Goal: Information Seeking & Learning: Learn about a topic

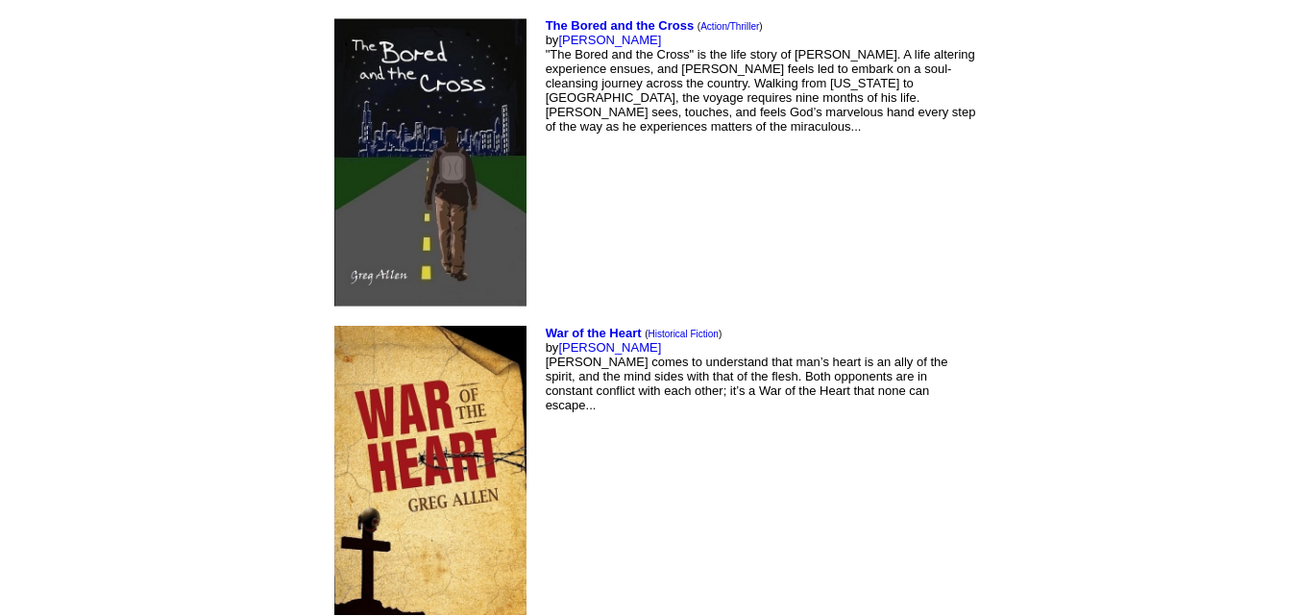
scroll to position [8955, 0]
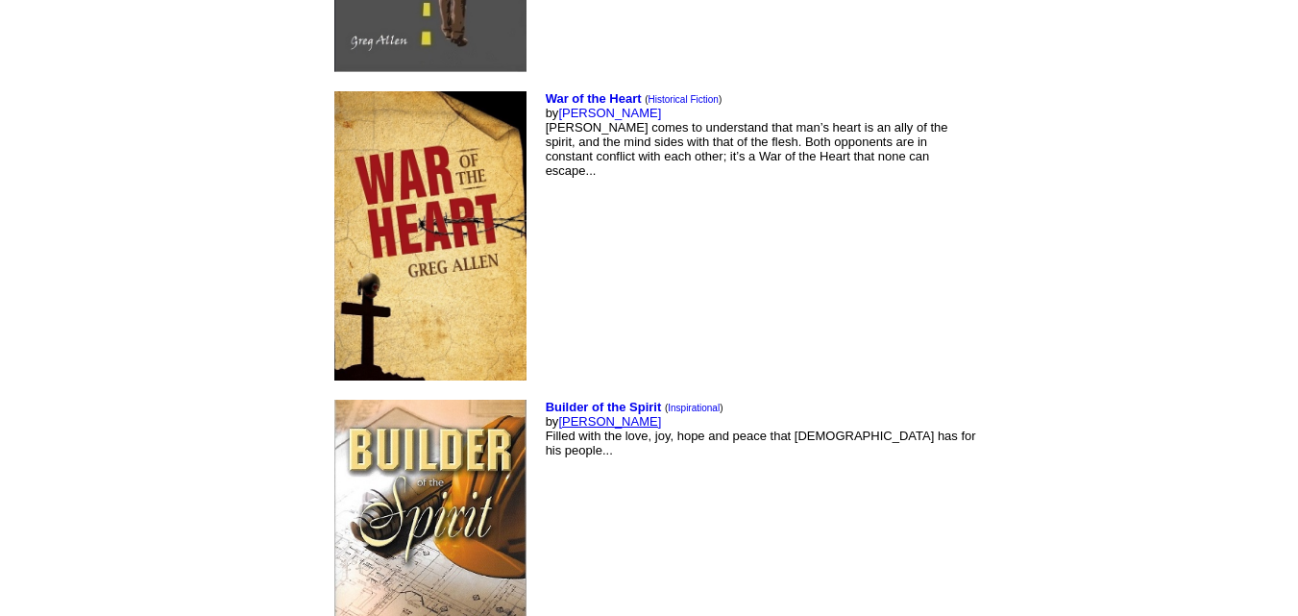
click at [558, 414] on link "[PERSON_NAME]" at bounding box center [609, 421] width 103 height 14
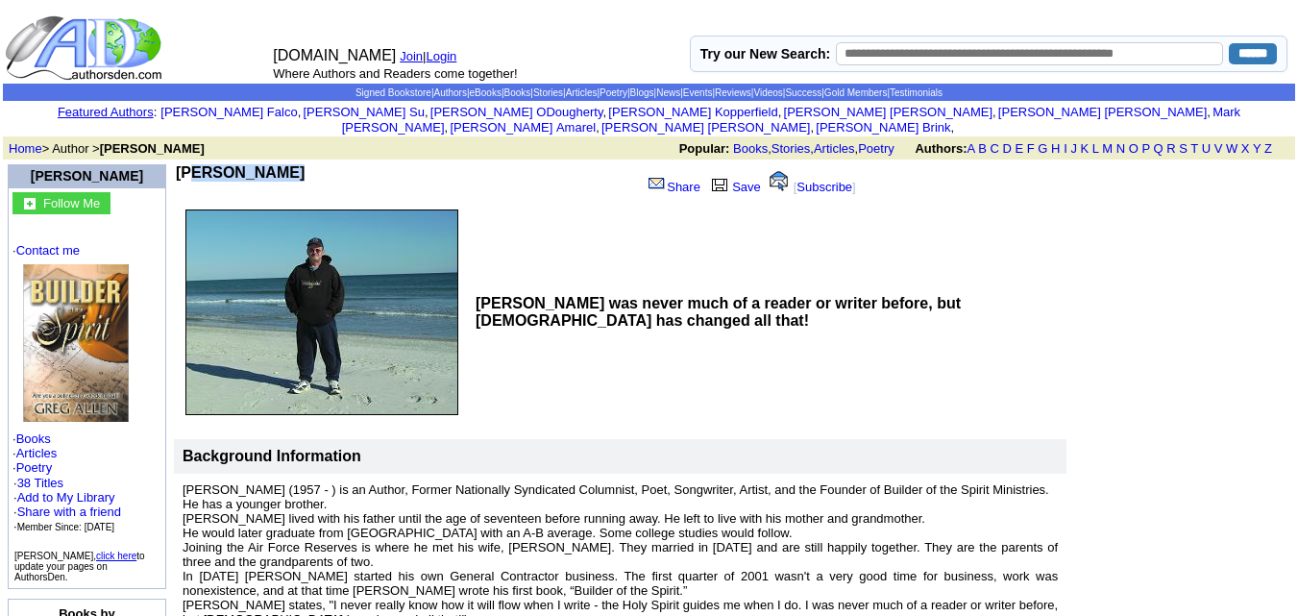
drag, startPoint x: 183, startPoint y: 150, endPoint x: 265, endPoint y: 160, distance: 83.2
click at [265, 164] on td "Greg Allen" at bounding box center [404, 182] width 457 height 37
copy b "Greg Allen"
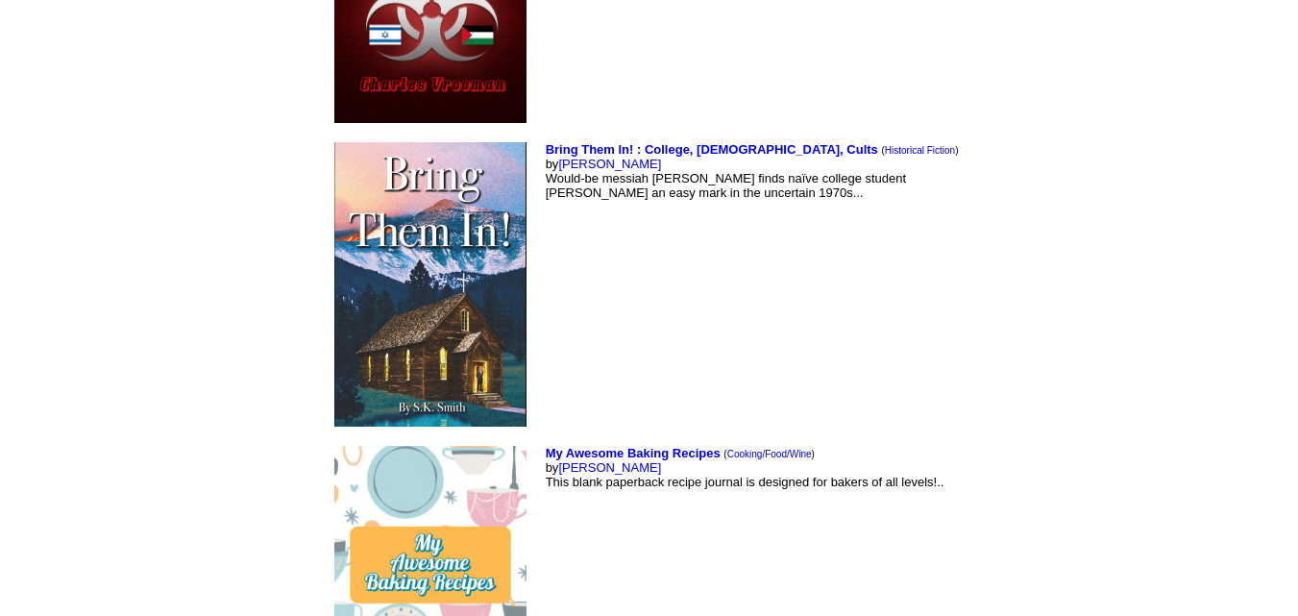
scroll to position [7621, 0]
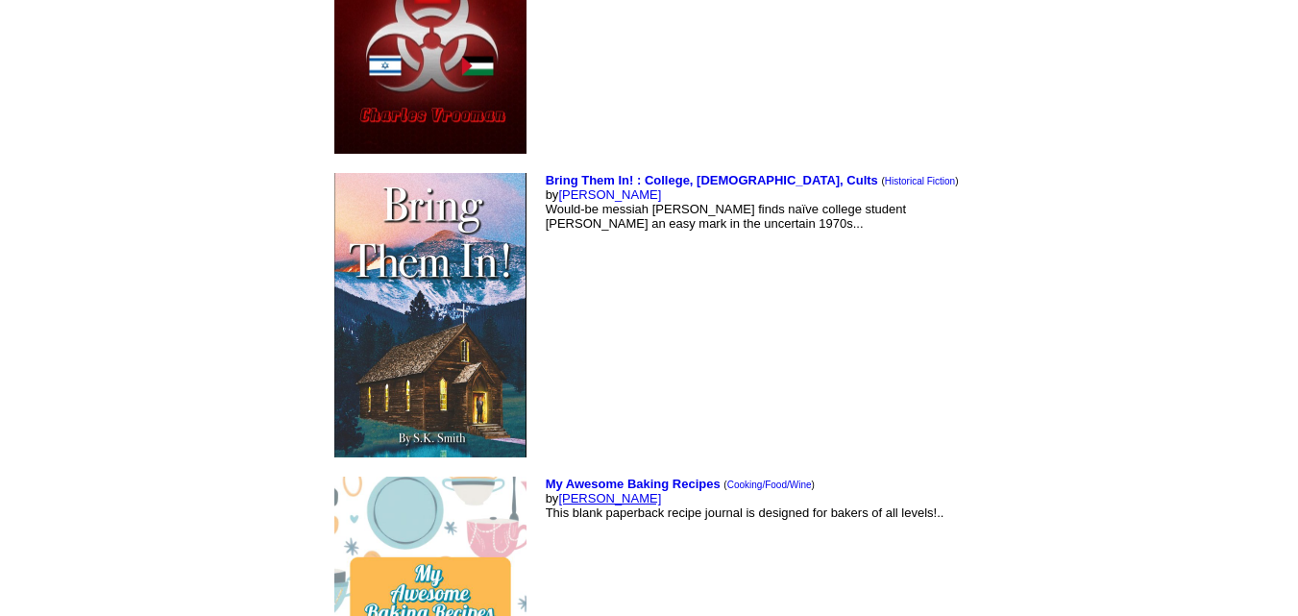
click at [558, 491] on link "[PERSON_NAME]" at bounding box center [609, 498] width 103 height 14
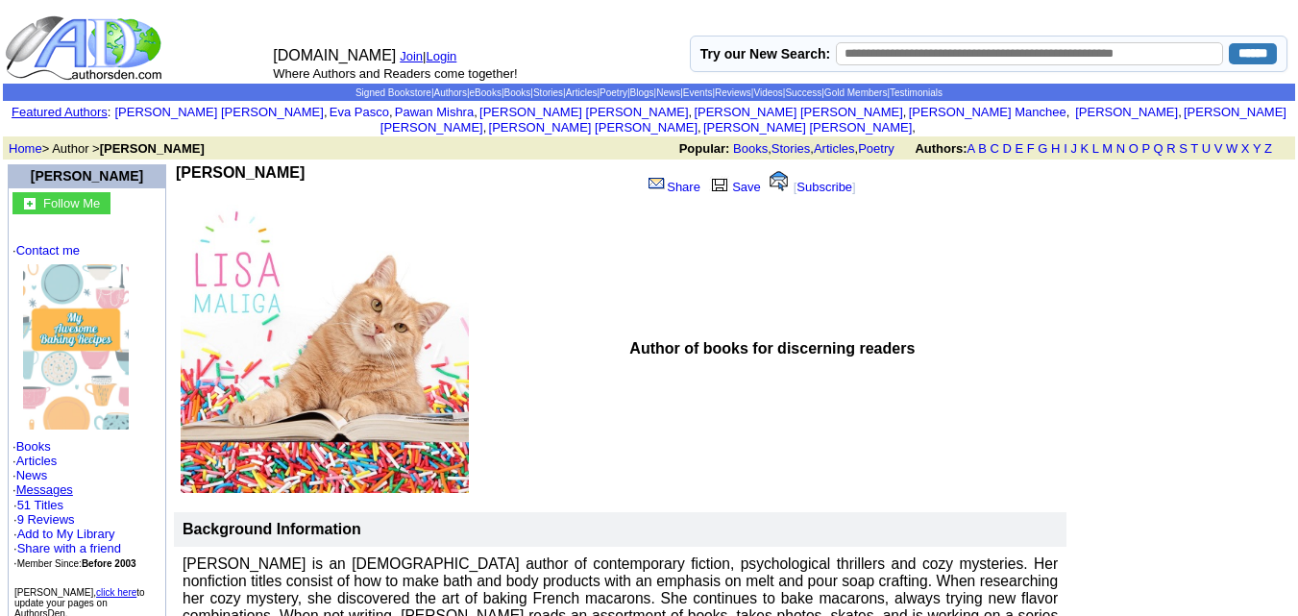
drag, startPoint x: 182, startPoint y: 154, endPoint x: 280, endPoint y: 152, distance: 98.0
click at [280, 164] on td "Lisa Maliga" at bounding box center [404, 182] width 457 height 37
copy b "Lisa Maliga"
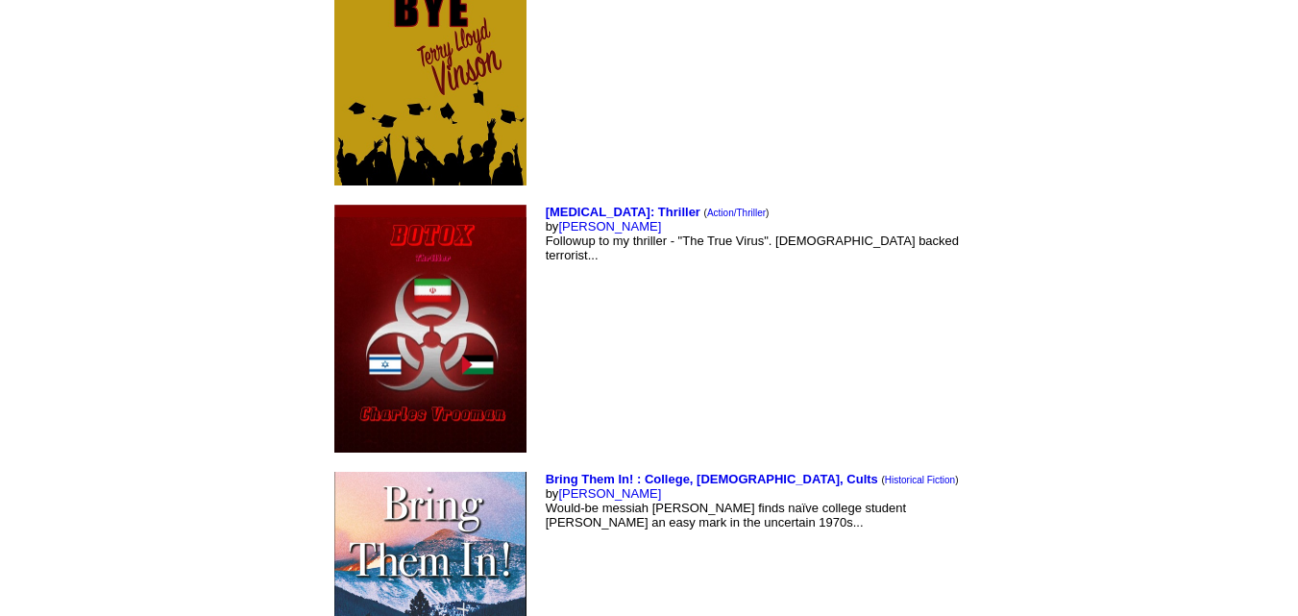
scroll to position [7317, 0]
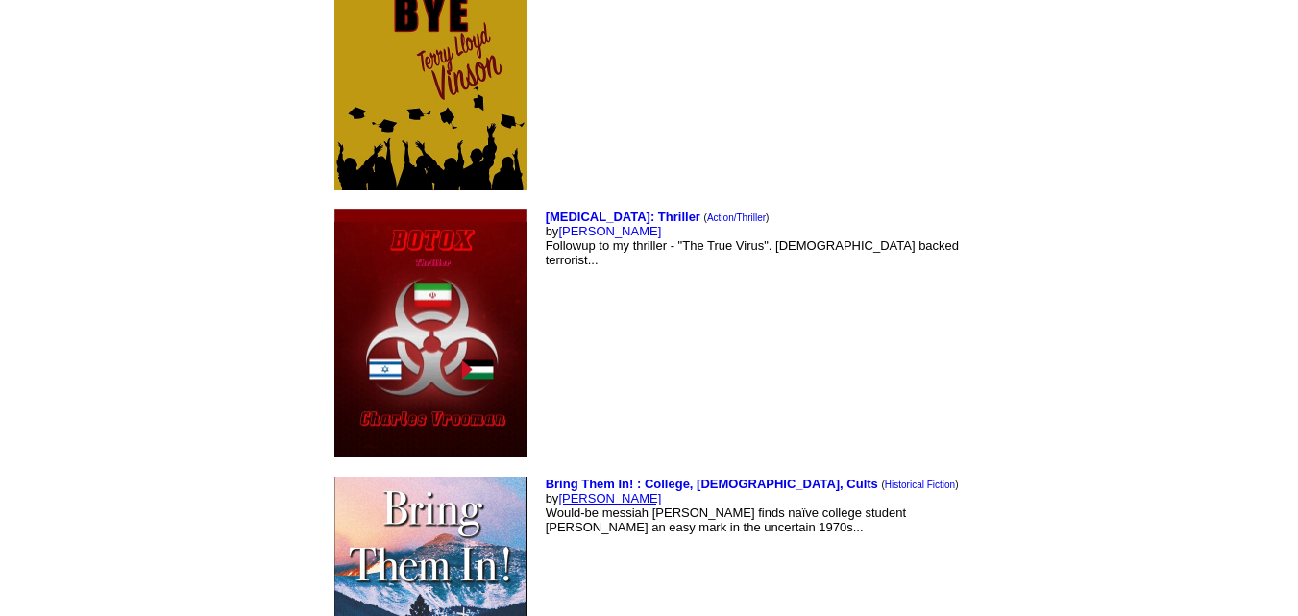
click at [558, 491] on link "Susan Smith" at bounding box center [609, 498] width 103 height 14
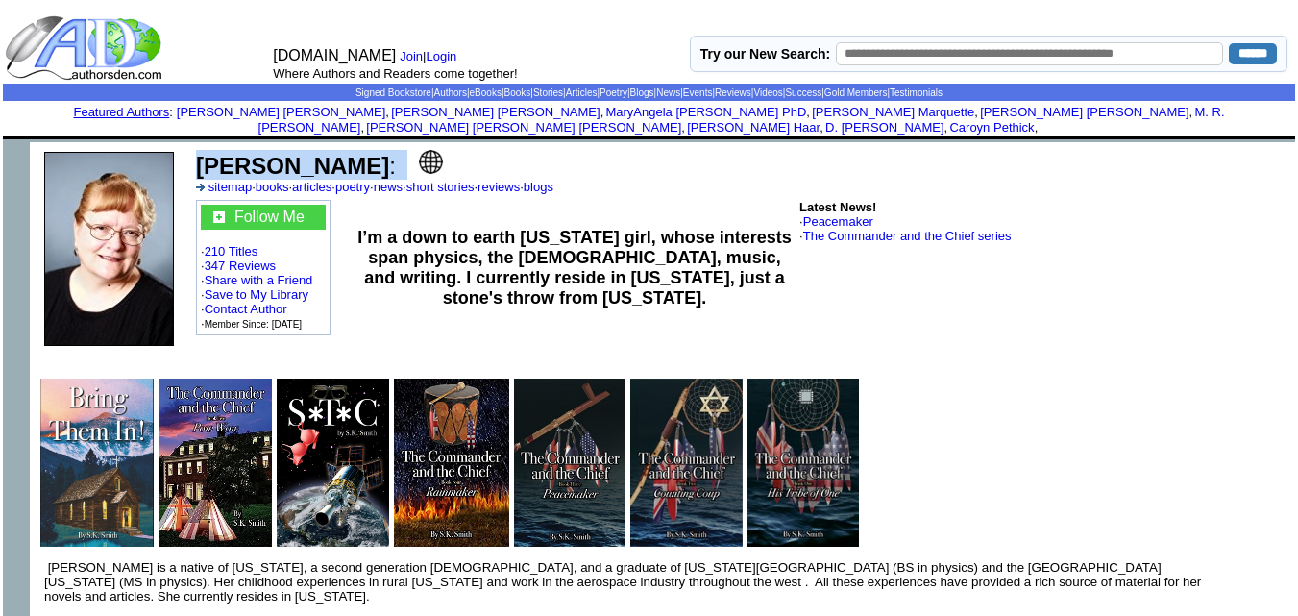
drag, startPoint x: 200, startPoint y: 147, endPoint x: 383, endPoint y: 150, distance: 183.6
click at [383, 150] on td "Susan K. Smith : sitemap · books · articles · poetry · news · short stories · r…" at bounding box center [741, 172] width 1097 height 50
copy td "Susan K. Smith :"
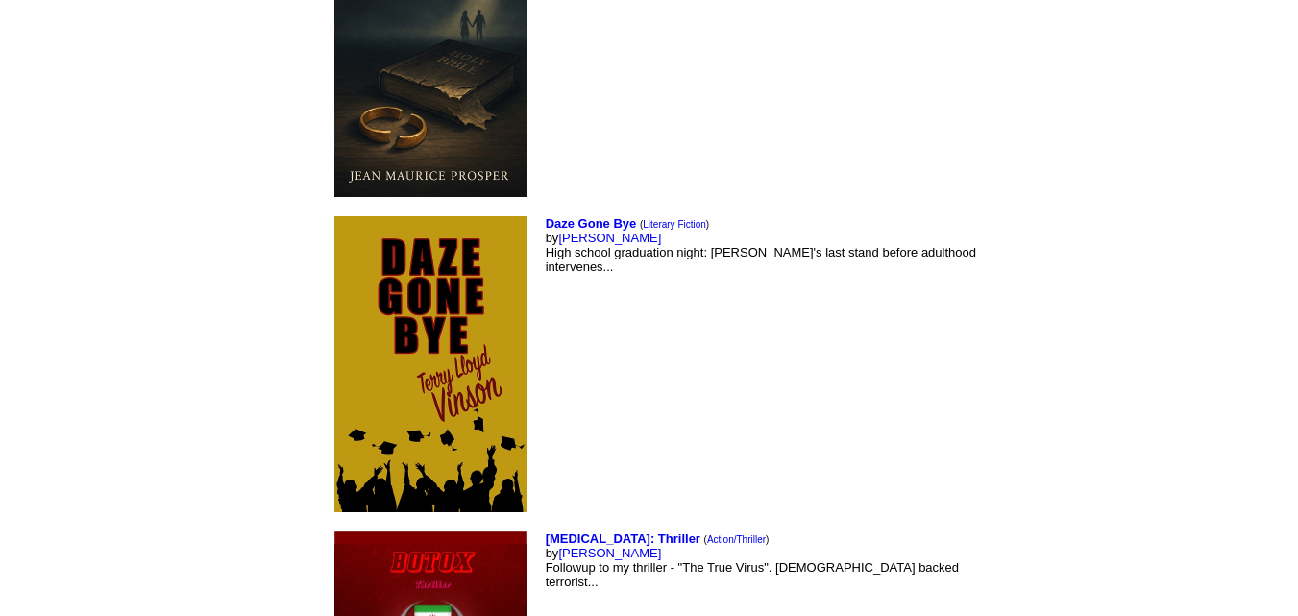
scroll to position [6991, 0]
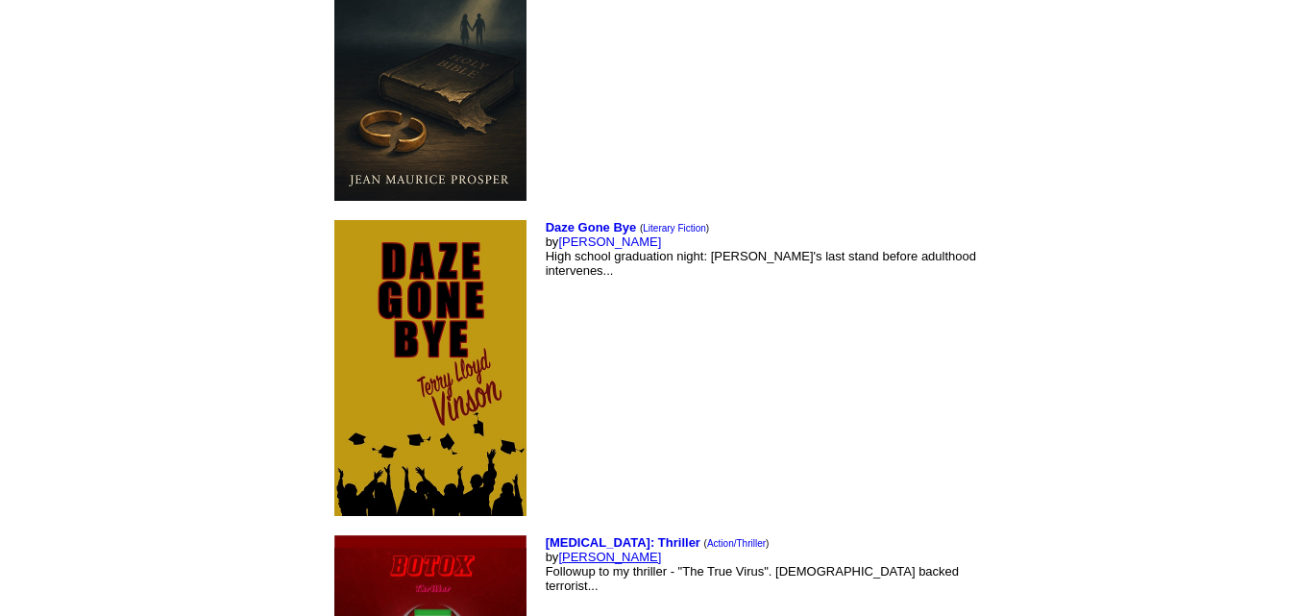
click at [558, 550] on link "Charles Vrooman" at bounding box center [609, 557] width 103 height 14
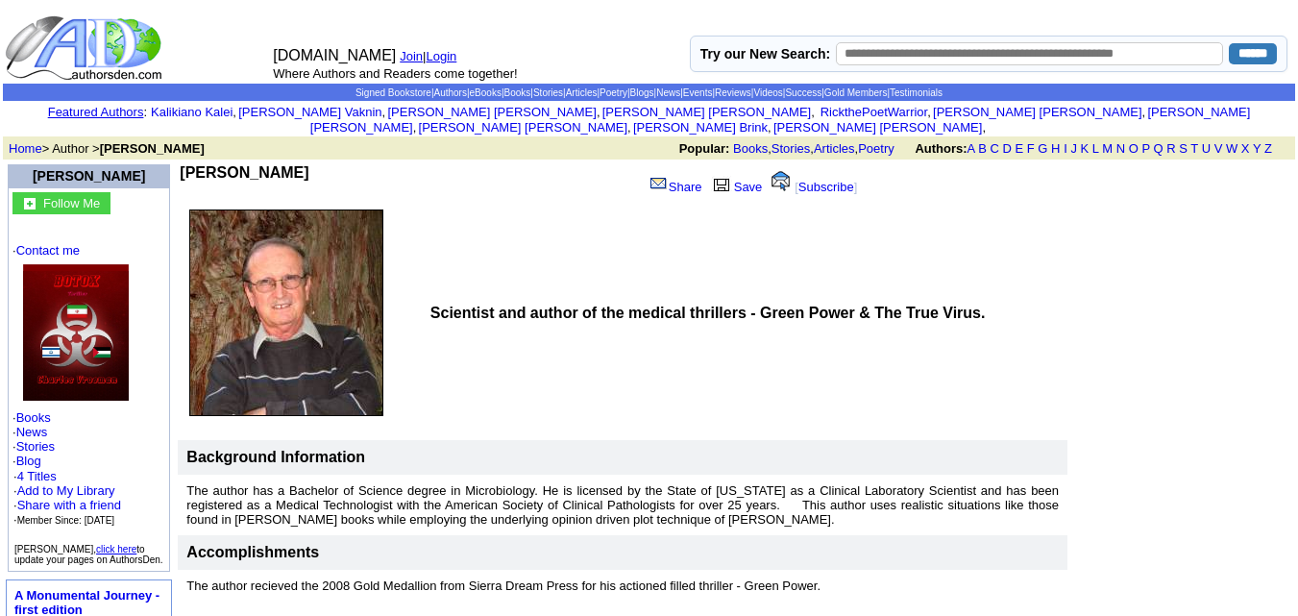
drag, startPoint x: 185, startPoint y: 151, endPoint x: 310, endPoint y: 159, distance: 125.2
click at [308, 164] on b "[PERSON_NAME]" at bounding box center [244, 172] width 129 height 16
copy b "Charles Vrooman"
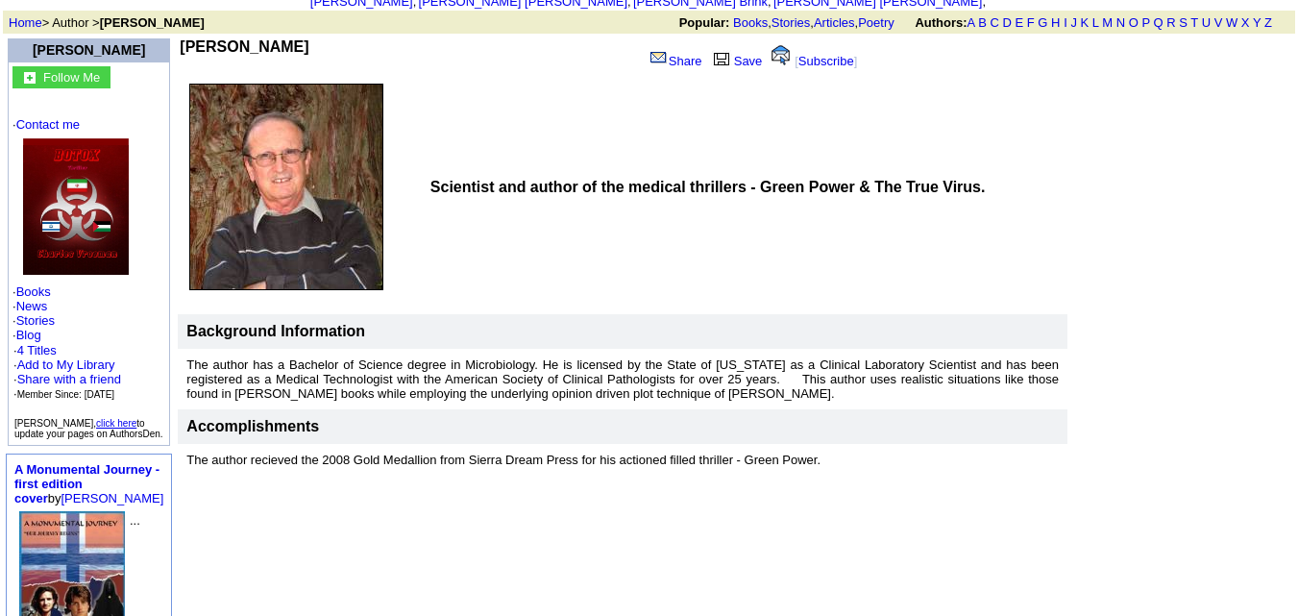
scroll to position [125, 0]
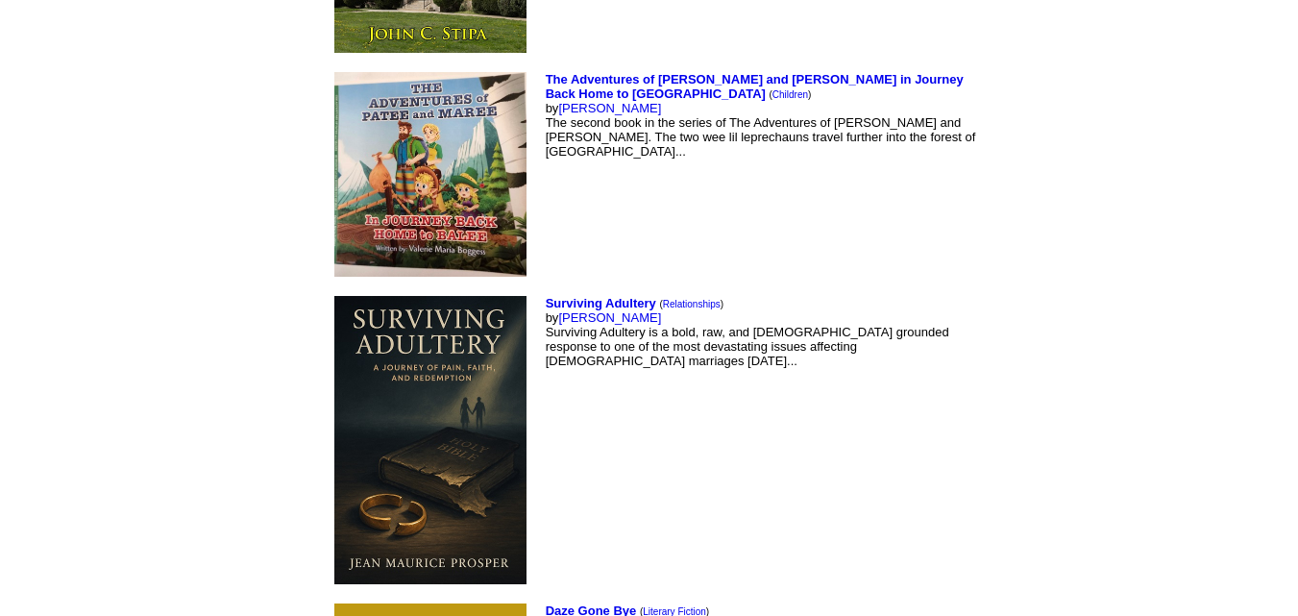
scroll to position [6351, 0]
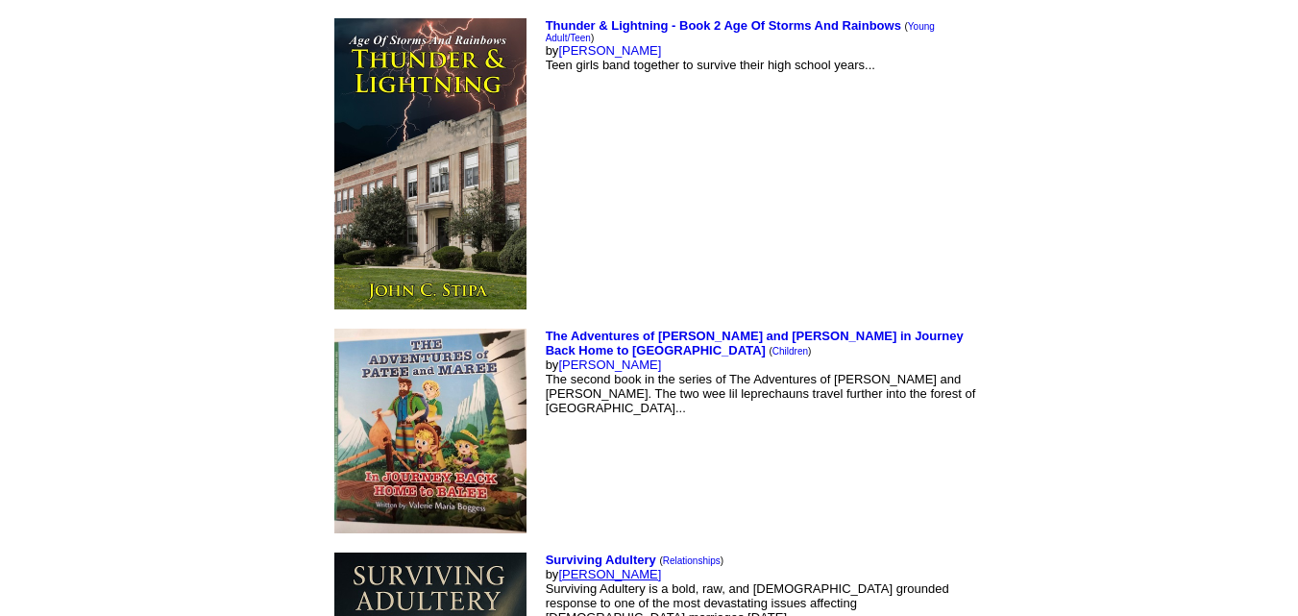
click at [558, 567] on link "[PERSON_NAME]" at bounding box center [609, 574] width 103 height 14
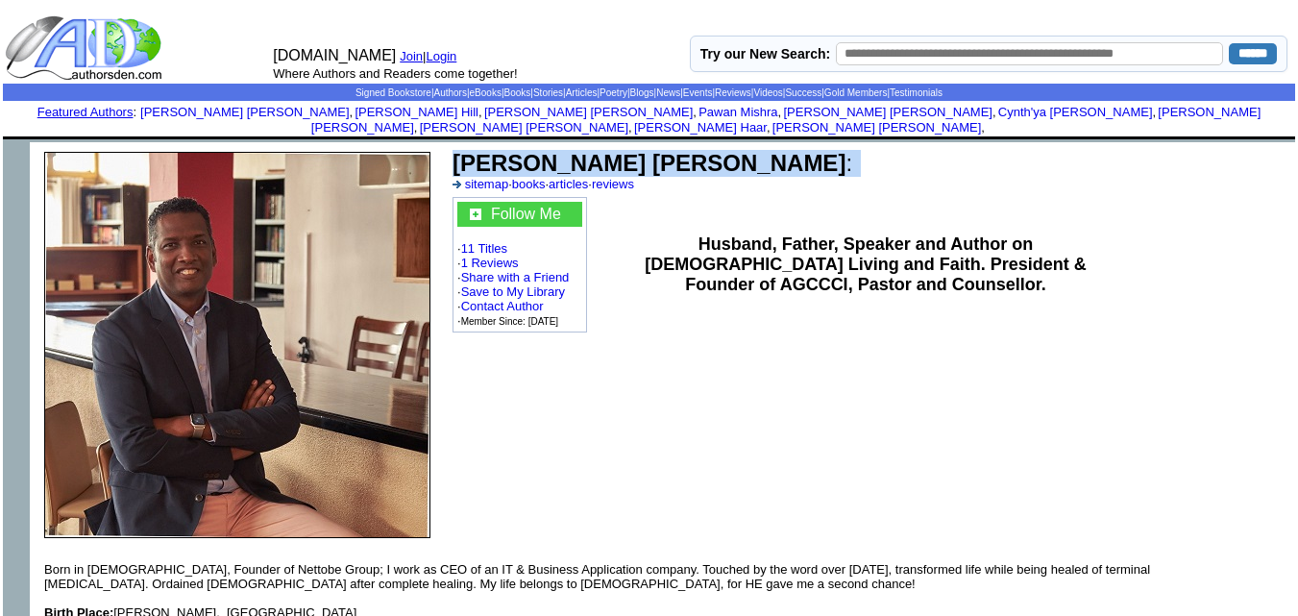
drag, startPoint x: 457, startPoint y: 149, endPoint x: 733, endPoint y: 136, distance: 276.1
click at [733, 147] on td "Jean Maurice M Prosper : sitemap · books · articles · reviews" at bounding box center [870, 170] width 841 height 47
copy td "Jean Maurice M Prosper :"
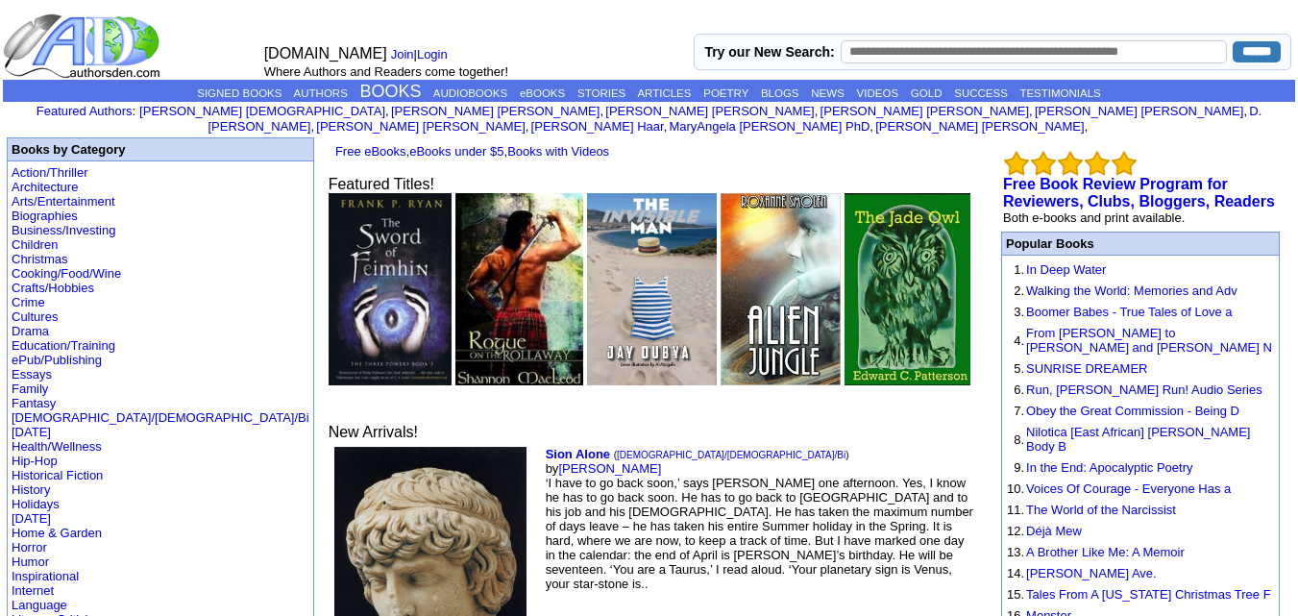
scroll to position [6351, 0]
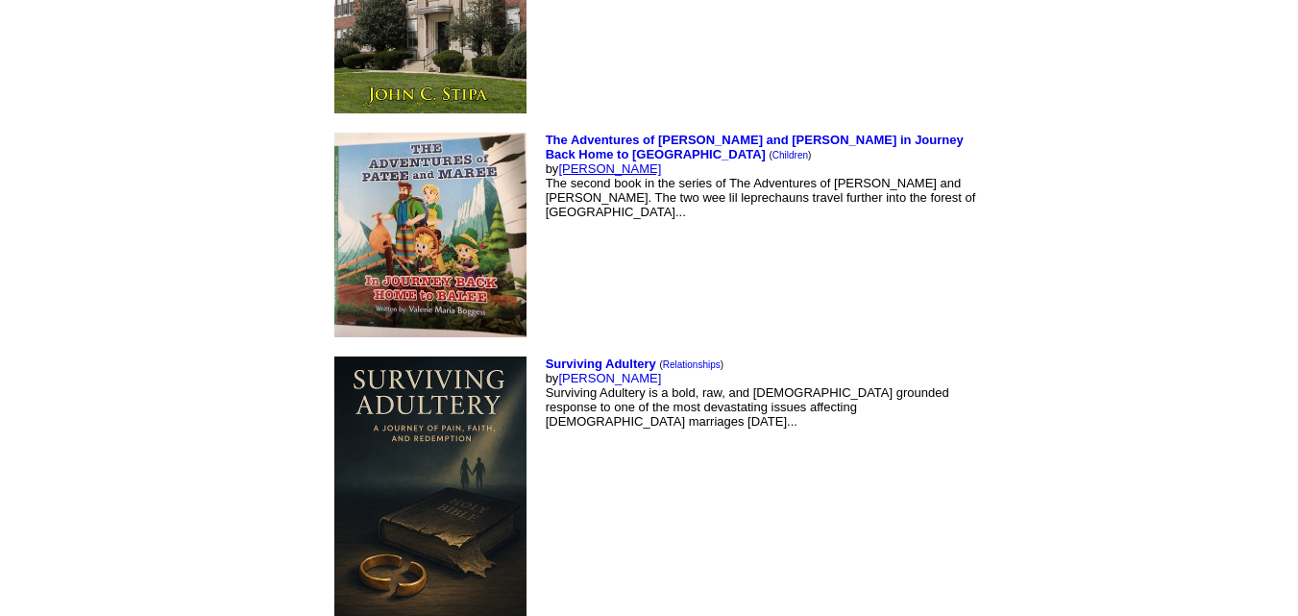
click at [558, 161] on link "[PERSON_NAME]" at bounding box center [609, 168] width 103 height 14
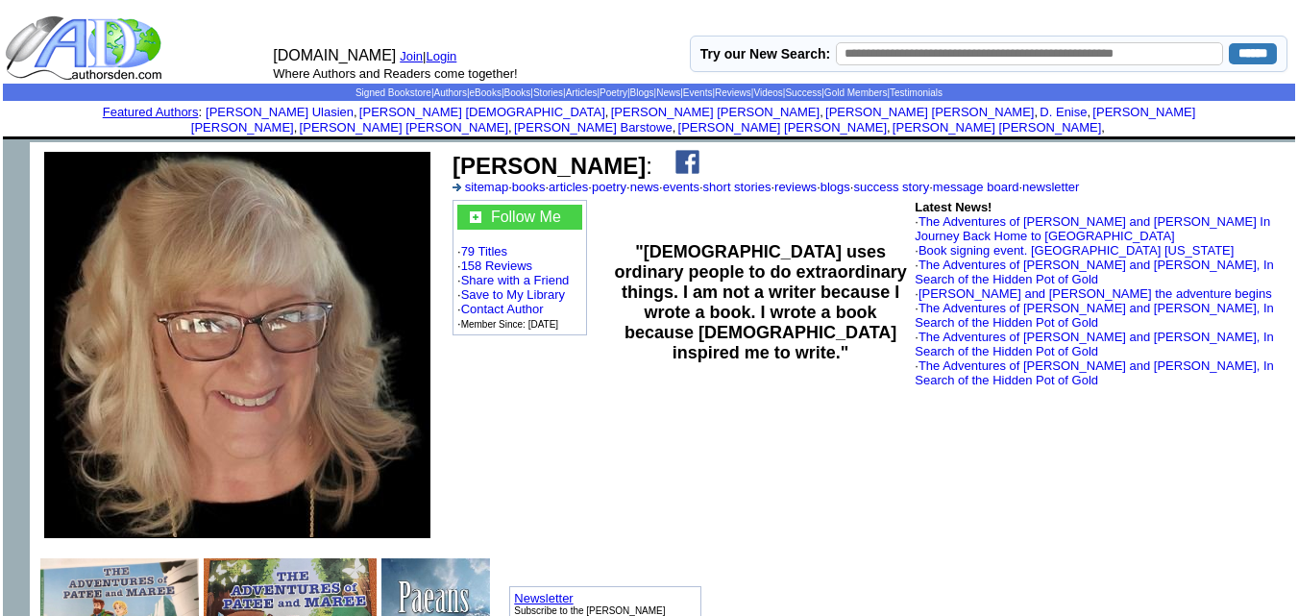
click at [457, 153] on b "Valerie M Boggess" at bounding box center [549, 166] width 193 height 26
drag, startPoint x: 457, startPoint y: 148, endPoint x: 657, endPoint y: 146, distance: 199.9
click at [653, 153] on font "Valerie M Boggess :" at bounding box center [553, 166] width 200 height 26
copy b "Valerie M Boggess"
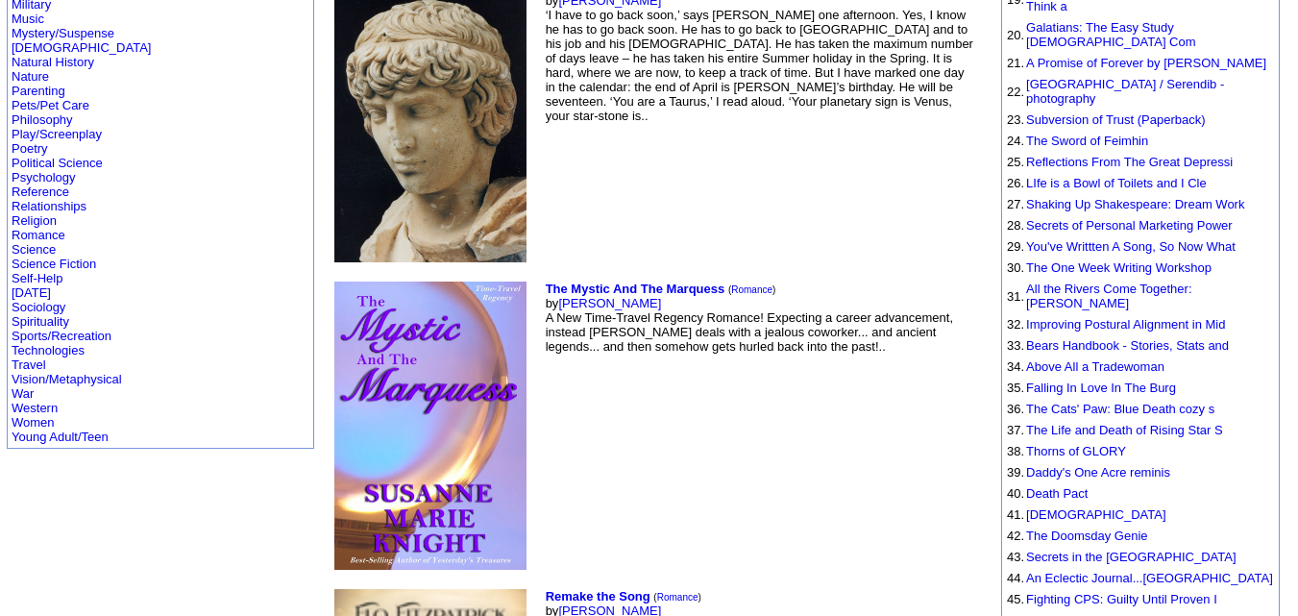
scroll to position [686, 0]
click at [49, 431] on link "Young Adult/Teen" at bounding box center [60, 438] width 97 height 14
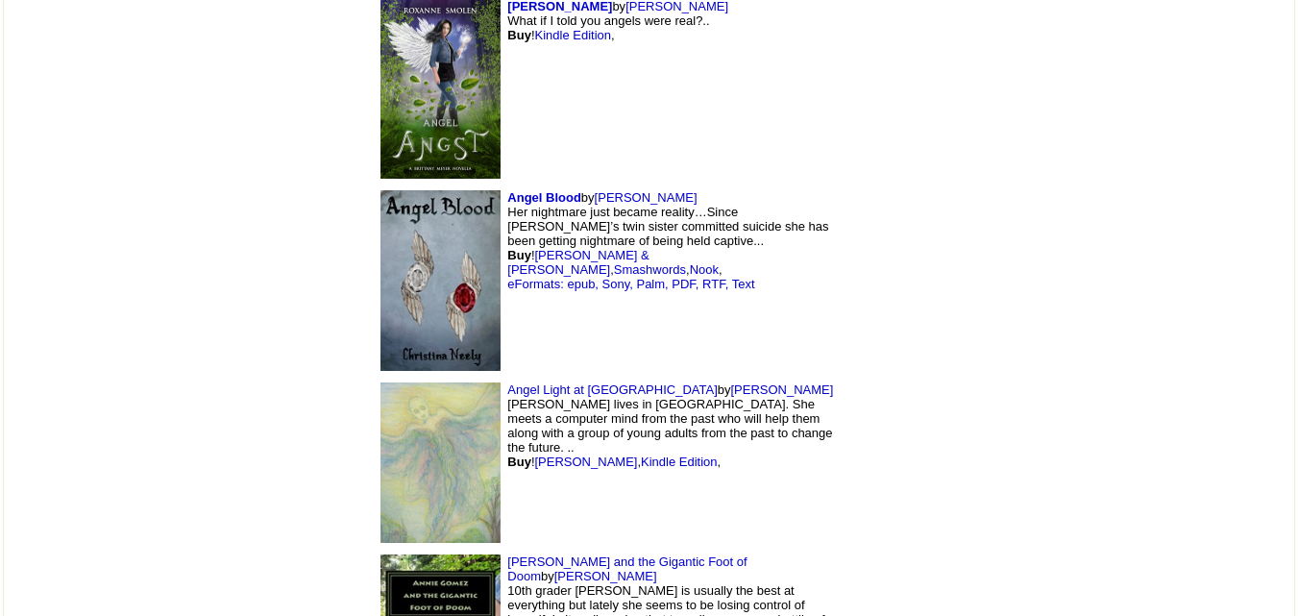
scroll to position [18506, 0]
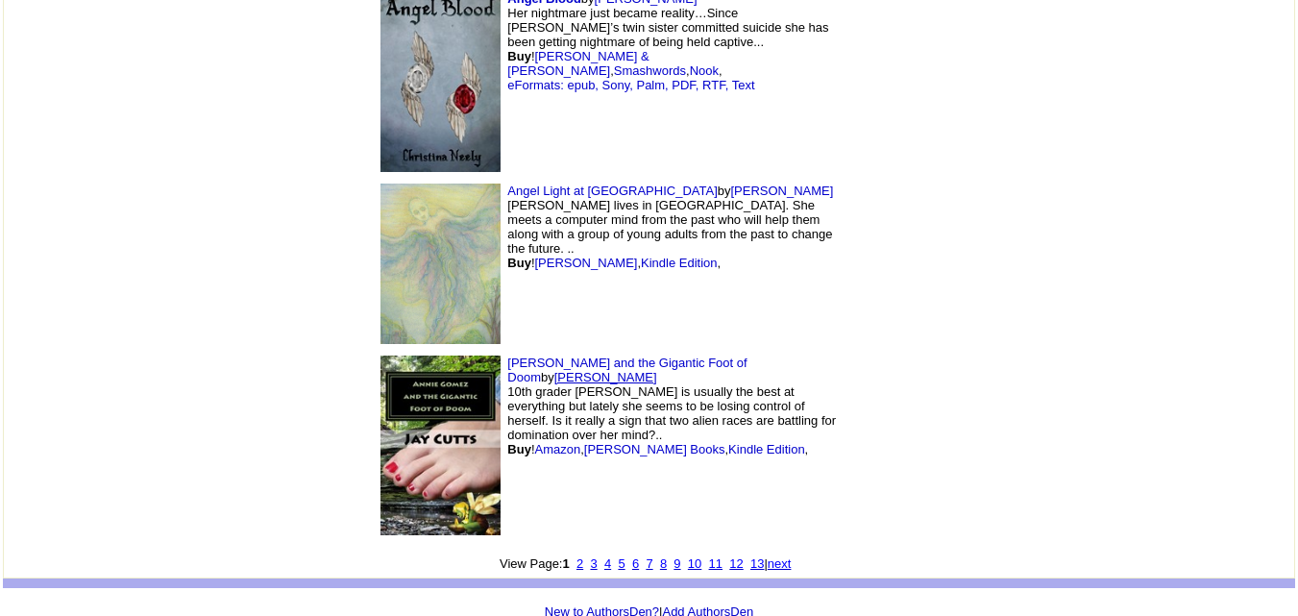
click at [657, 370] on link "Jay Cutts" at bounding box center [606, 377] width 103 height 14
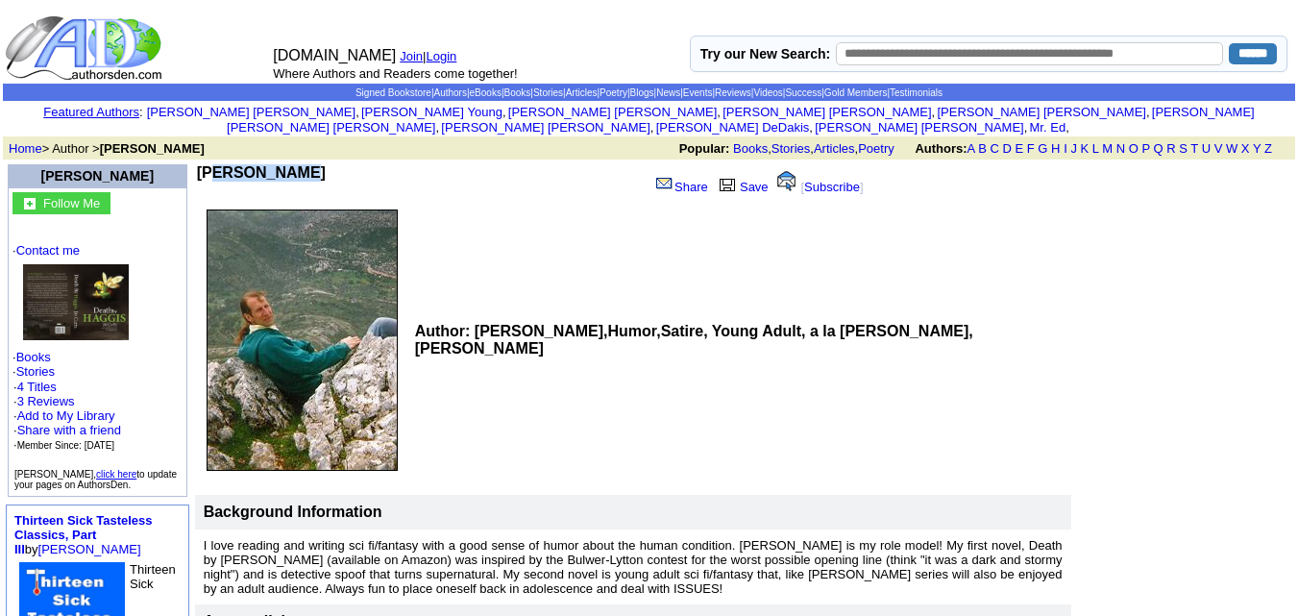
drag, startPoint x: 188, startPoint y: 154, endPoint x: 277, endPoint y: 156, distance: 88.4
click at [277, 164] on td "Jay Cutts" at bounding box center [421, 182] width 449 height 37
copy b "Jay Cutts"
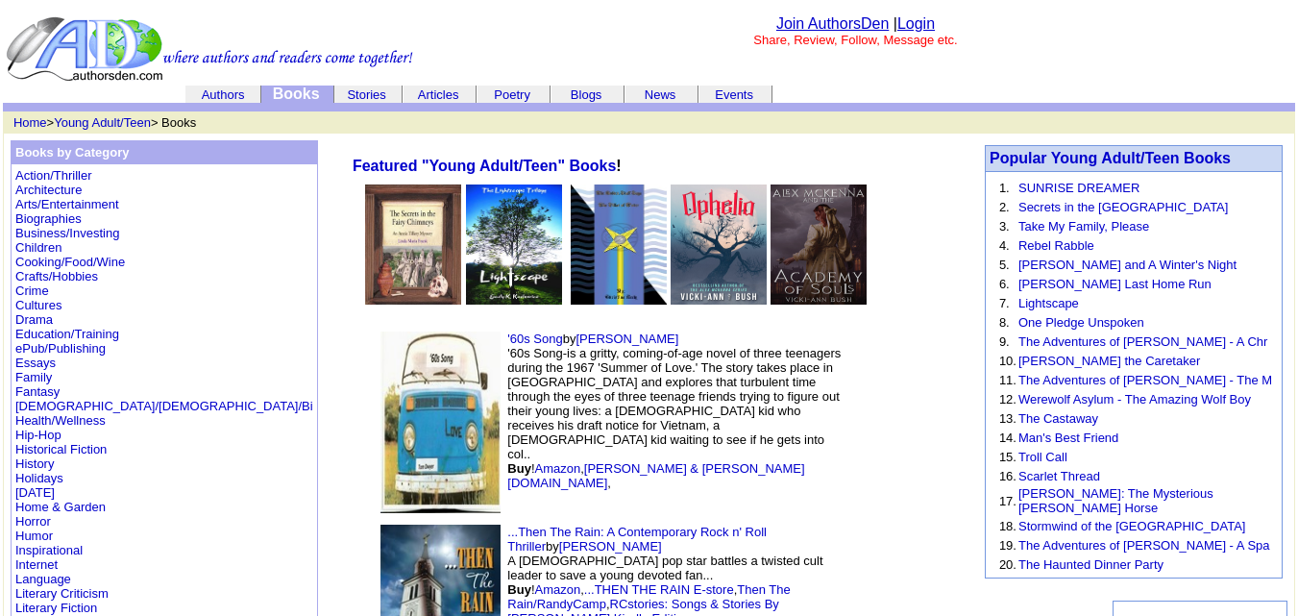
scroll to position [18506, 0]
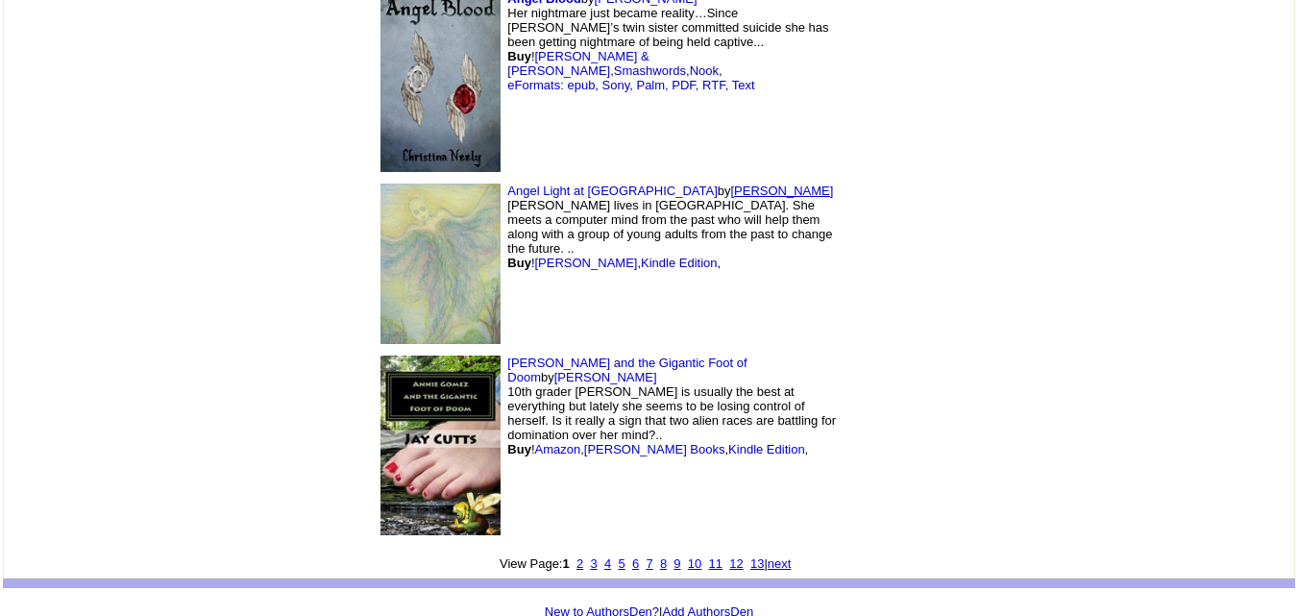
click at [730, 184] on link "diane taylor" at bounding box center [781, 191] width 103 height 14
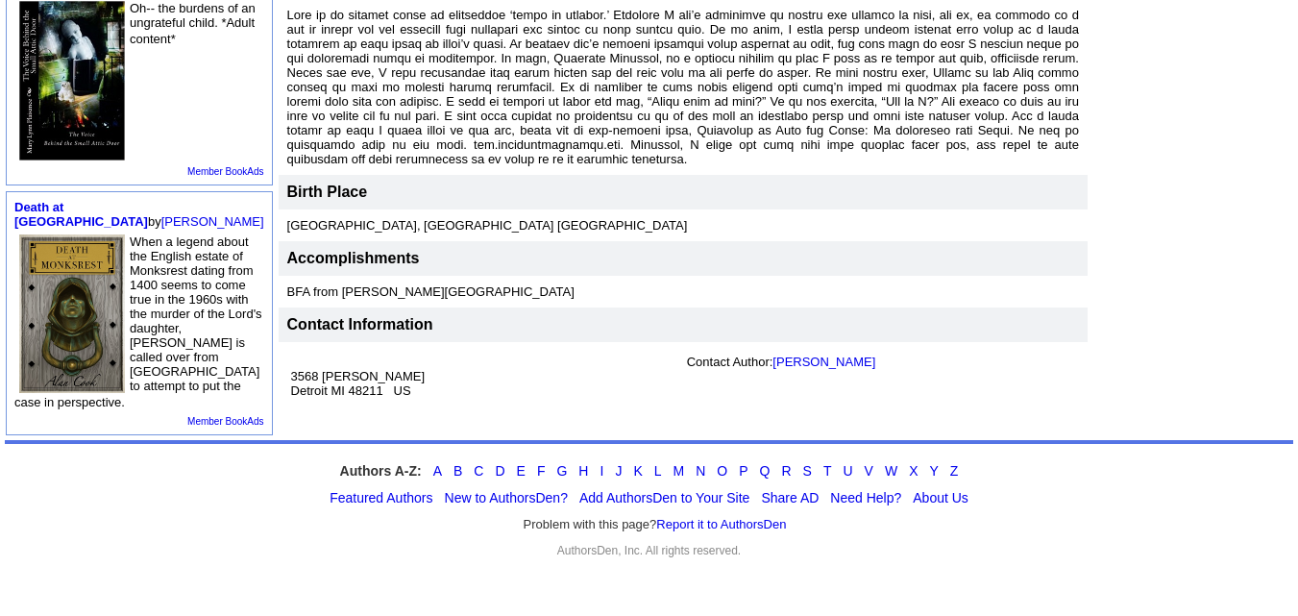
scroll to position [601, 0]
click at [773, 355] on link "diane m taylor" at bounding box center [824, 362] width 103 height 14
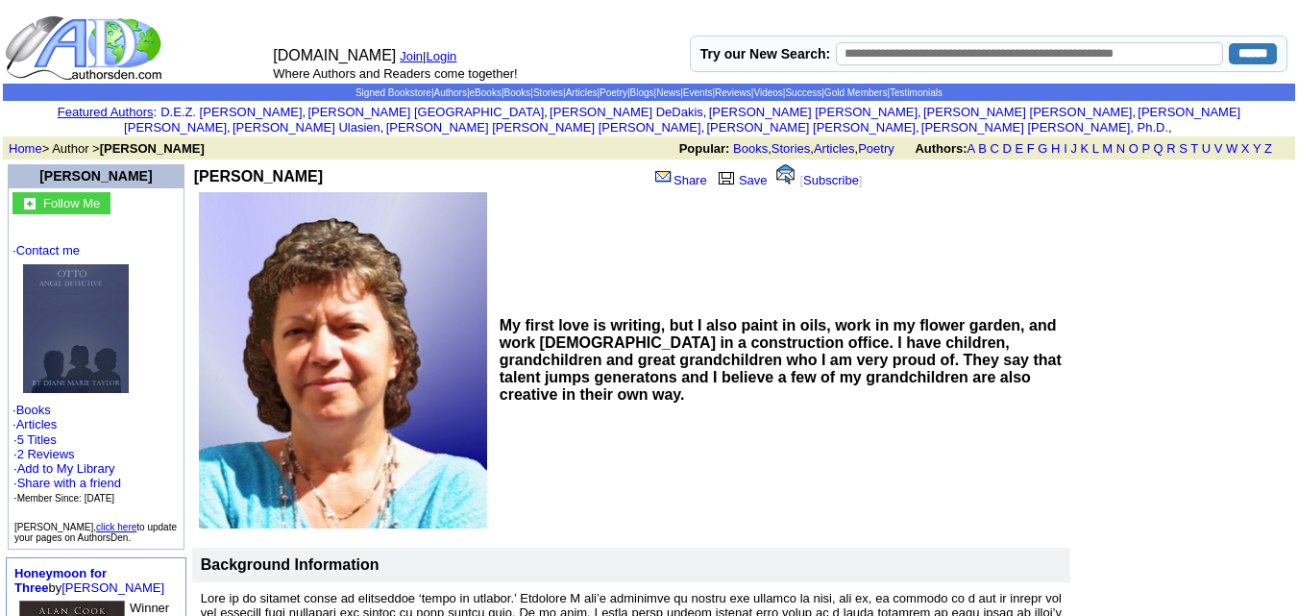
scroll to position [6, 0]
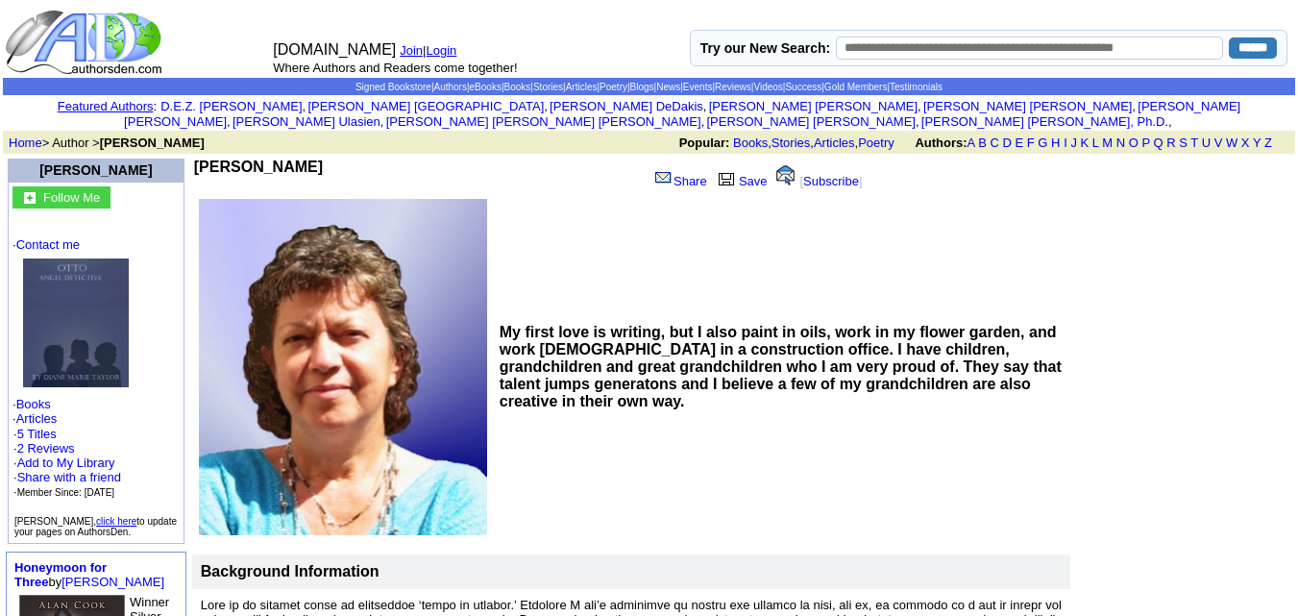
drag, startPoint x: 185, startPoint y: 151, endPoint x: 320, endPoint y: 152, distance: 135.5
click at [320, 159] on td "diane m taylor" at bounding box center [419, 177] width 450 height 37
copy b "diane m taylor"
click at [277, 78] on td "Signed Bookstore | Authors | eBooks | Books | Stories | Articles | Poetry | Blo…" at bounding box center [649, 86] width 1293 height 17
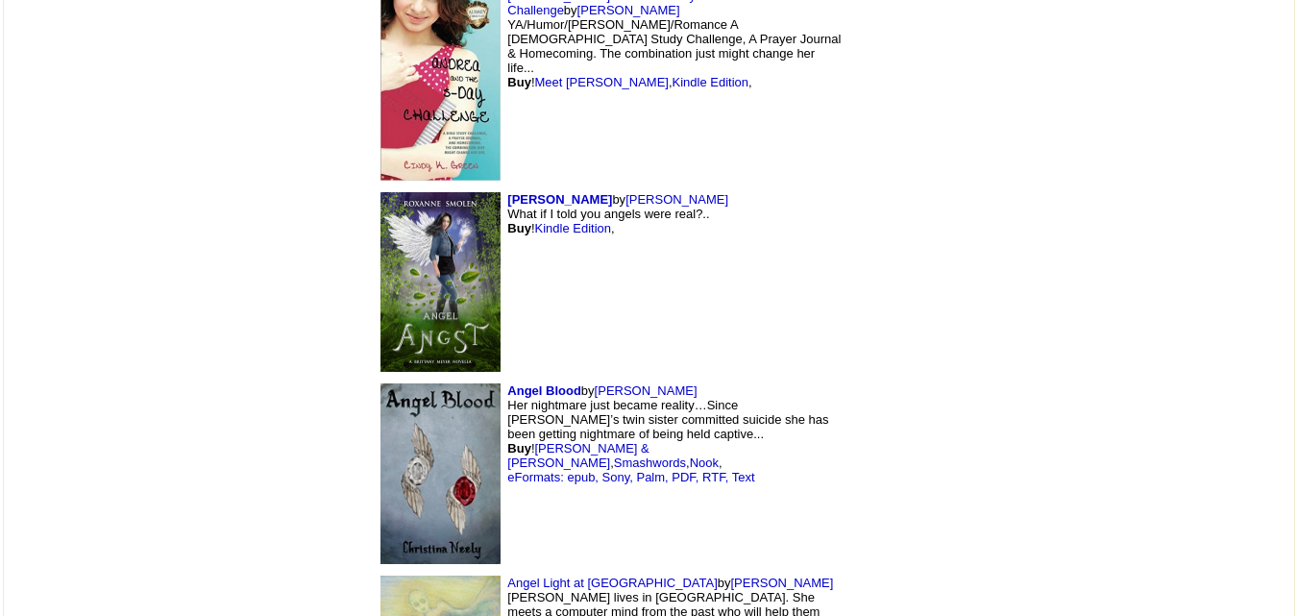
scroll to position [18113, 0]
click at [595, 384] on link "[PERSON_NAME]" at bounding box center [646, 391] width 103 height 14
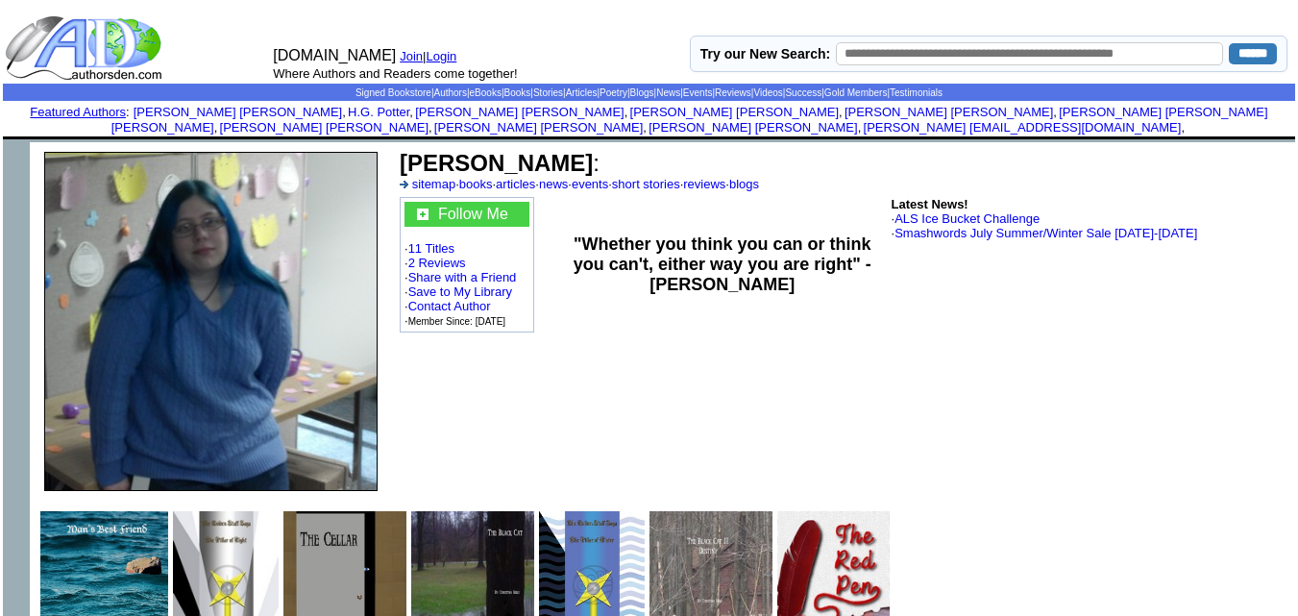
click at [491, 343] on td "Christina Neely : sitemap · books · articles · news · events · short stories · …" at bounding box center [843, 321] width 903 height 358
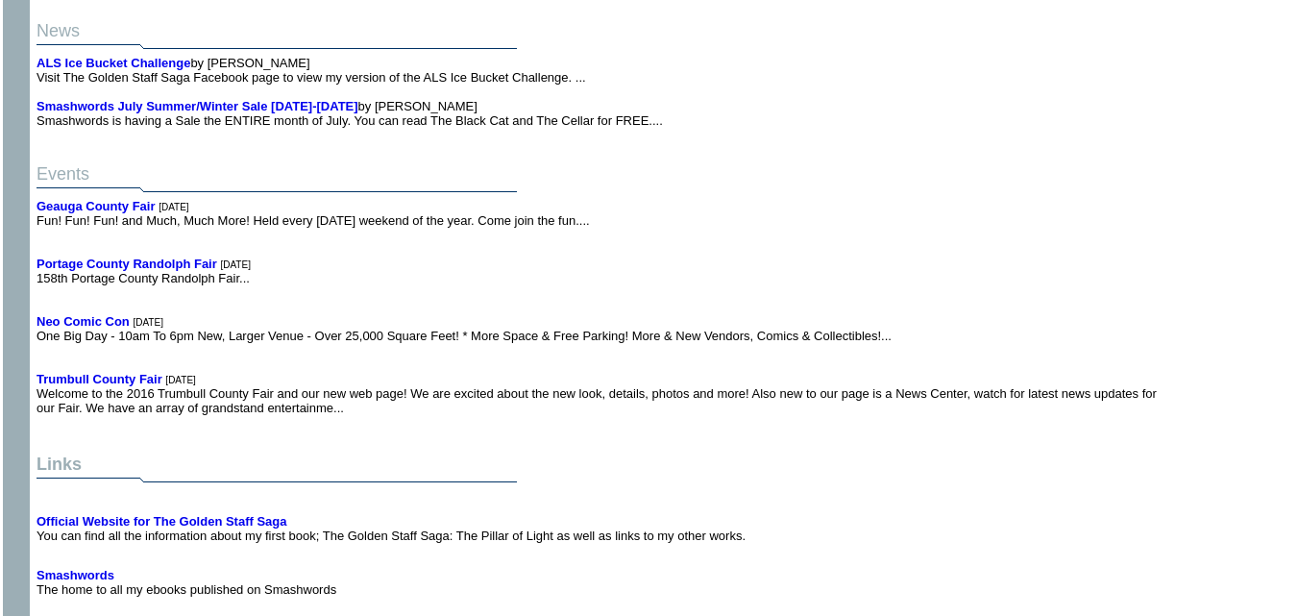
scroll to position [4226, 0]
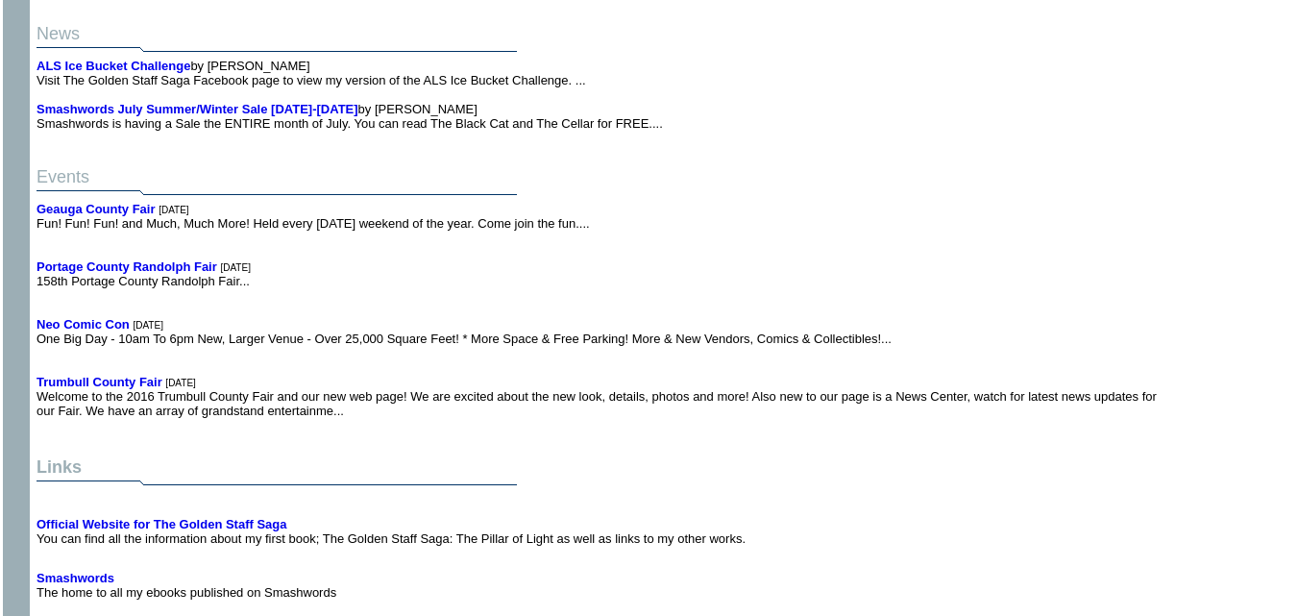
drag, startPoint x: 852, startPoint y: 126, endPoint x: 732, endPoint y: 144, distance: 121.5
click at [732, 144] on td "Events Geauga County Fair 8/30/2017 Fun! Fun! Fun! and Much, Much More! Held ev…" at bounding box center [600, 286] width 1134 height 302
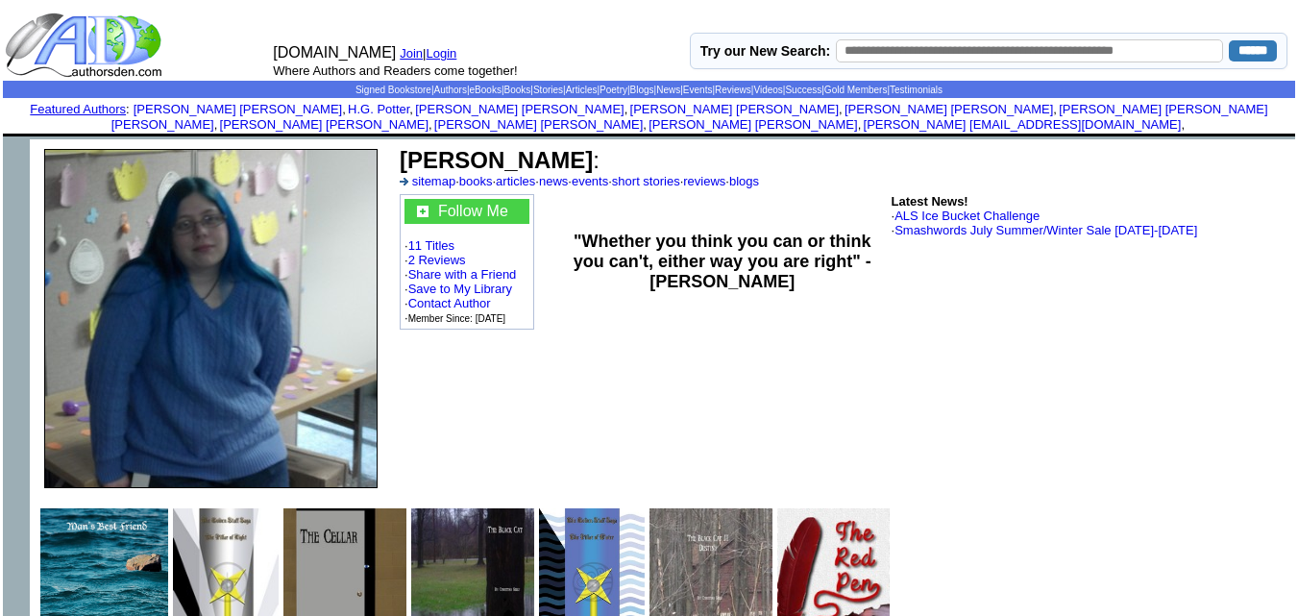
scroll to position [0, 0]
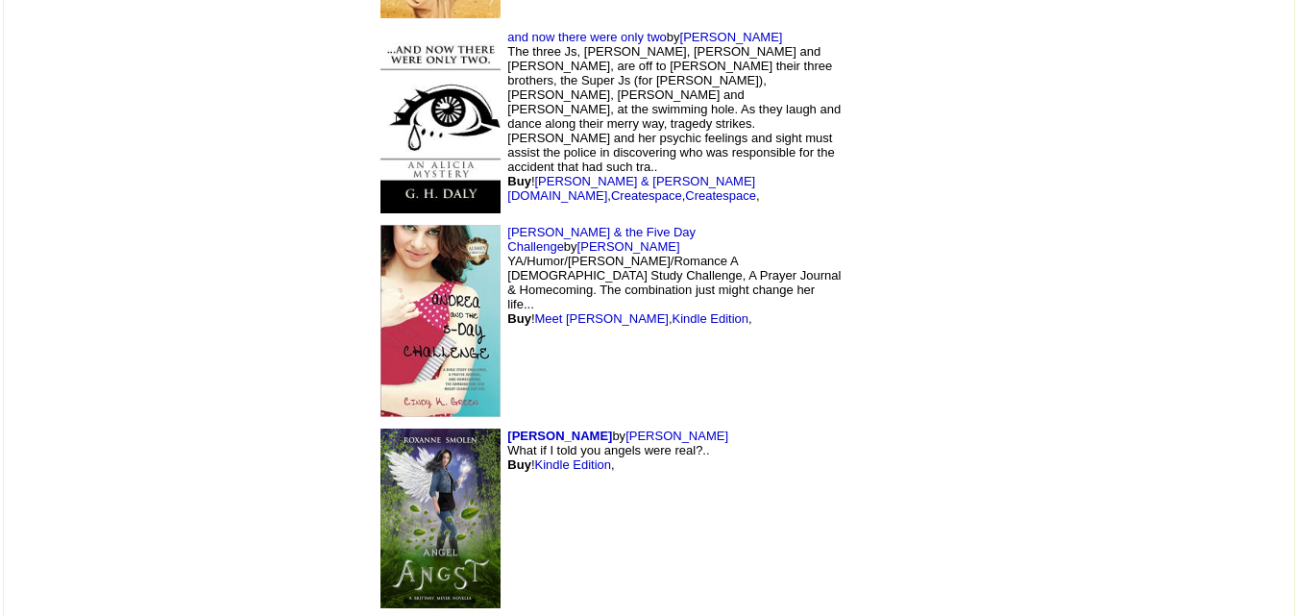
scroll to position [17872, 0]
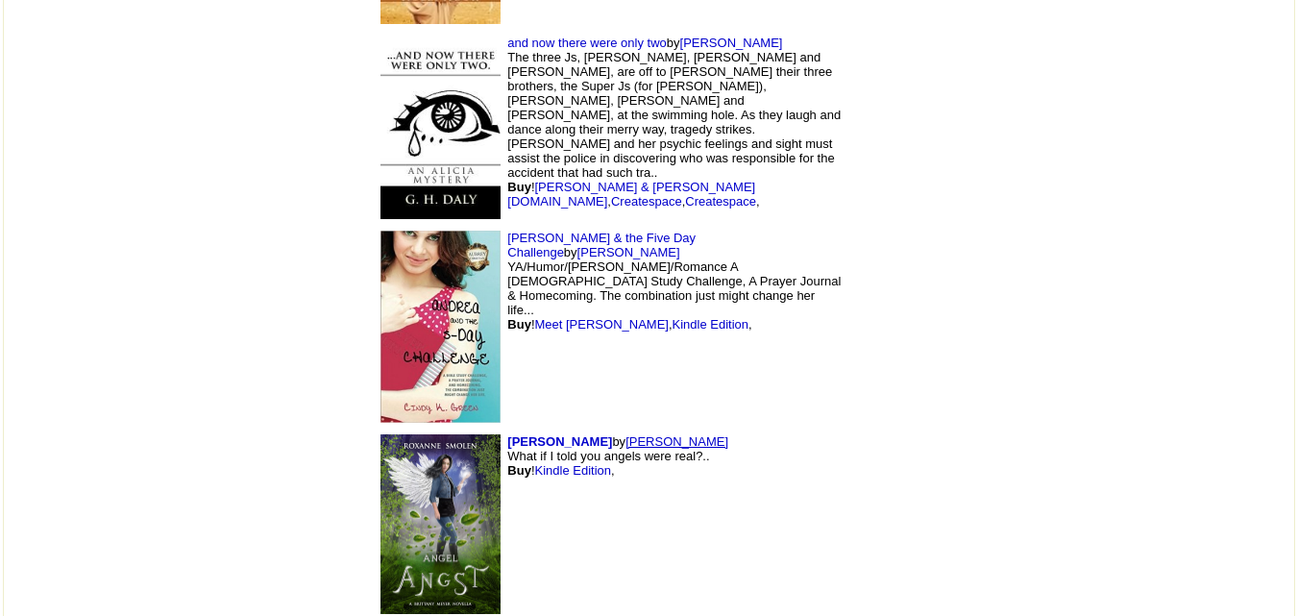
click at [626, 434] on link "[PERSON_NAME]" at bounding box center [677, 441] width 103 height 14
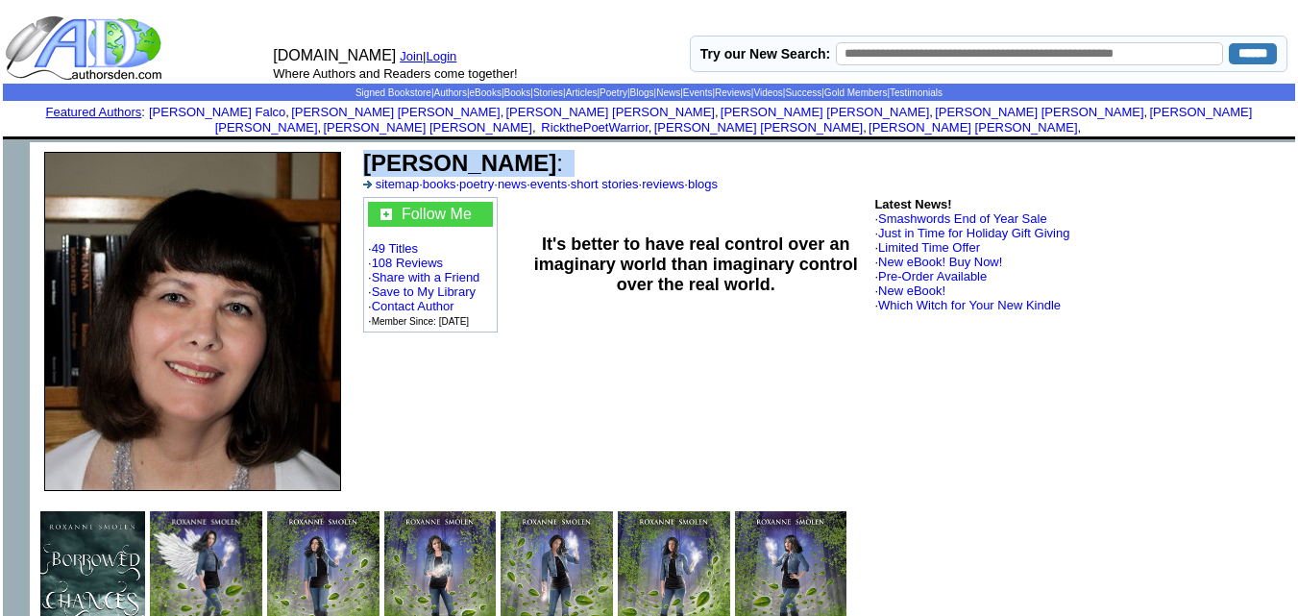
drag, startPoint x: 366, startPoint y: 153, endPoint x: 617, endPoint y: 139, distance: 251.2
click at [617, 147] on td "Roxanne Smolen : sitemap · books · poetry · news · events · short stories · rev…" at bounding box center [825, 170] width 930 height 47
copy td "Roxanne Smolen :"
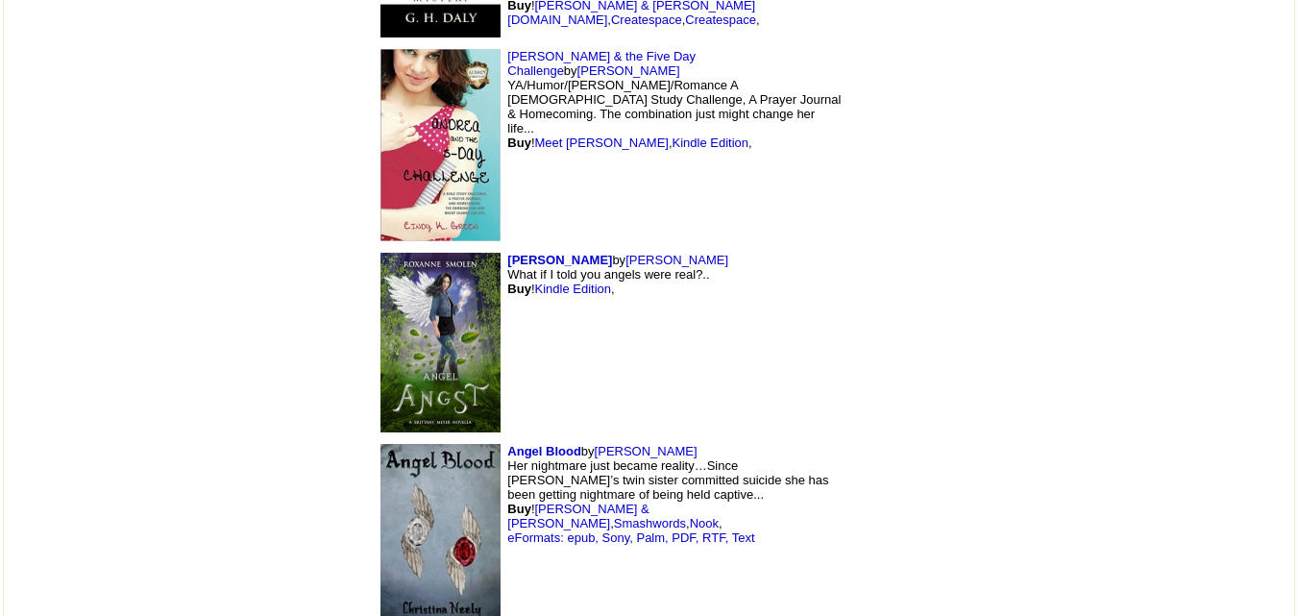
scroll to position [18061, 0]
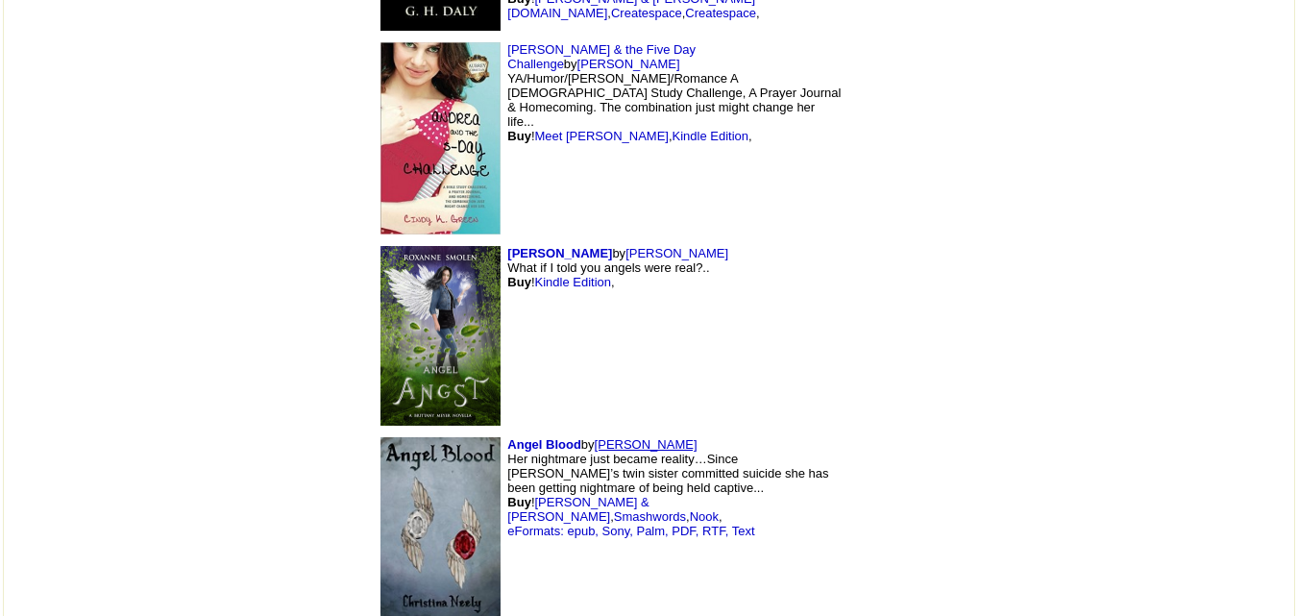
click at [595, 437] on link "[PERSON_NAME]" at bounding box center [646, 444] width 103 height 14
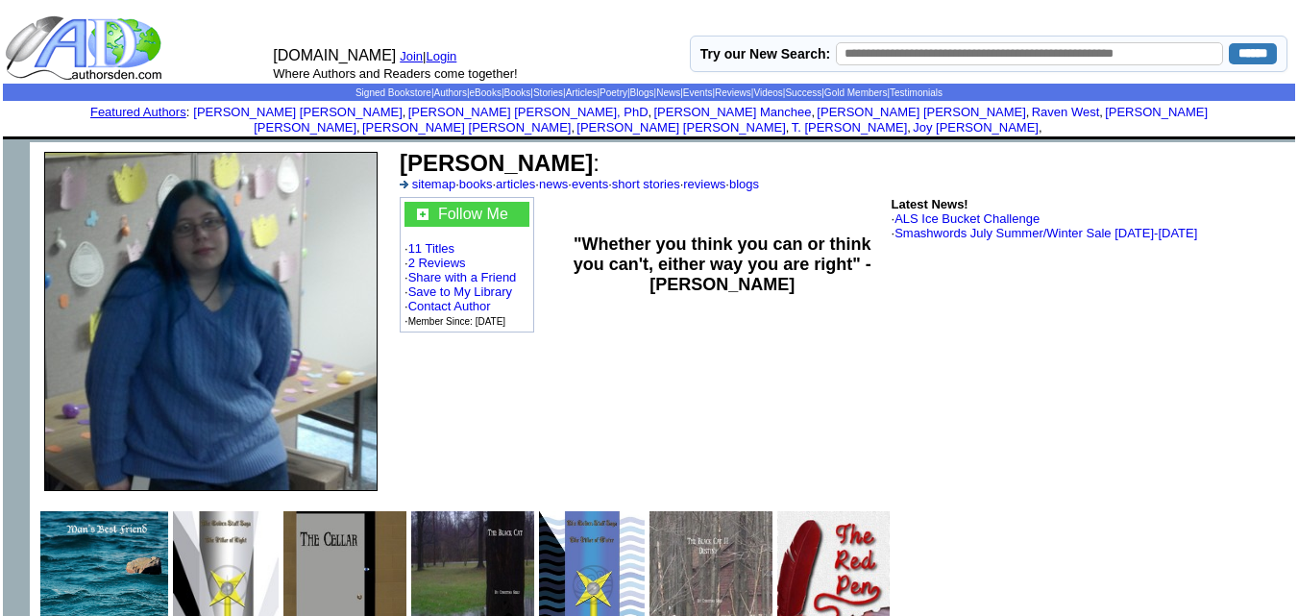
drag, startPoint x: 401, startPoint y: 143, endPoint x: 568, endPoint y: 135, distance: 167.4
click at [568, 147] on td "[PERSON_NAME] : sitemap · books · articles · news · events · short stories · re…" at bounding box center [844, 170] width 894 height 47
copy b "[PERSON_NAME]"
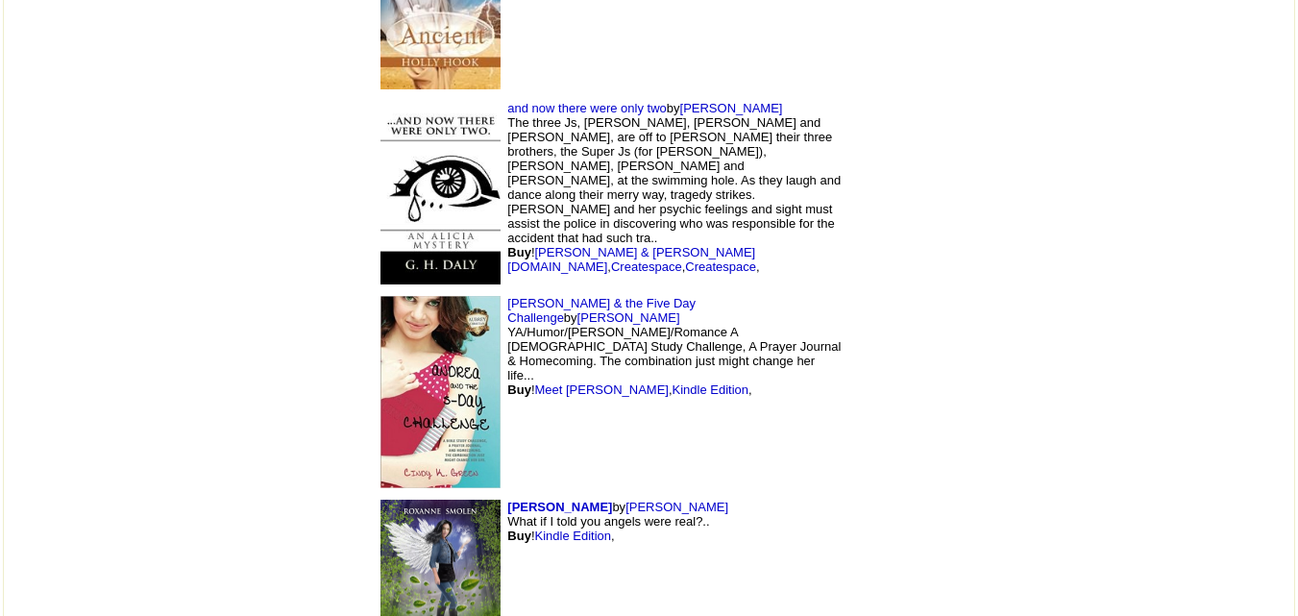
scroll to position [17808, 0]
click at [624, 309] on link "Cindy Green" at bounding box center [629, 316] width 103 height 14
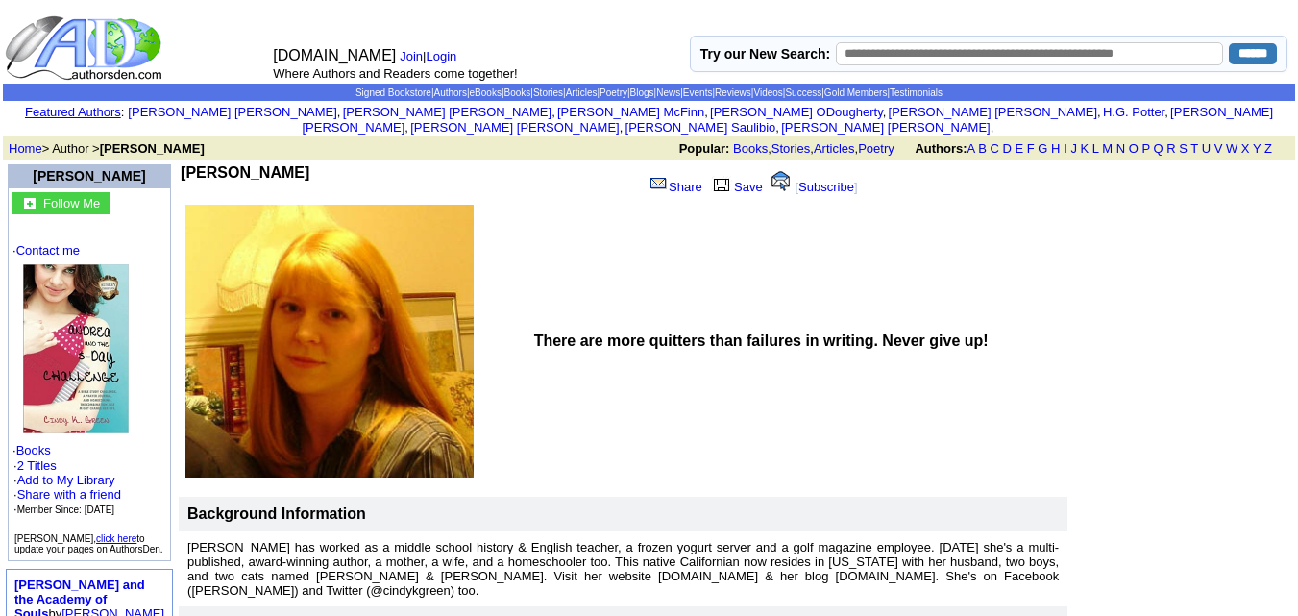
drag, startPoint x: 183, startPoint y: 155, endPoint x: 308, endPoint y: 158, distance: 125.0
click at [308, 164] on td "[PERSON_NAME]" at bounding box center [409, 182] width 456 height 37
copy b "[PERSON_NAME]"
click at [97, 341] on img at bounding box center [76, 348] width 106 height 169
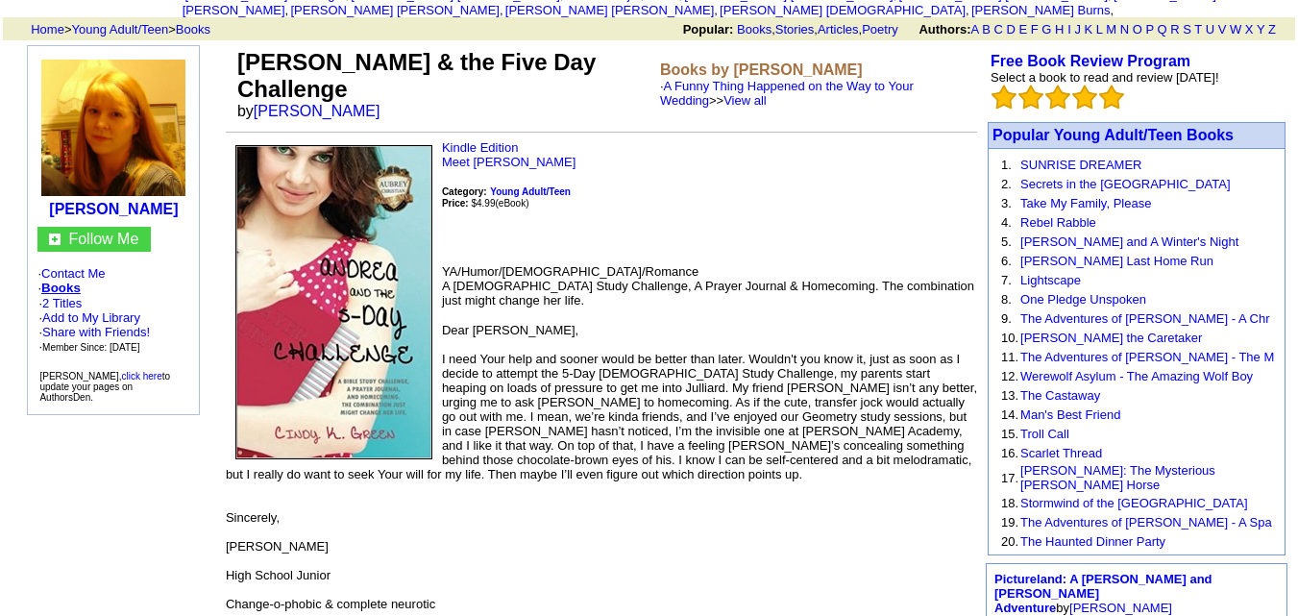
scroll to position [117, 0]
drag, startPoint x: 336, startPoint y: 322, endPoint x: 184, endPoint y: 459, distance: 205.5
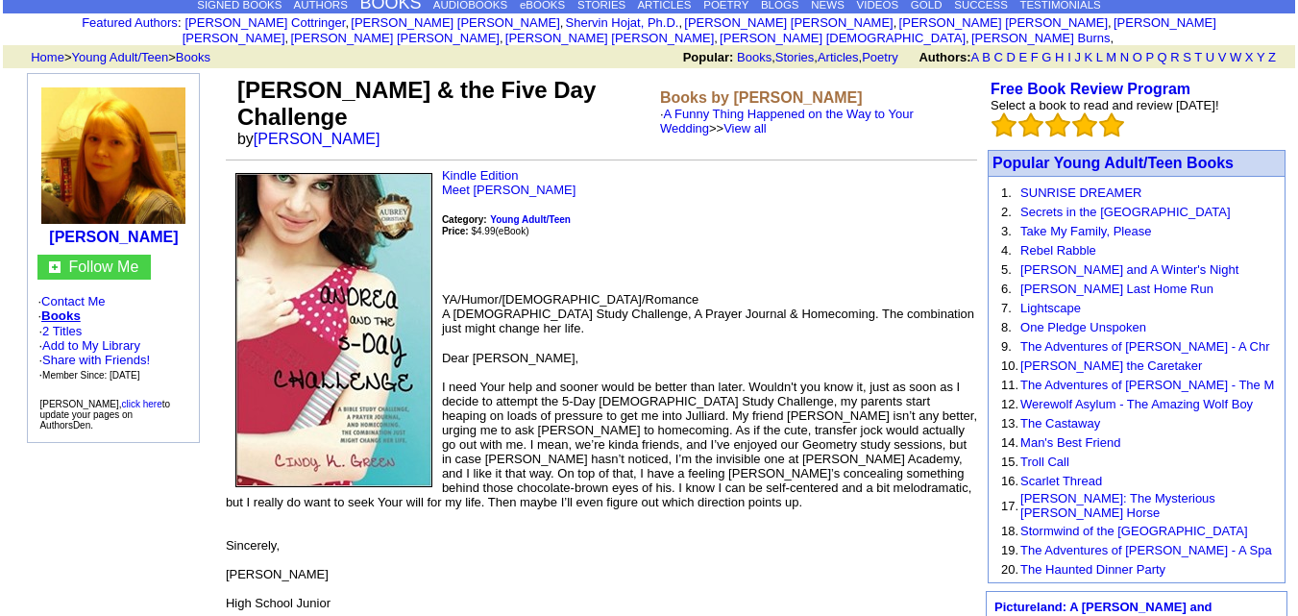
scroll to position [49, 0]
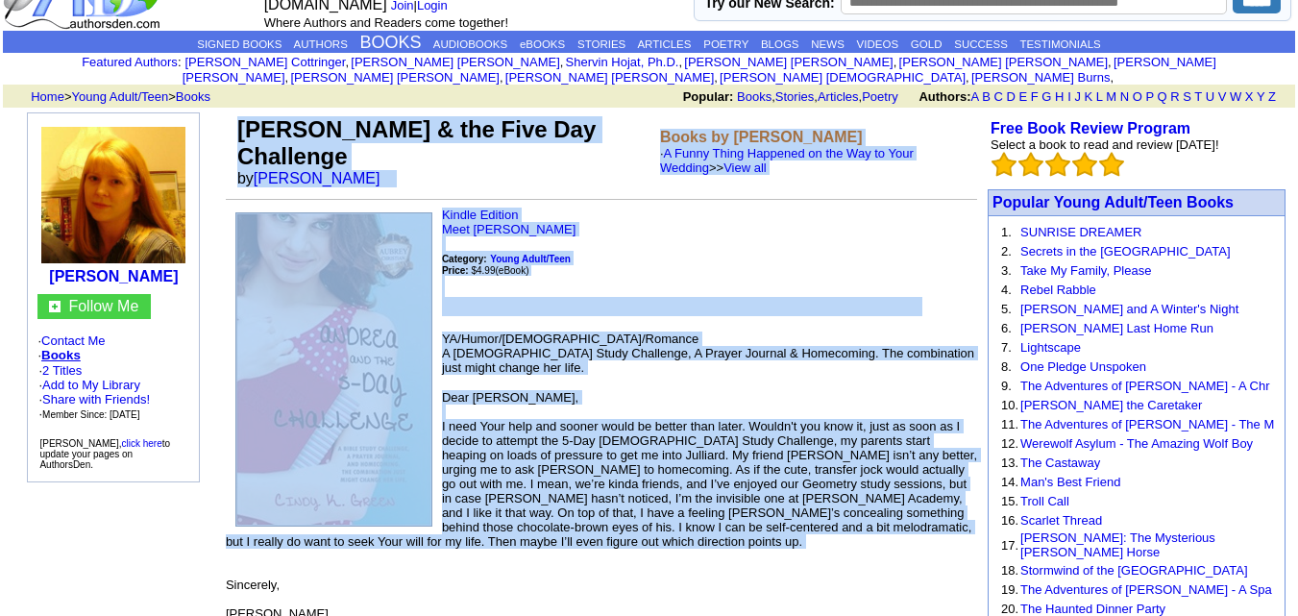
drag, startPoint x: 243, startPoint y: 107, endPoint x: 973, endPoint y: 547, distance: 851.9
copy td "Andrea & the Five Day Challenge by Cindy K. Green Books by Cindy K. Green · A F…"
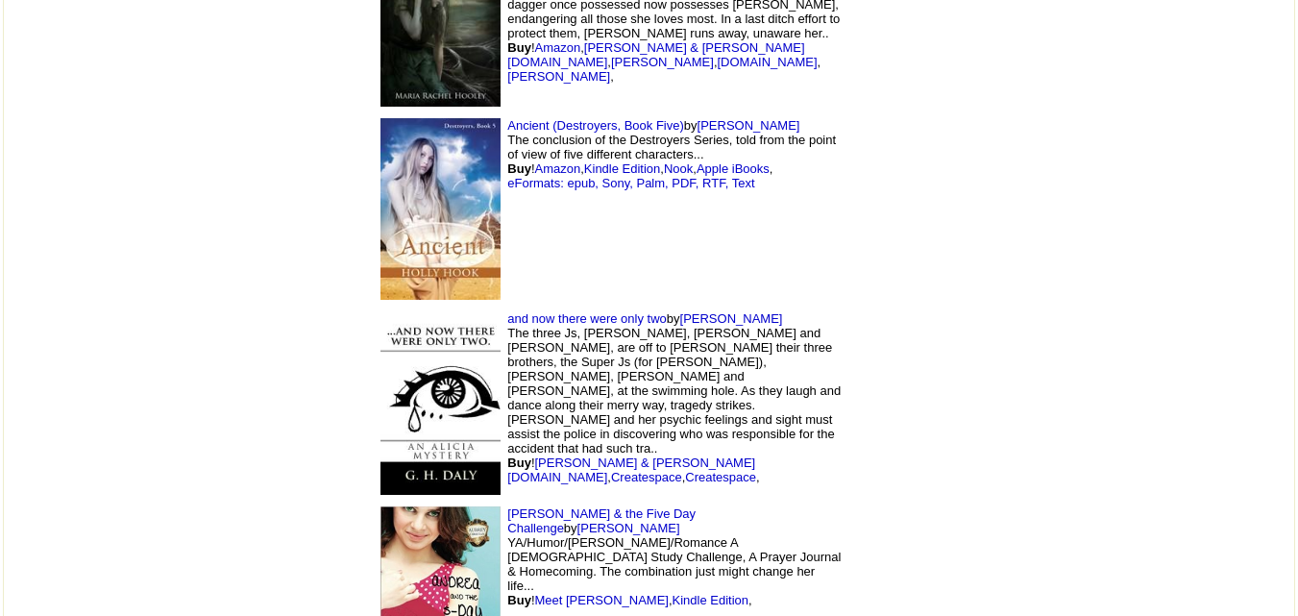
scroll to position [17595, 0]
click at [680, 312] on link "G DALY" at bounding box center [731, 319] width 103 height 14
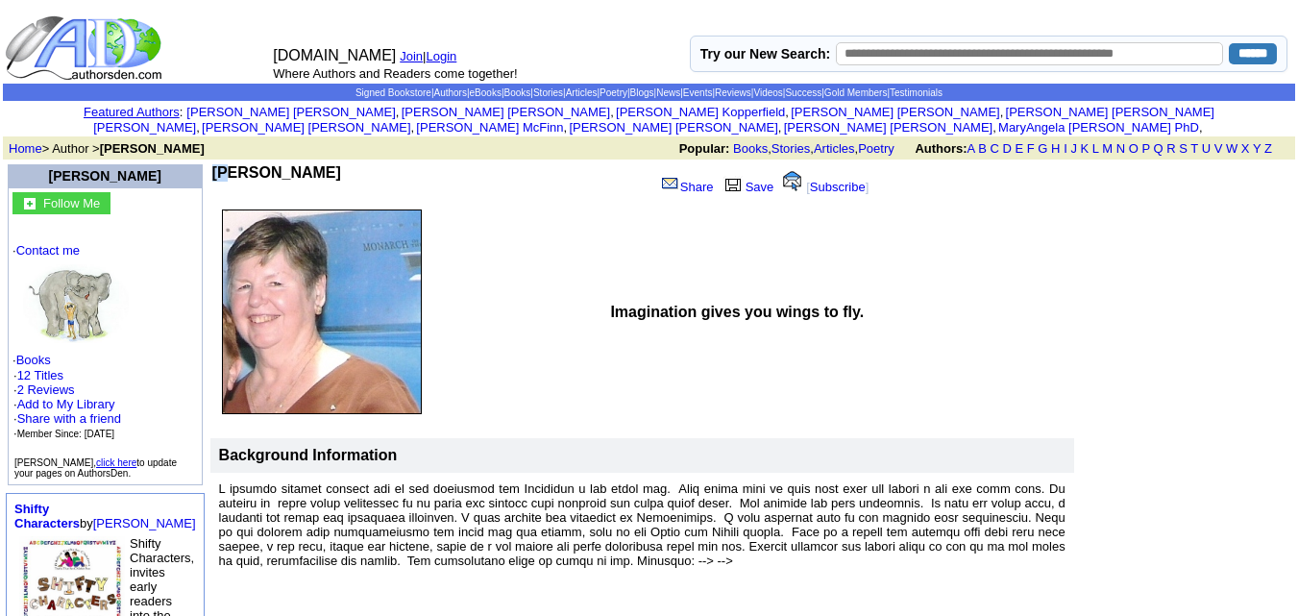
drag, startPoint x: 186, startPoint y: 153, endPoint x: 283, endPoint y: 147, distance: 96.3
click at [283, 161] on td "G H DALY Share Save [ Subscribe ] Imagination gives you wings to fly." at bounding box center [643, 369] width 866 height 416
drag, startPoint x: 187, startPoint y: 156, endPoint x: 259, endPoint y: 150, distance: 72.3
click at [259, 164] on td "G H DALY" at bounding box center [433, 182] width 442 height 37
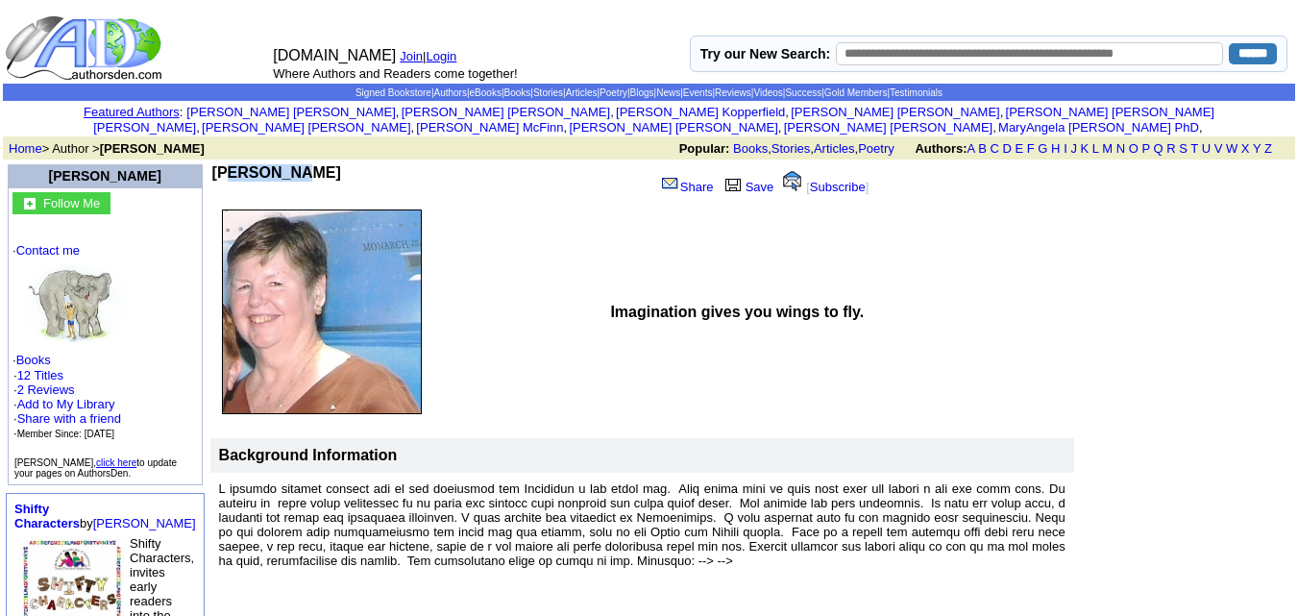
copy b "G H DALY"
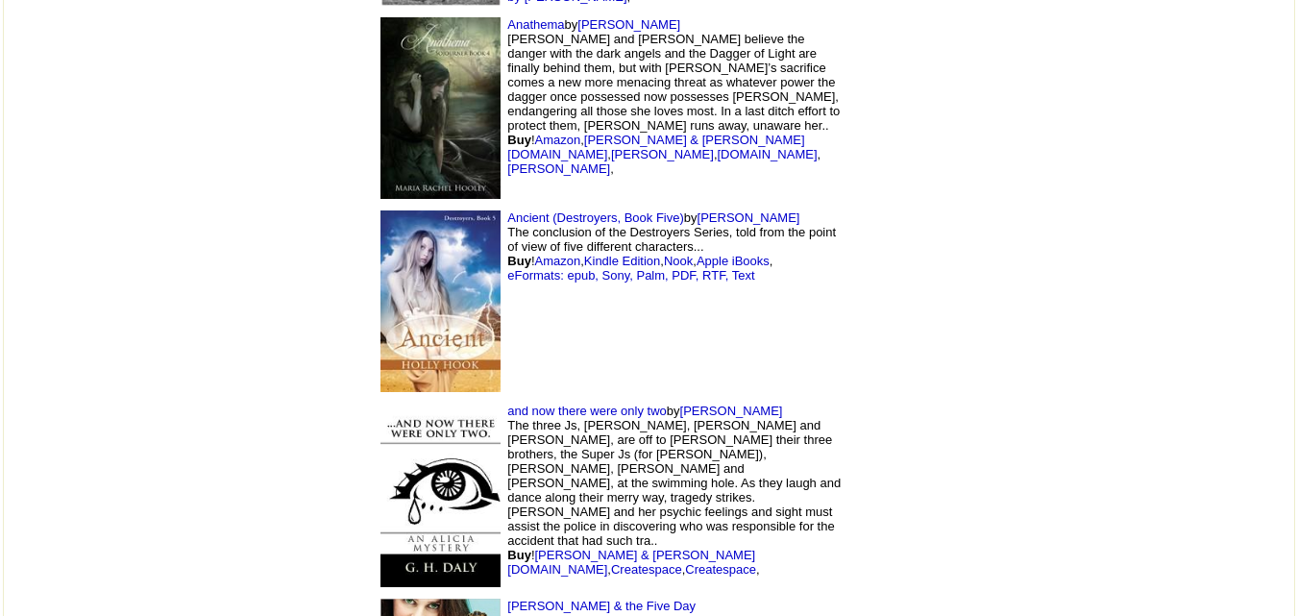
scroll to position [17503, 0]
click at [698, 211] on link "[PERSON_NAME]" at bounding box center [749, 218] width 103 height 14
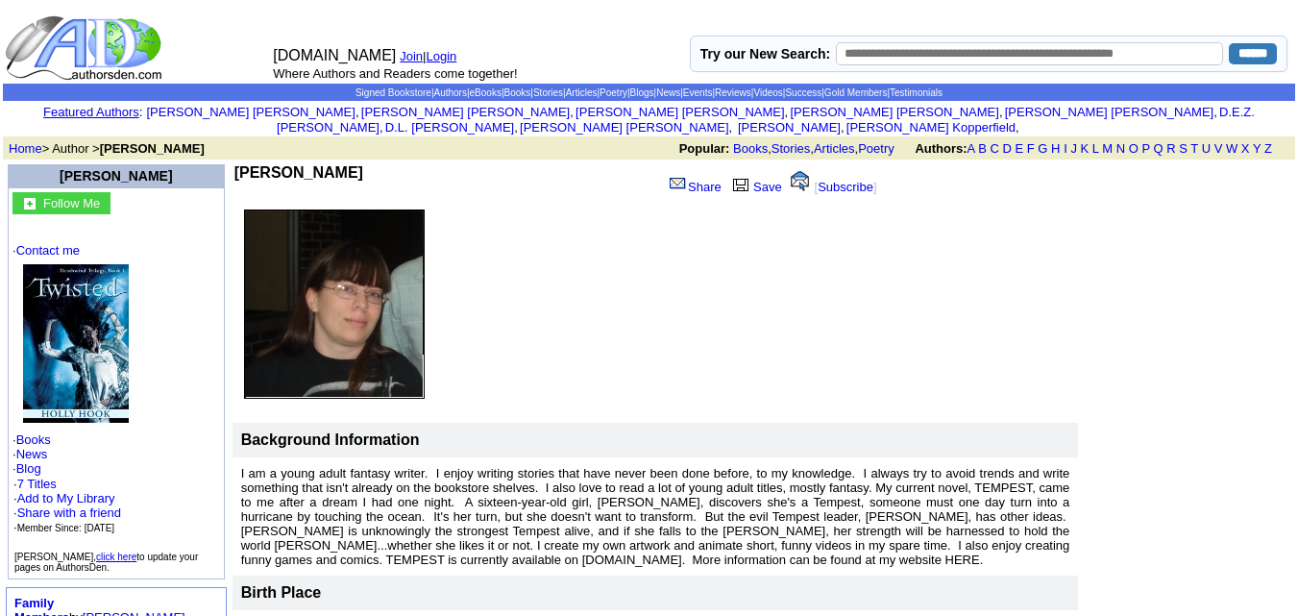
drag, startPoint x: 181, startPoint y: 153, endPoint x: 284, endPoint y: 121, distance: 107.6
click at [289, 164] on td "[PERSON_NAME]" at bounding box center [450, 182] width 433 height 37
copy b "[PERSON_NAME]"
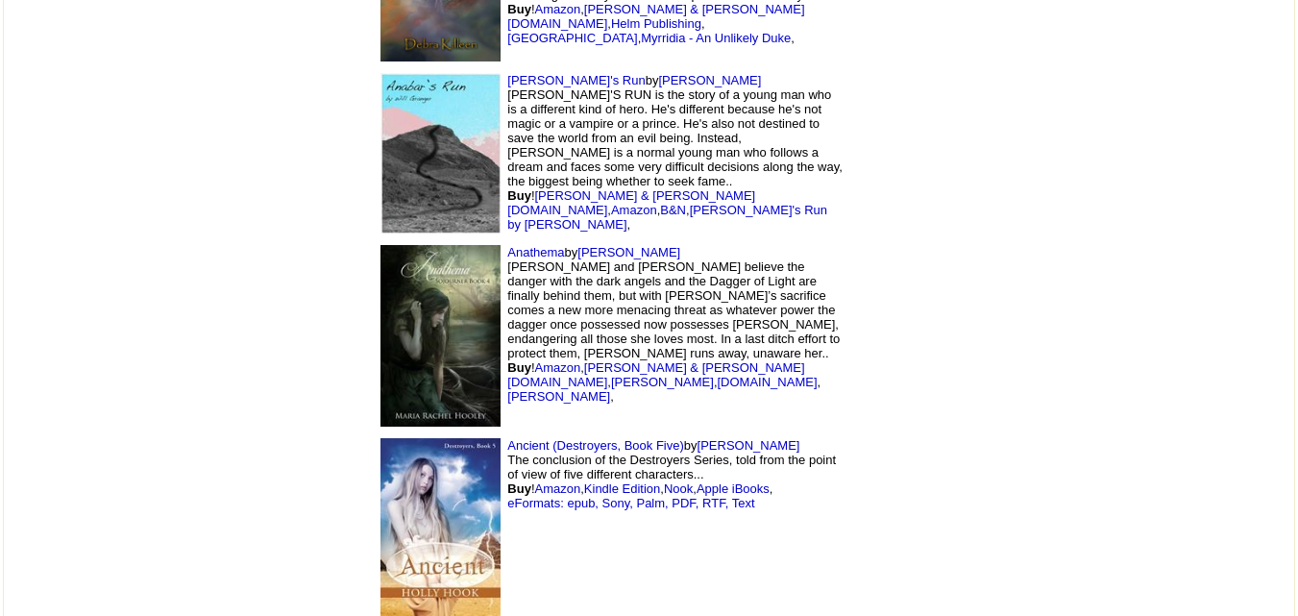
scroll to position [17274, 0]
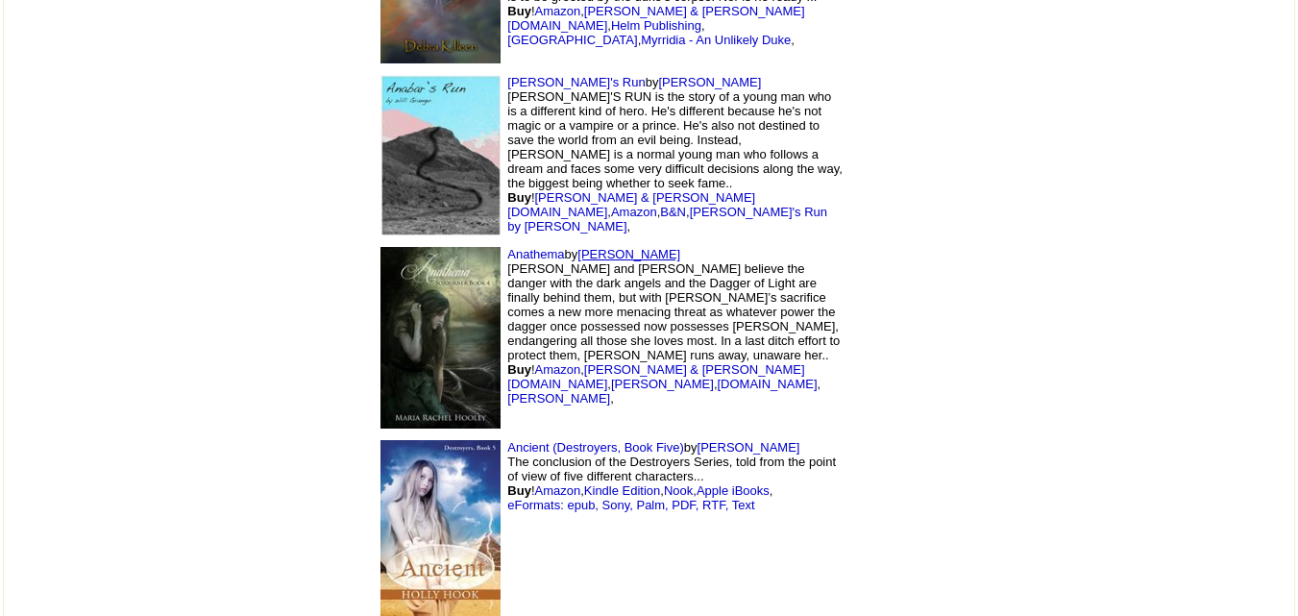
click at [578, 247] on link "[PERSON_NAME]" at bounding box center [629, 254] width 103 height 14
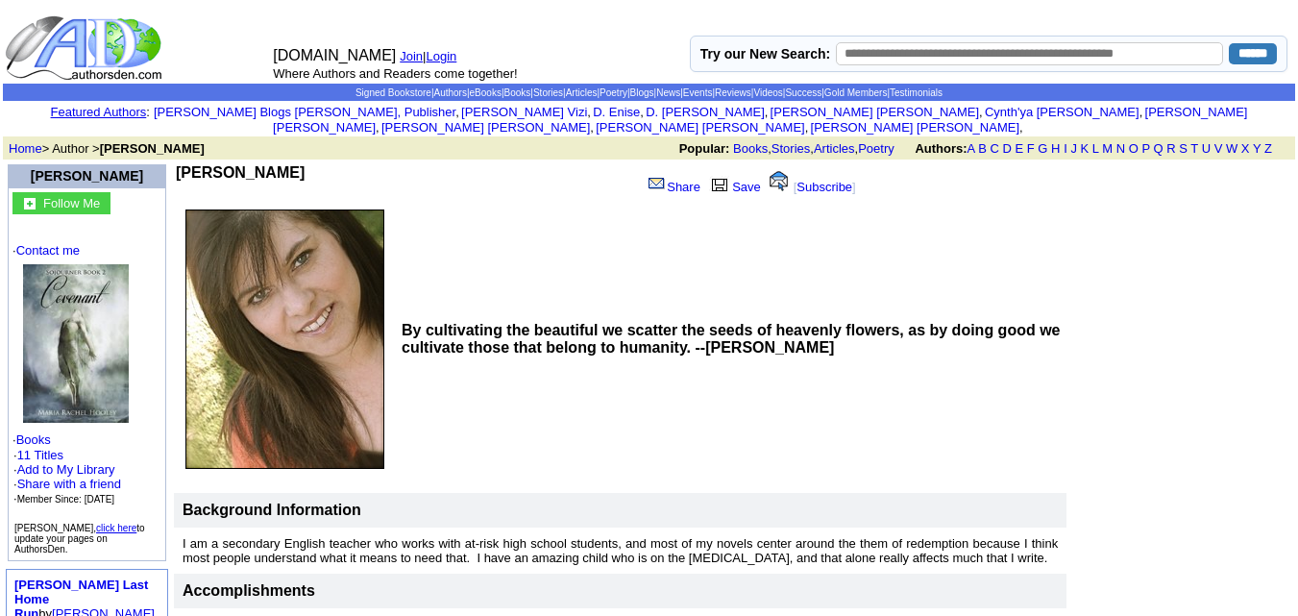
drag, startPoint x: 186, startPoint y: 150, endPoint x: 299, endPoint y: 153, distance: 112.5
click at [299, 164] on td "Maria R Hooley" at bounding box center [404, 182] width 457 height 37
copy b "Maria R Hooley"
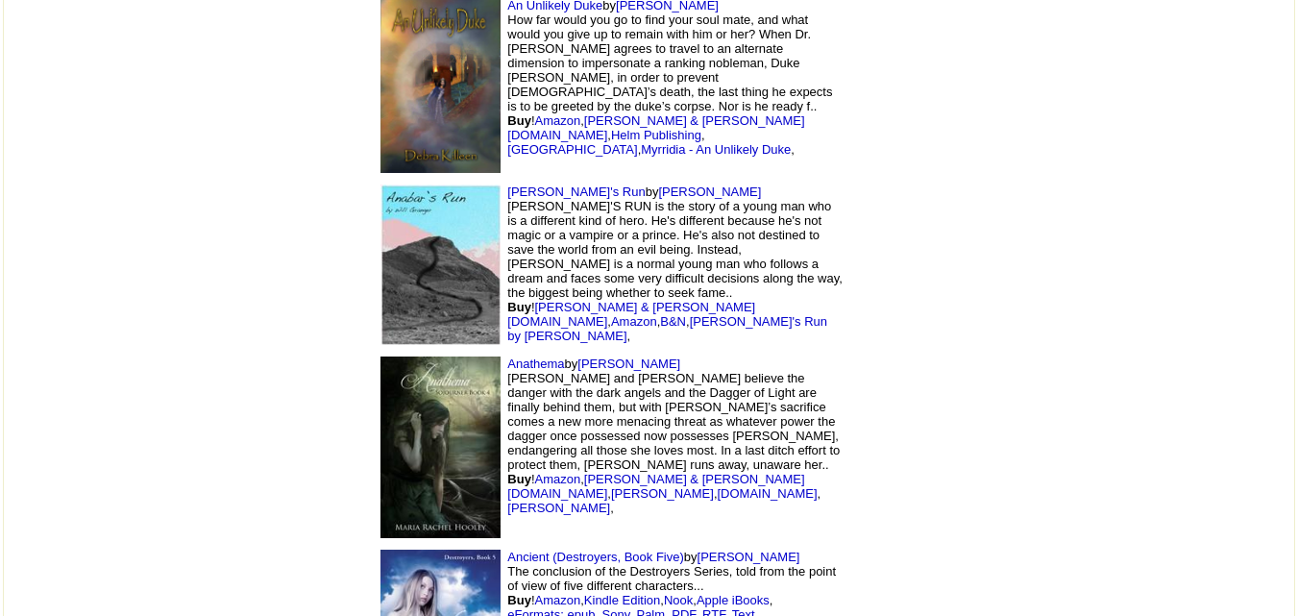
scroll to position [17100, 0]
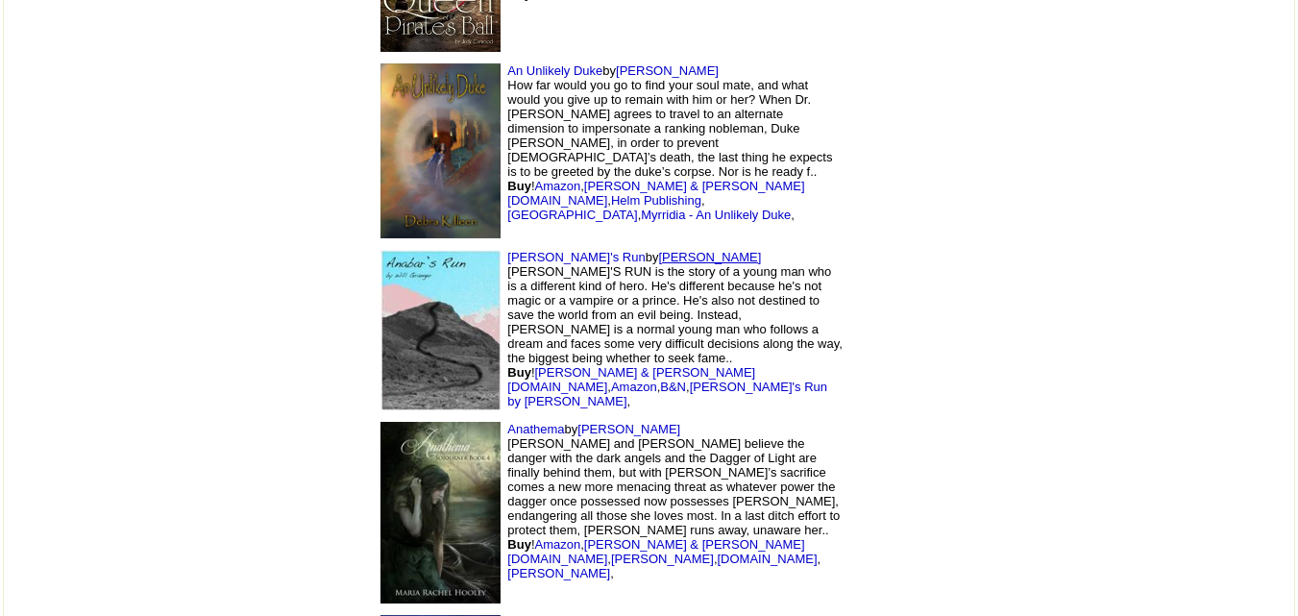
click at [658, 250] on link "Will Granger" at bounding box center [709, 257] width 103 height 14
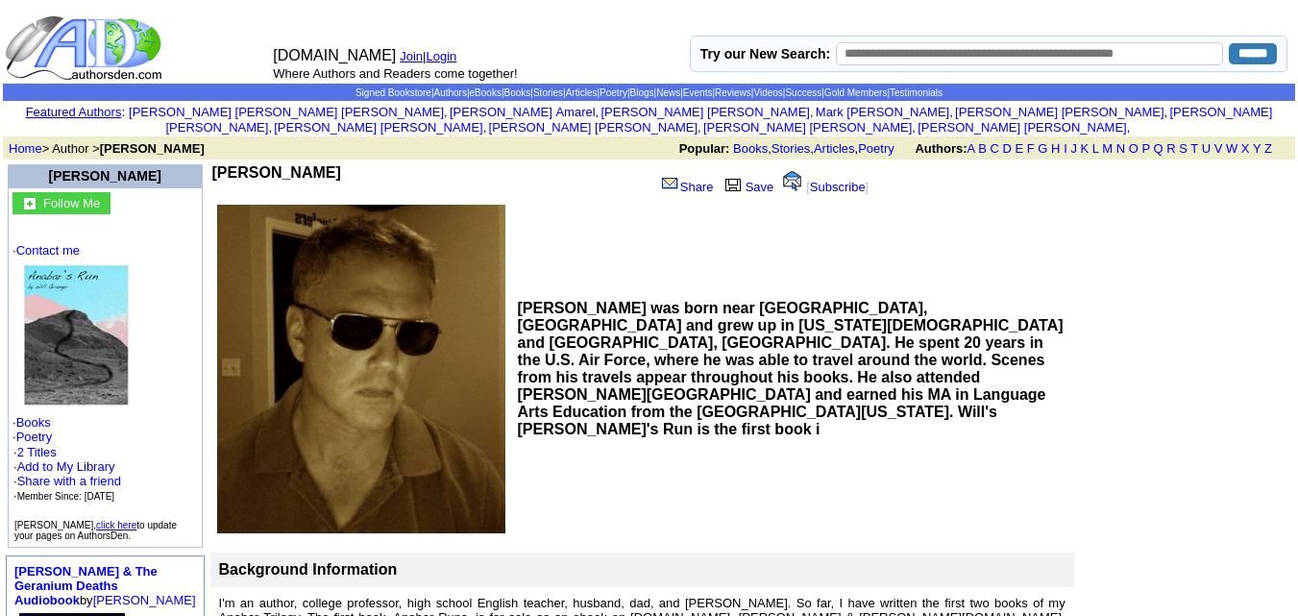
drag, startPoint x: 185, startPoint y: 148, endPoint x: 284, endPoint y: 157, distance: 100.3
click at [284, 162] on td "Will Granger Share Save [ Subscribe ]" at bounding box center [555, 182] width 691 height 40
copy div "Will Granger"
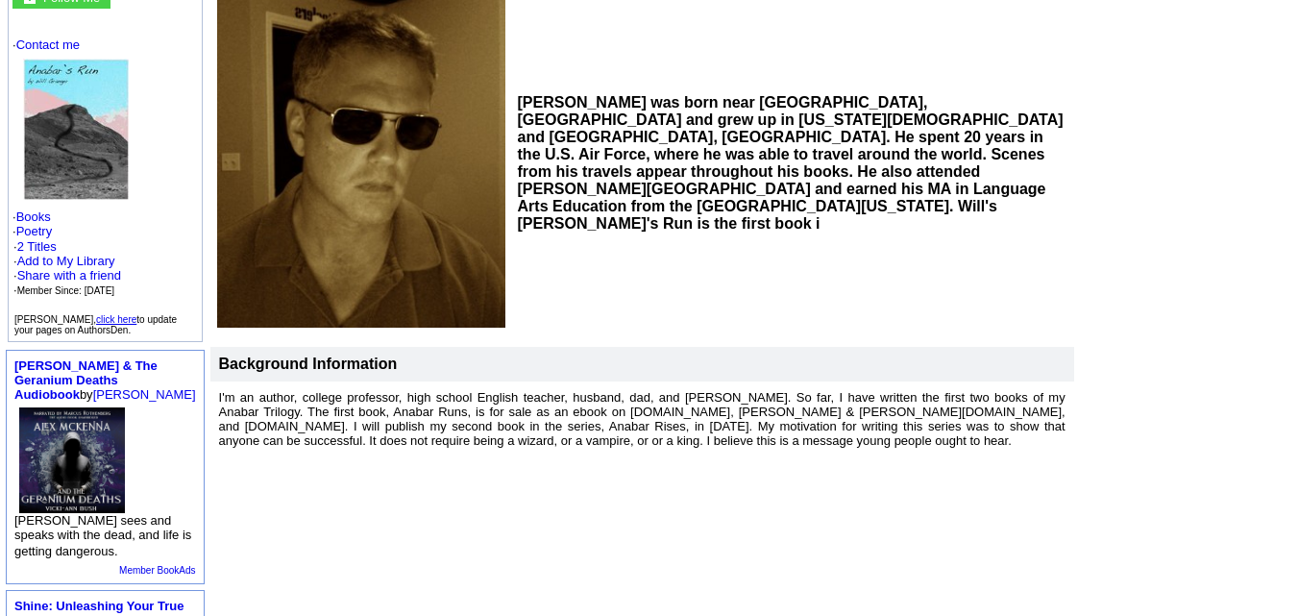
scroll to position [203, 0]
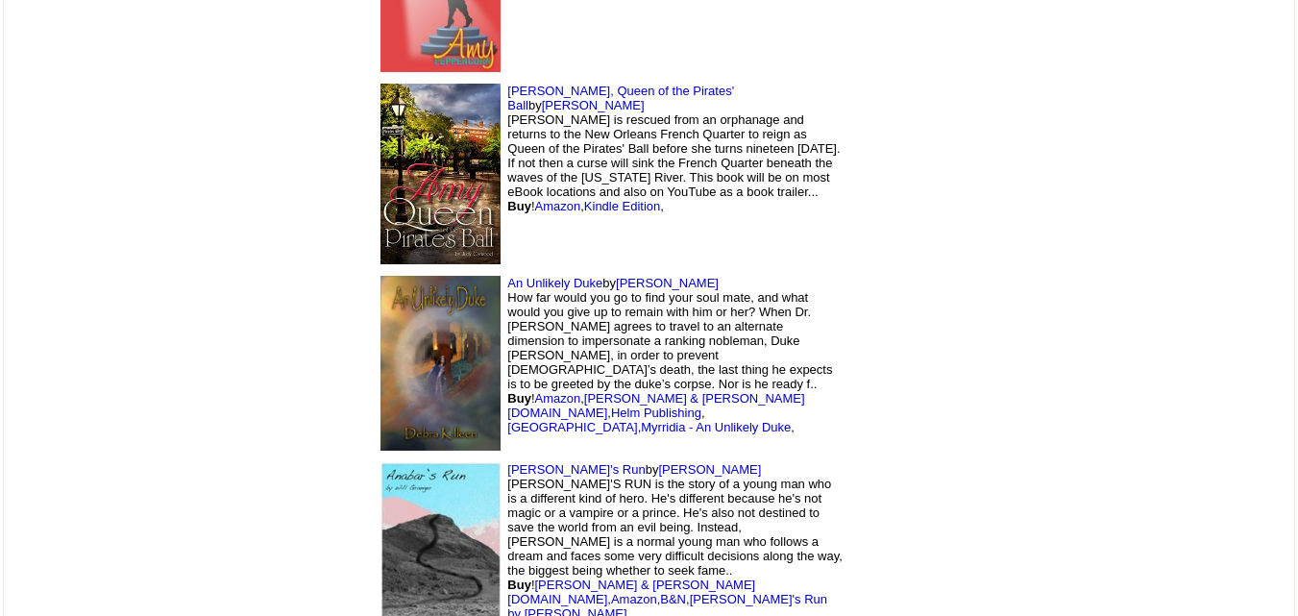
scroll to position [16885, 0]
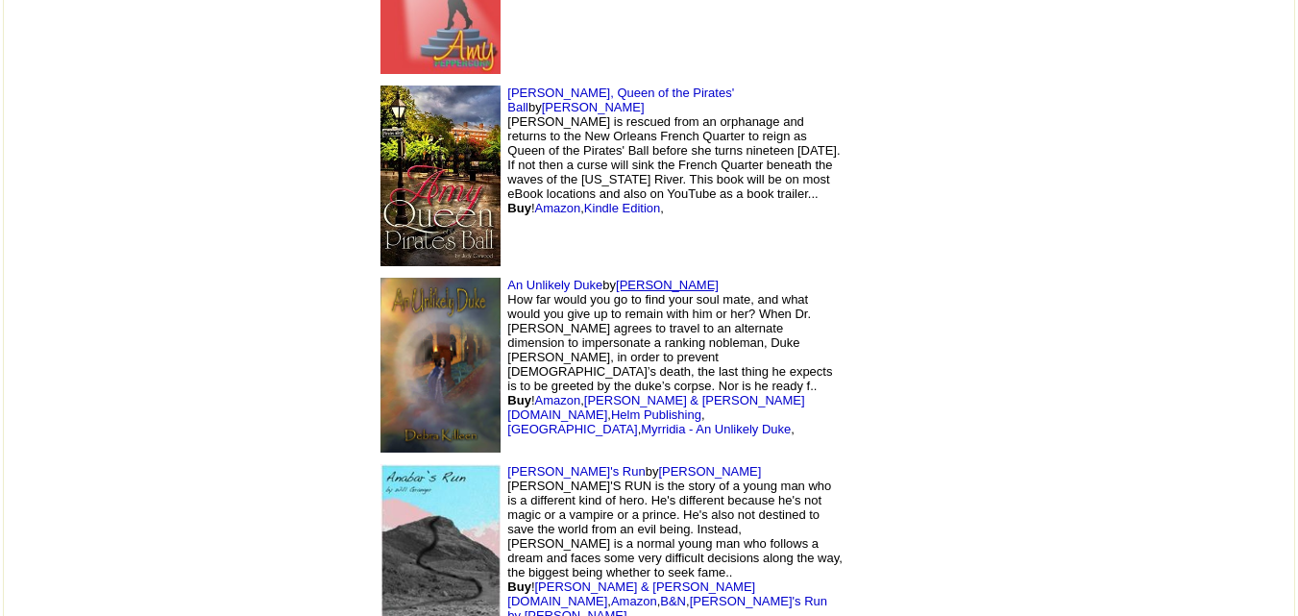
click at [616, 278] on link "Debra Killeen" at bounding box center [667, 285] width 103 height 14
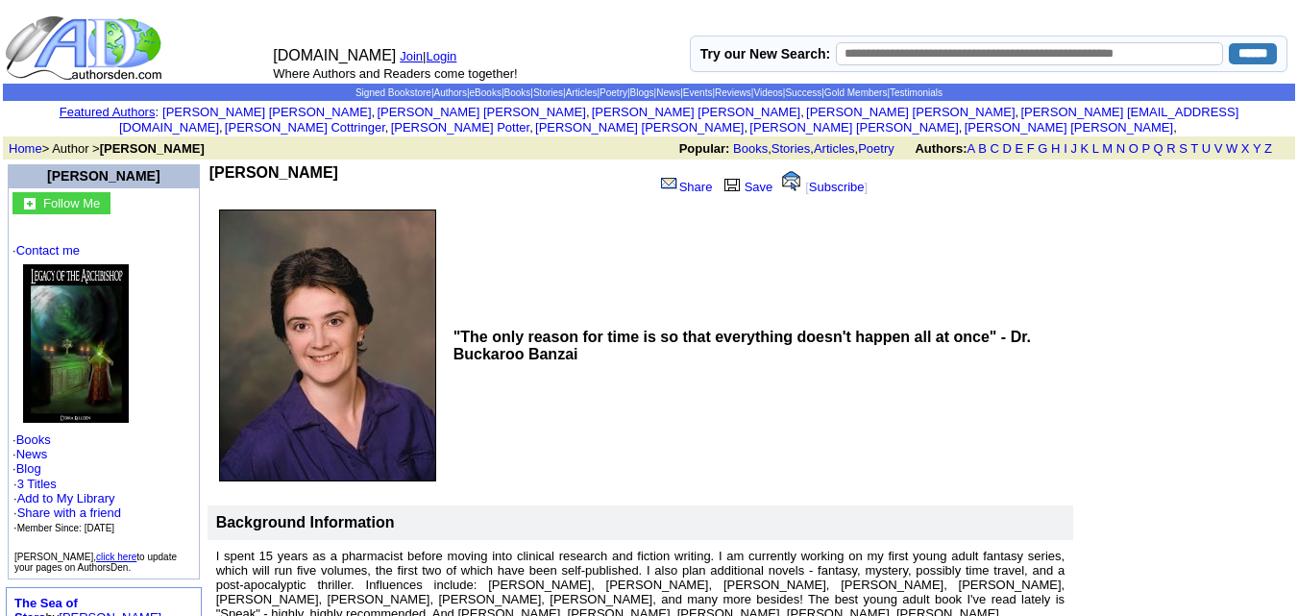
drag, startPoint x: 184, startPoint y: 153, endPoint x: 286, endPoint y: 154, distance: 102.8
click at [286, 164] on td "Debra Killeen" at bounding box center [432, 182] width 444 height 37
copy b "Debra Killeen"
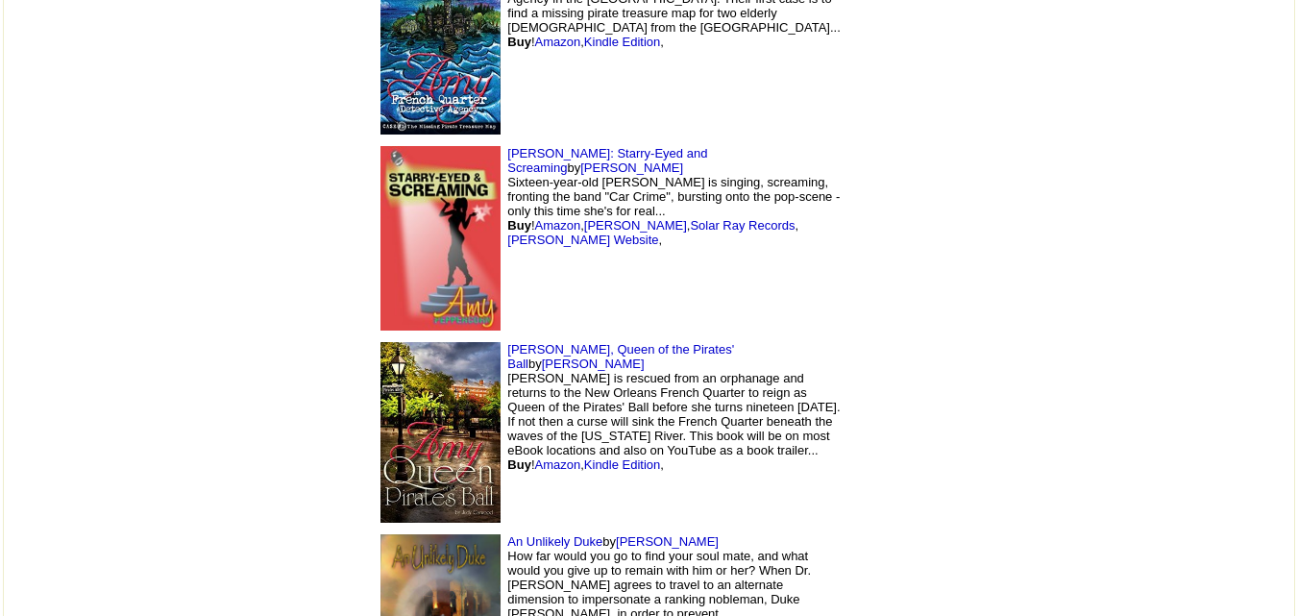
scroll to position [16628, 0]
click at [601, 358] on link "Judy Garwood" at bounding box center [593, 365] width 103 height 14
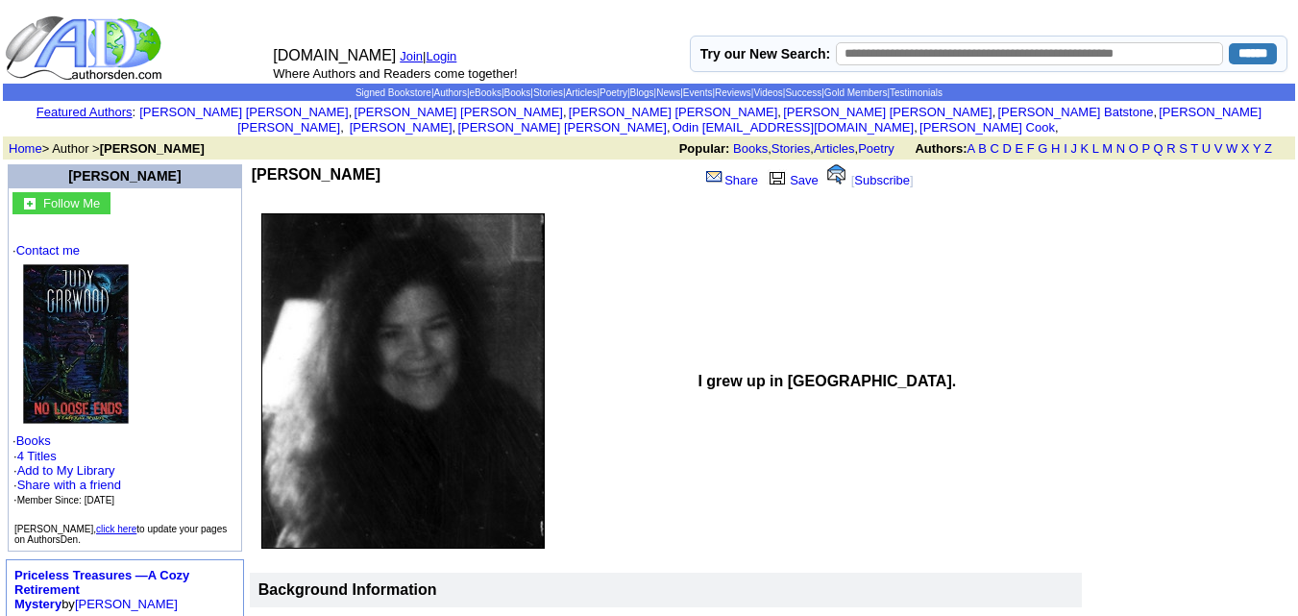
drag, startPoint x: 185, startPoint y: 153, endPoint x: 288, endPoint y: 155, distance: 103.8
click at [288, 166] on b "[PERSON_NAME]" at bounding box center [316, 174] width 129 height 16
copy b "[PERSON_NAME]"
click at [42, 320] on img at bounding box center [76, 344] width 106 height 160
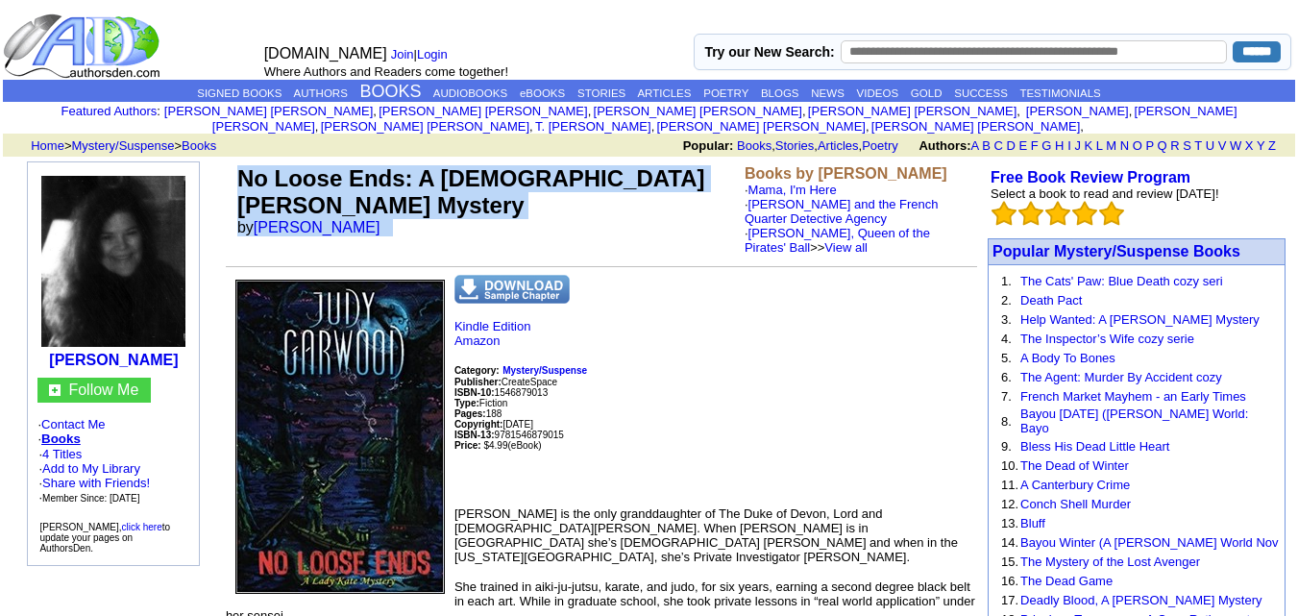
drag, startPoint x: 264, startPoint y: 155, endPoint x: 412, endPoint y: 197, distance: 153.9
click at [412, 197] on td "No Loose Ends: A [DEMOGRAPHIC_DATA] [PERSON_NAME] Mystery by [PERSON_NAME]" at bounding box center [487, 209] width 507 height 97
copy td "No Loose Ends: A [DEMOGRAPHIC_DATA] [PERSON_NAME] Mystery by [PERSON_NAME]"
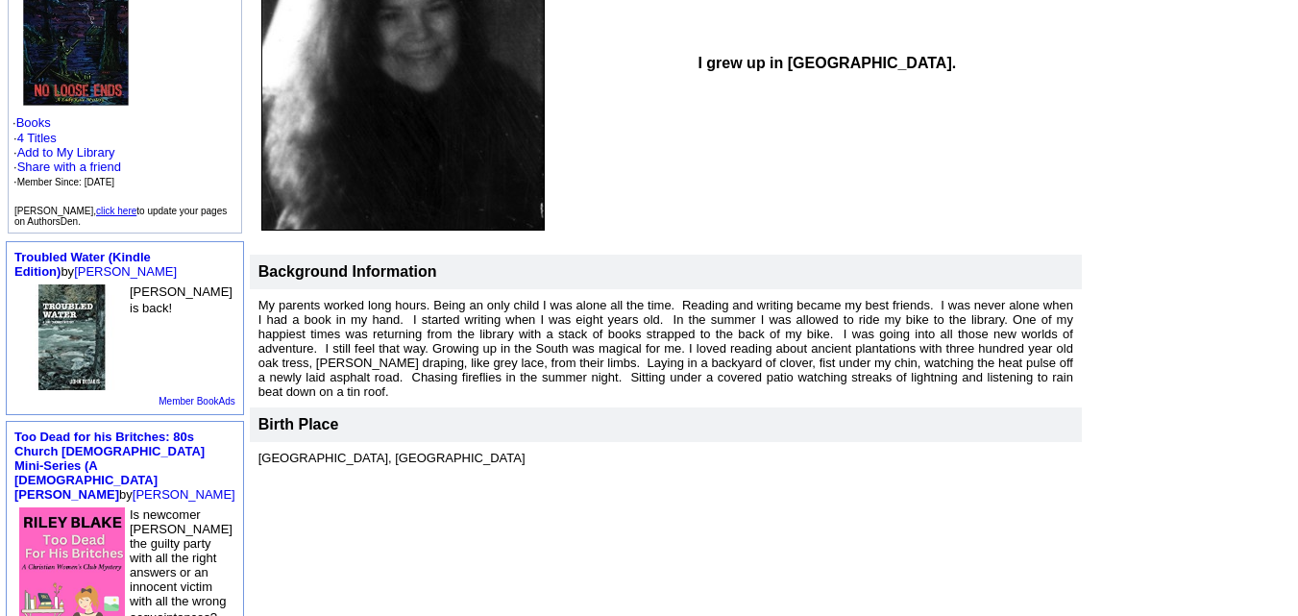
scroll to position [338, 0]
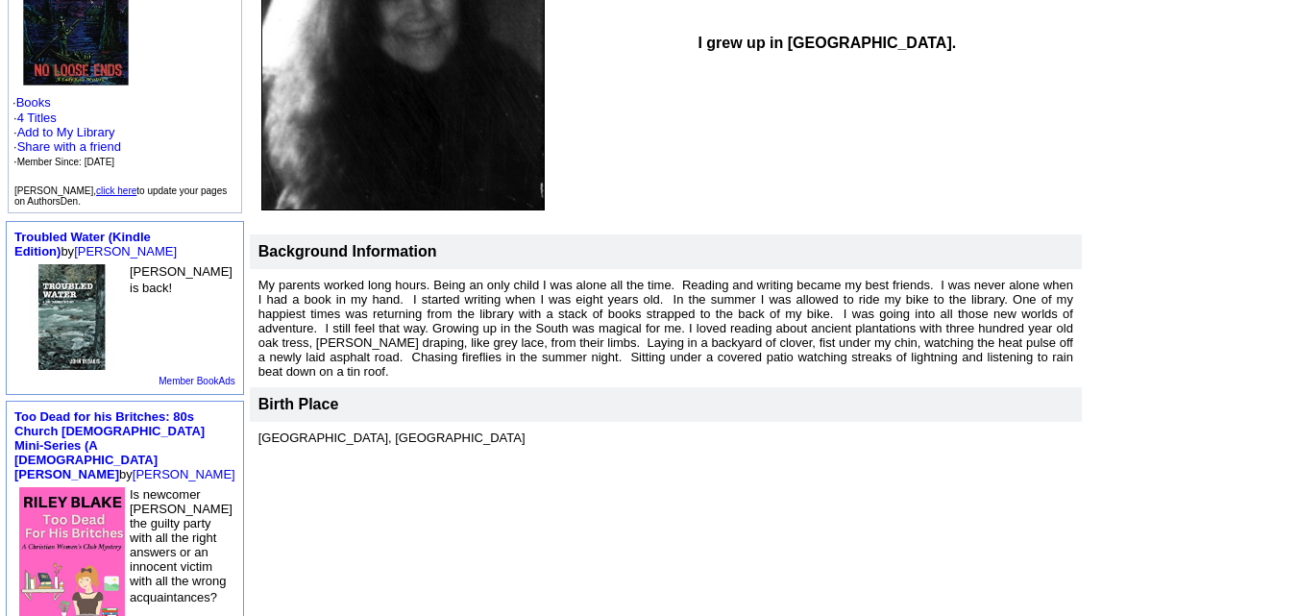
click at [82, 314] on img at bounding box center [72, 317] width 106 height 106
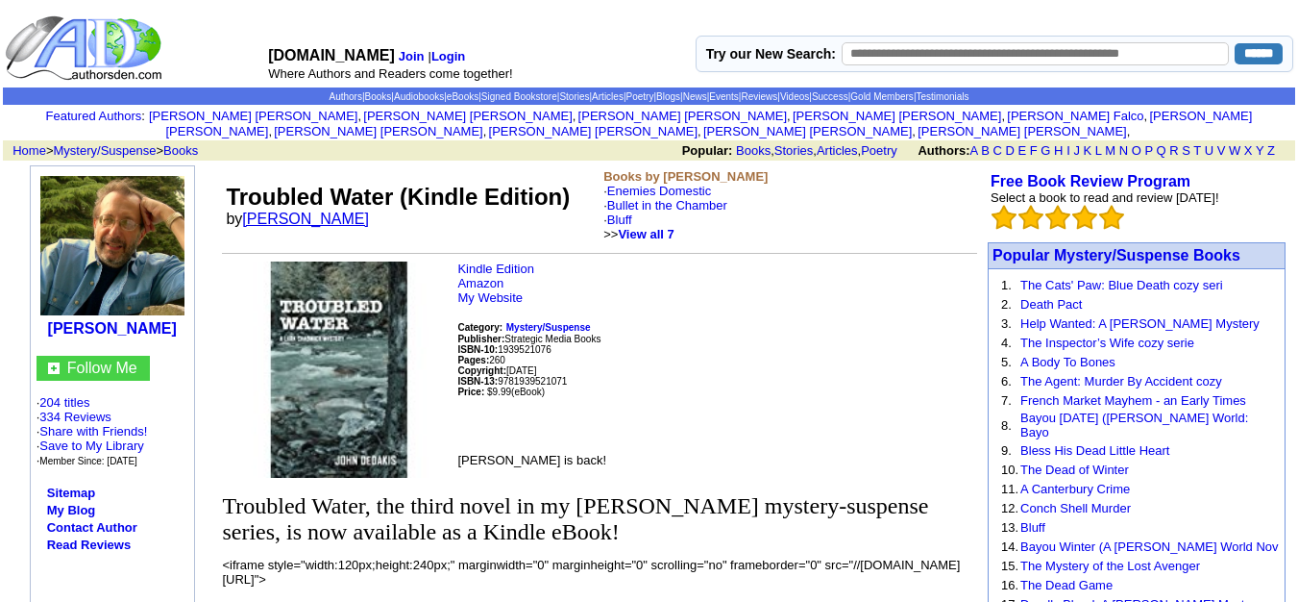
click at [262, 210] on link "[PERSON_NAME]" at bounding box center [305, 218] width 127 height 16
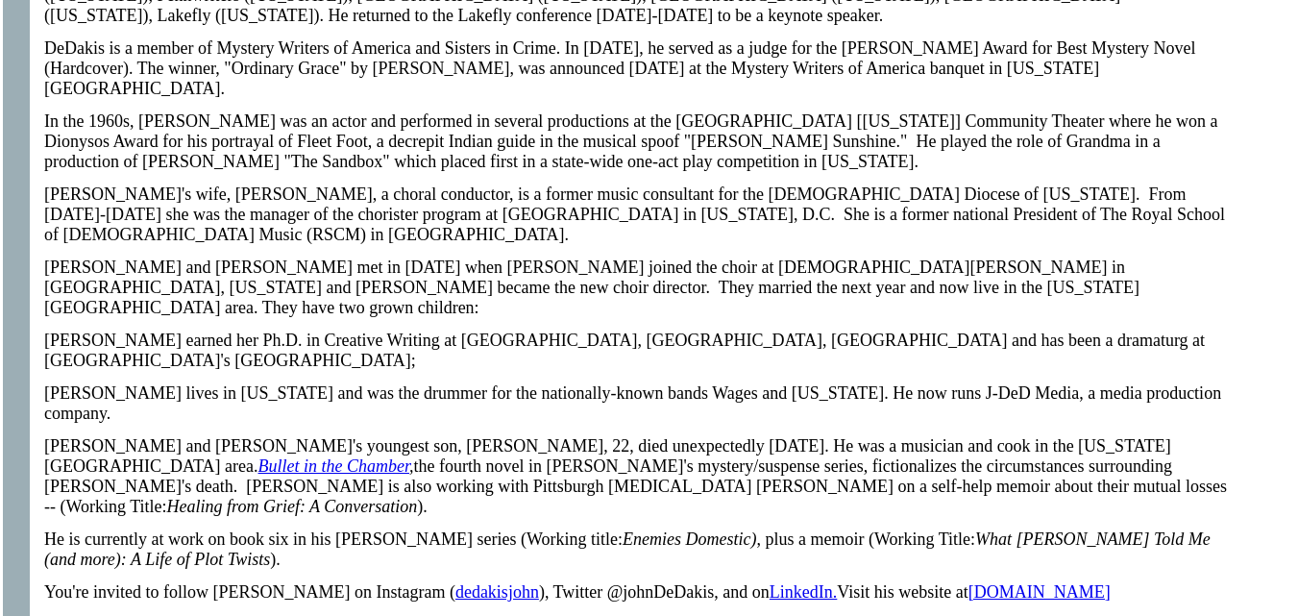
scroll to position [2278, 0]
click at [1008, 581] on span "[DOMAIN_NAME]" at bounding box center [1040, 590] width 142 height 19
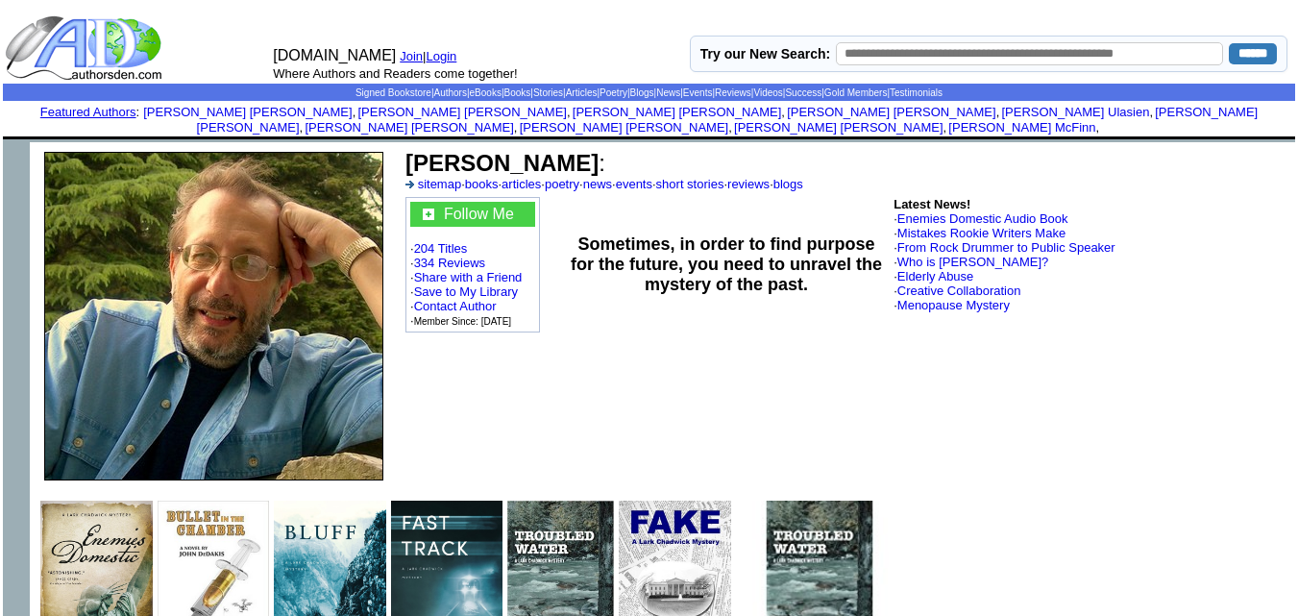
scroll to position [1, 0]
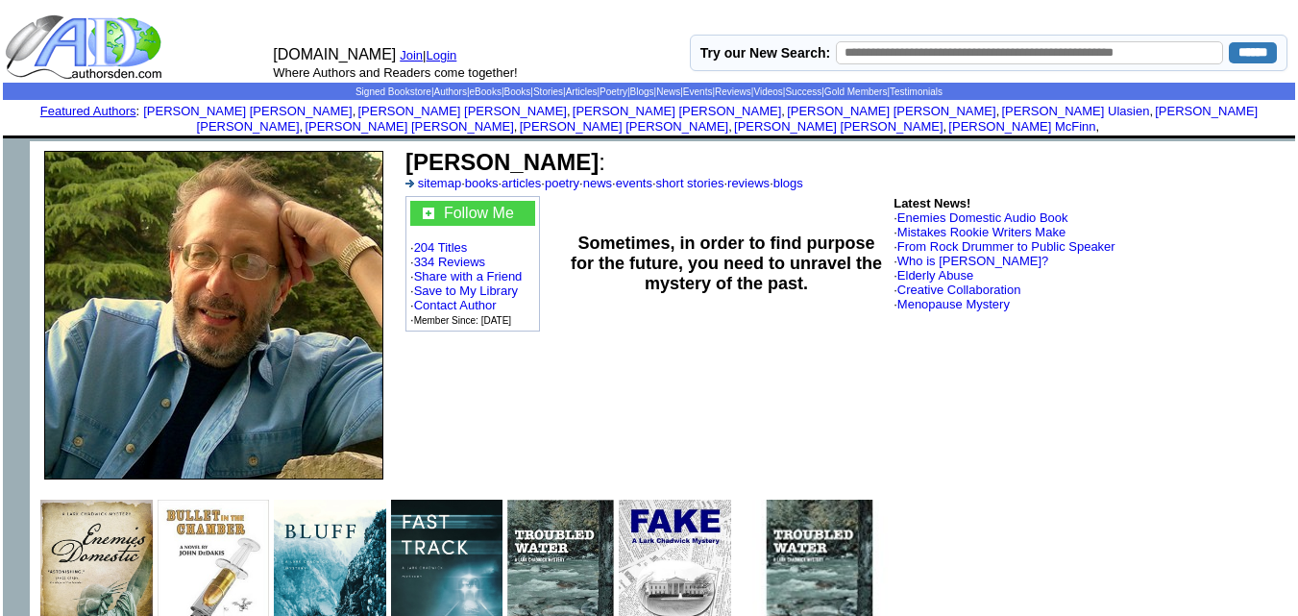
click at [93, 546] on img at bounding box center [96, 584] width 112 height 168
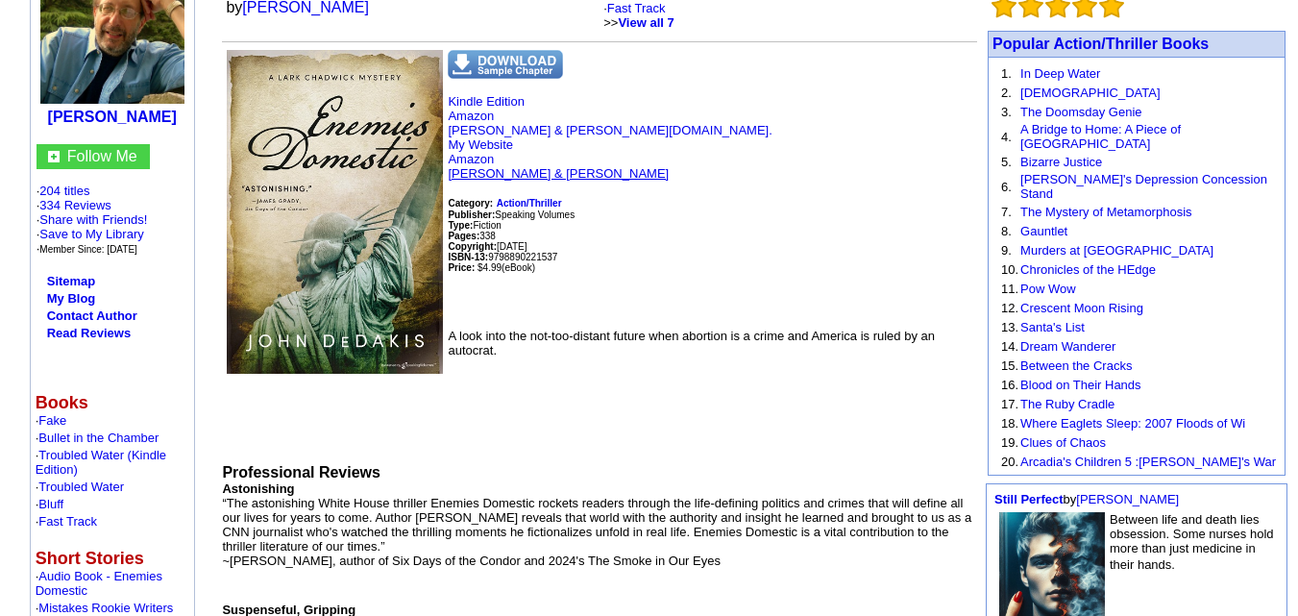
scroll to position [212, 0]
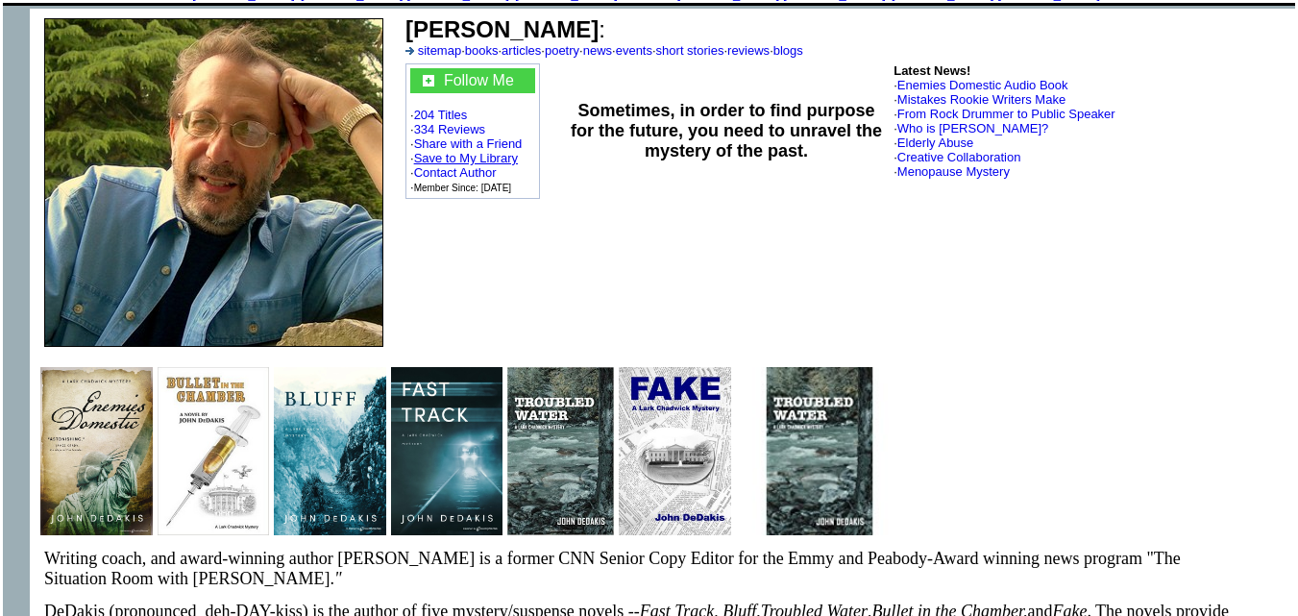
scroll to position [138, 0]
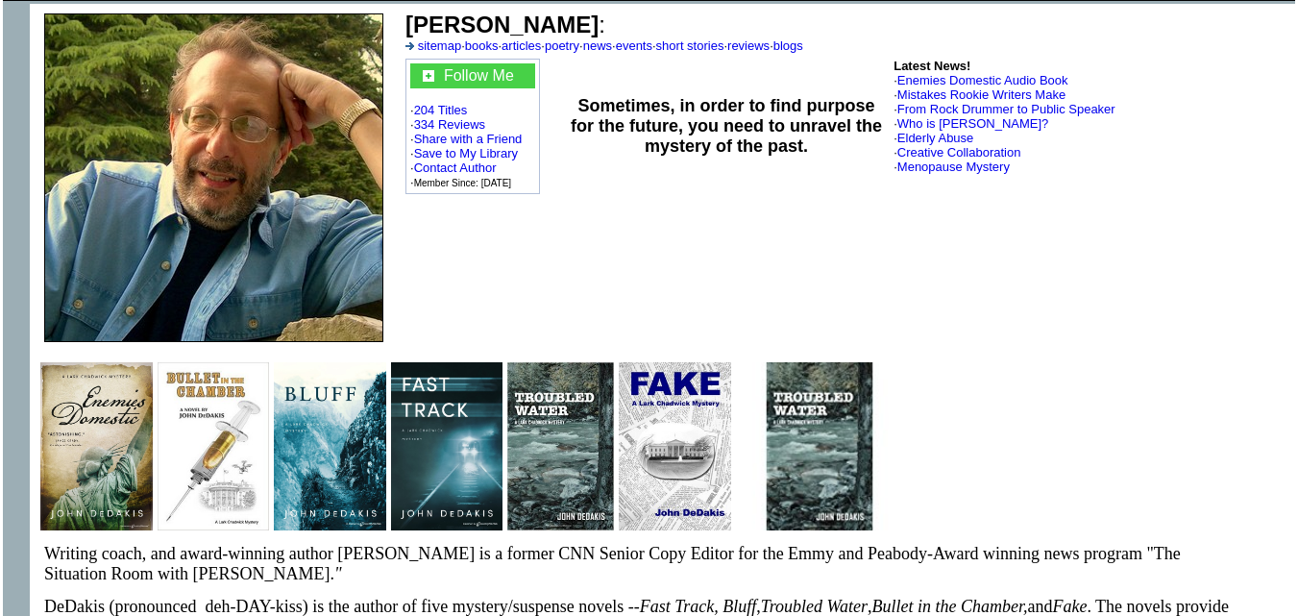
click at [782, 413] on img at bounding box center [820, 446] width 168 height 168
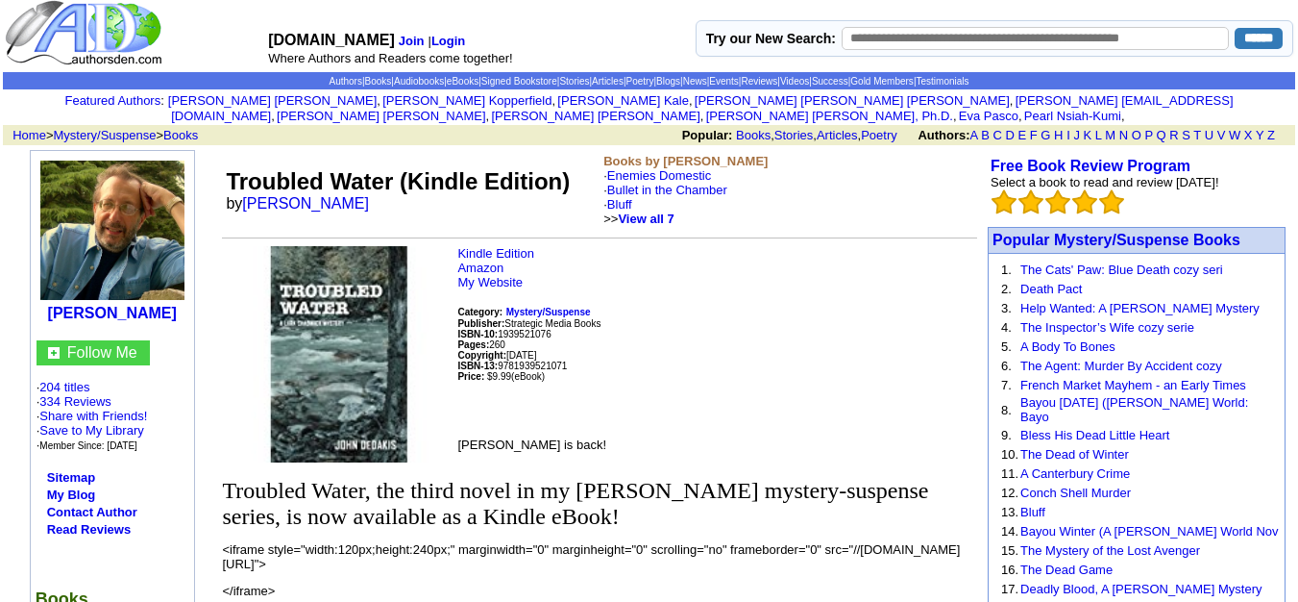
scroll to position [3, 55]
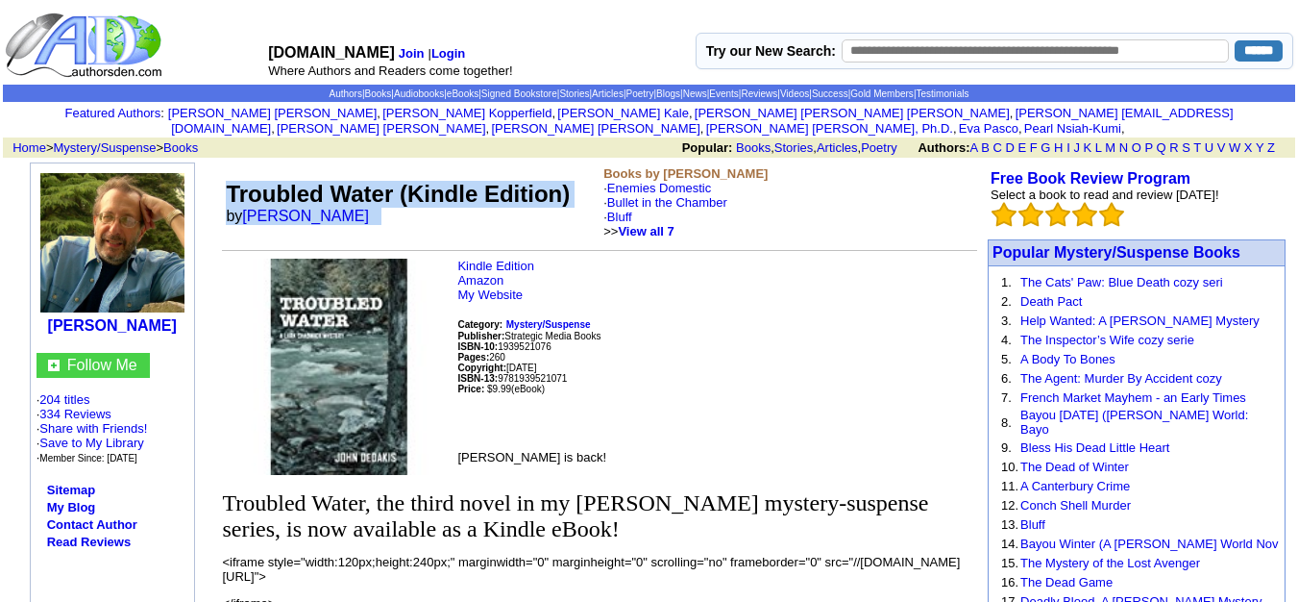
drag, startPoint x: 133, startPoint y: 176, endPoint x: 266, endPoint y: 220, distance: 140.7
click at [266, 220] on td "Troubled Water (Kindle Edition) by John DeDakis" at bounding box center [411, 202] width 378 height 80
copy td "Troubled Water (Kindle Edition) by John DeDakis"
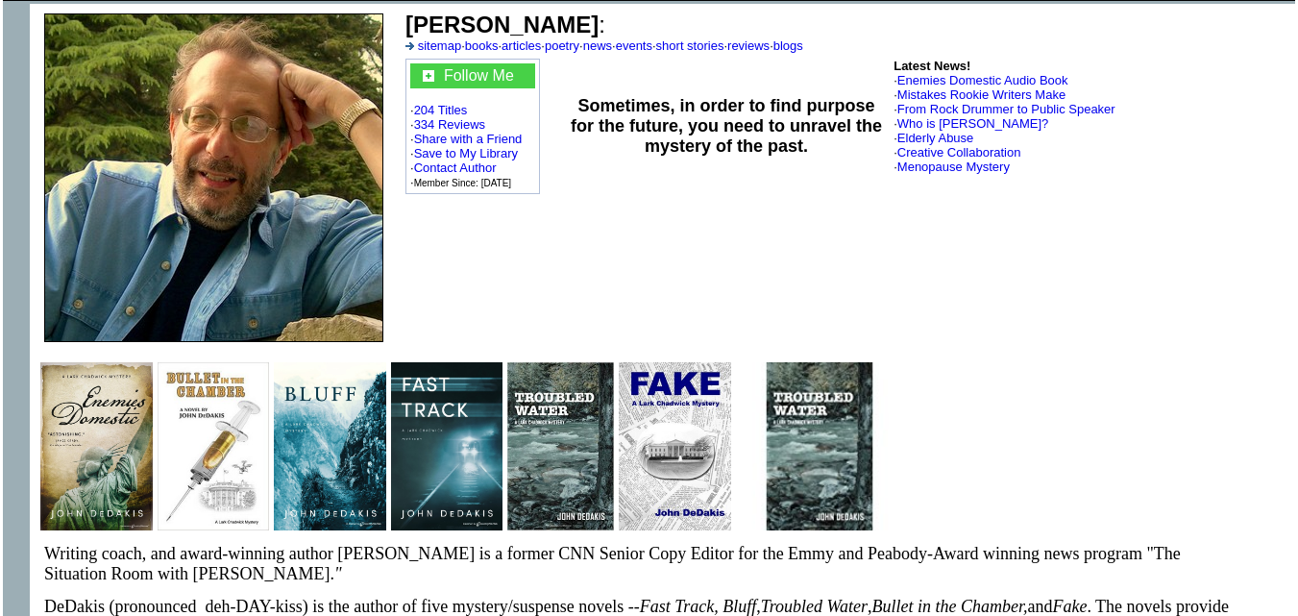
scroll to position [138, 0]
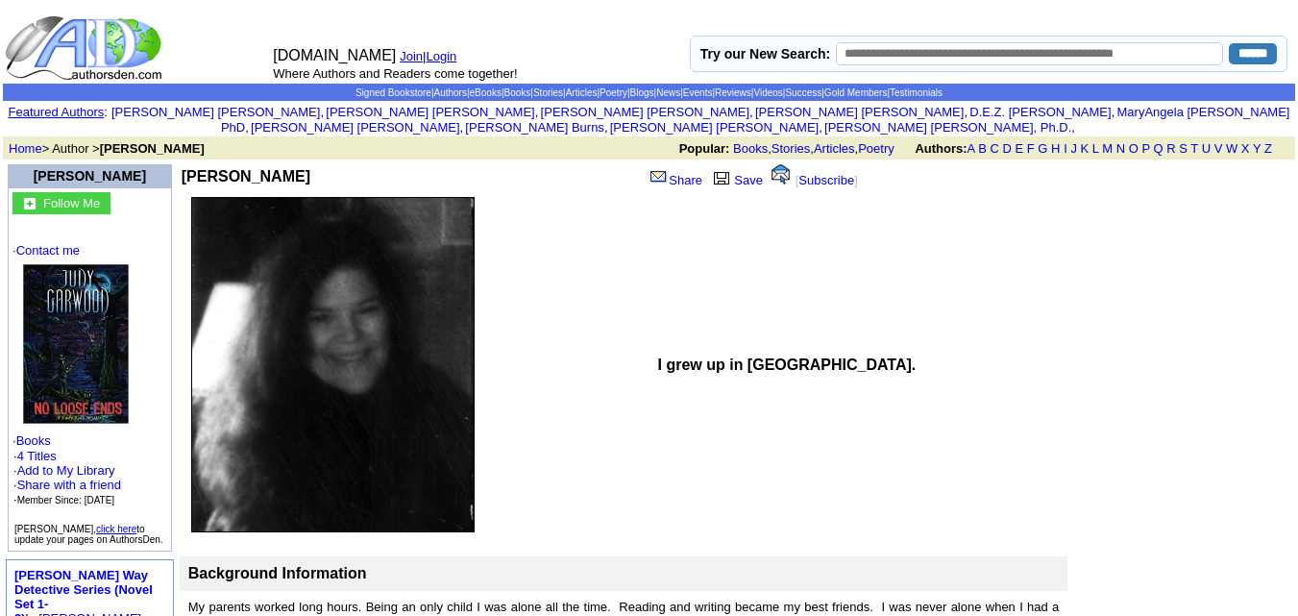
scroll to position [338, 0]
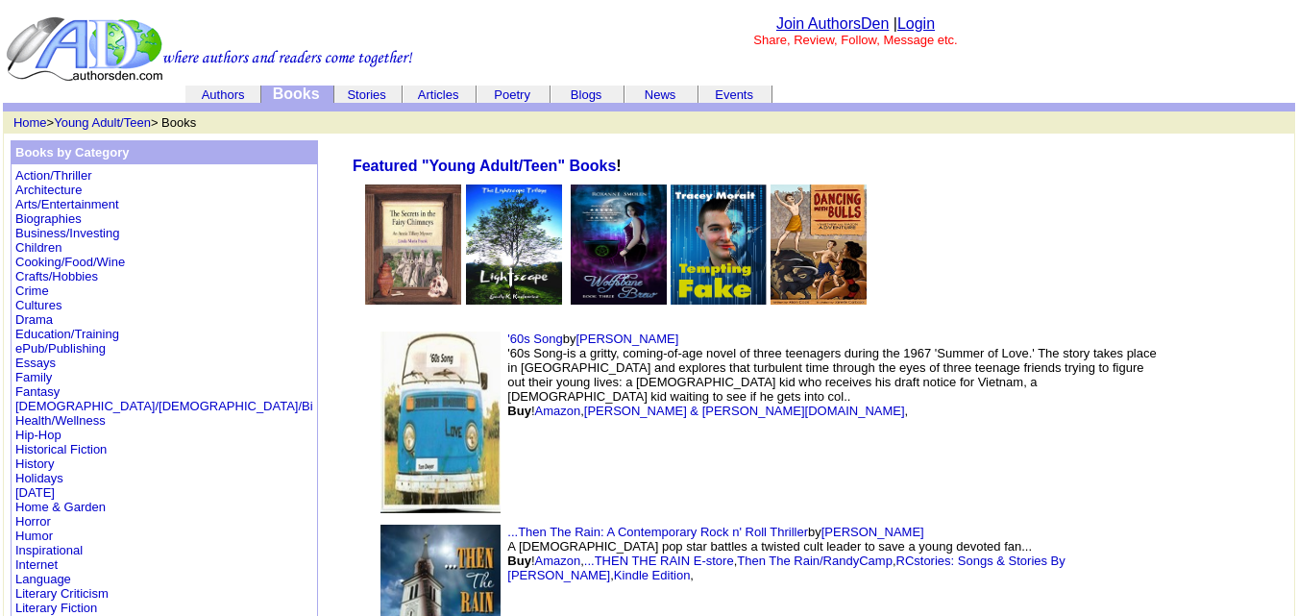
scroll to position [16628, 0]
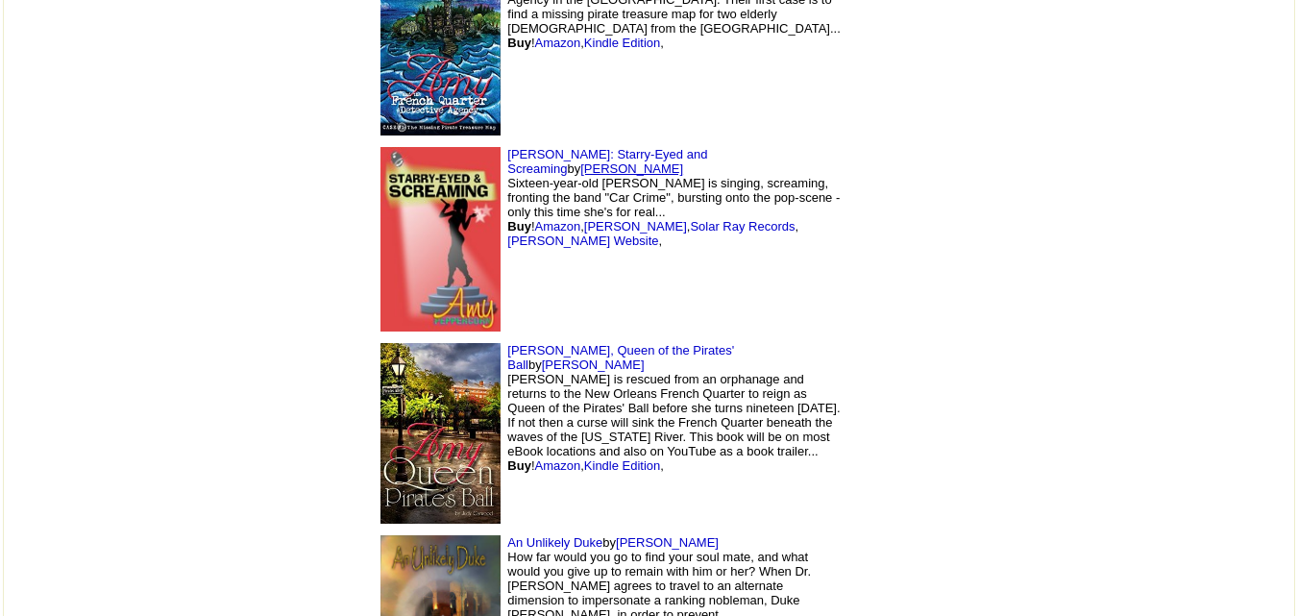
click at [678, 161] on link "[PERSON_NAME]" at bounding box center [631, 168] width 103 height 14
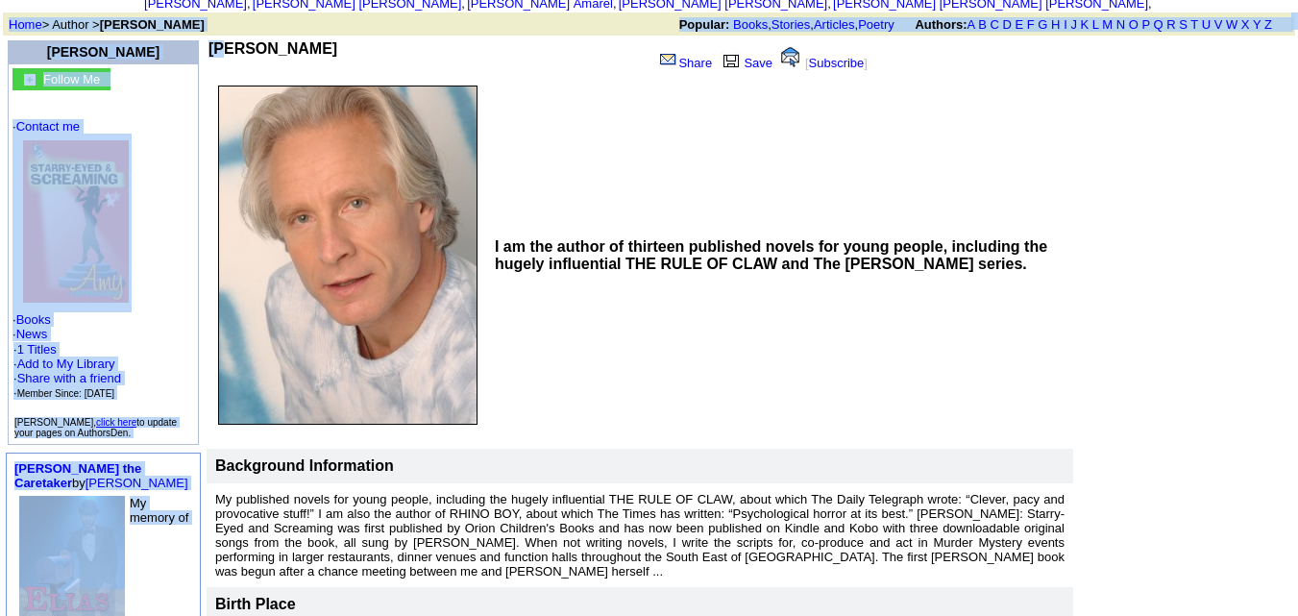
scroll to position [123, 0]
drag, startPoint x: 185, startPoint y: 16, endPoint x: 300, endPoint y: 39, distance: 117.6
click at [300, 41] on td "John Brindley" at bounding box center [431, 59] width 444 height 37
copy b "John Brindley"
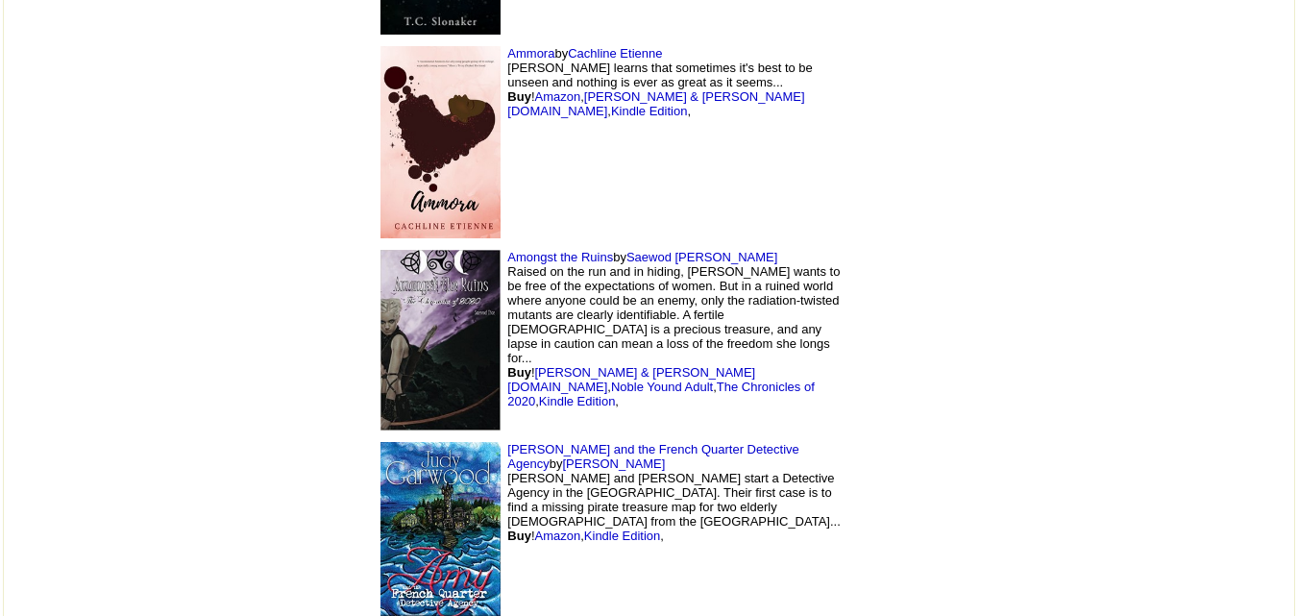
scroll to position [16131, 0]
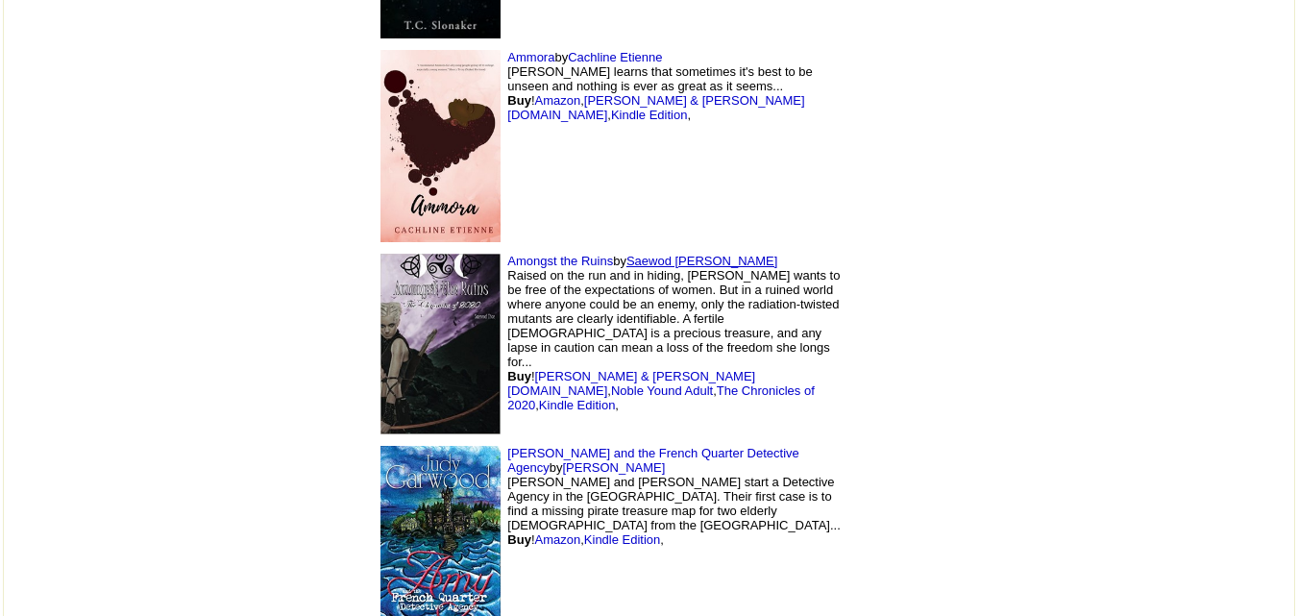
click at [627, 254] on link "Saewod [PERSON_NAME]" at bounding box center [703, 261] width 152 height 14
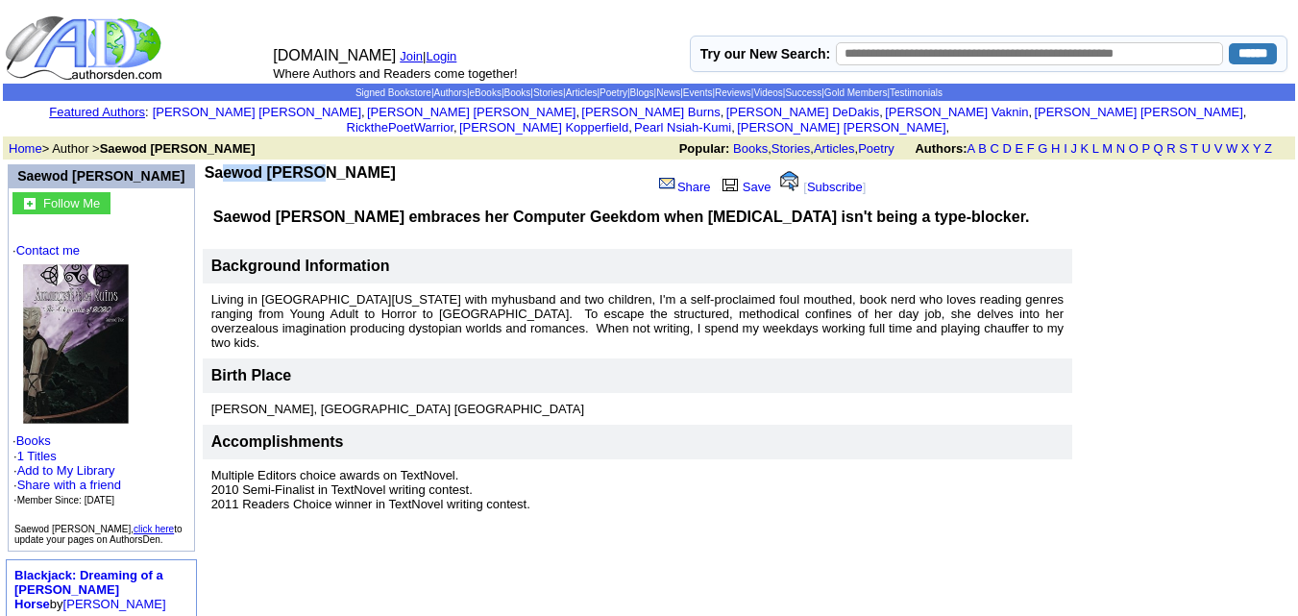
drag, startPoint x: 188, startPoint y: 156, endPoint x: 280, endPoint y: 163, distance: 91.6
click at [280, 164] on td "Saewod Tice" at bounding box center [428, 182] width 446 height 37
copy b "Saewod Tice"
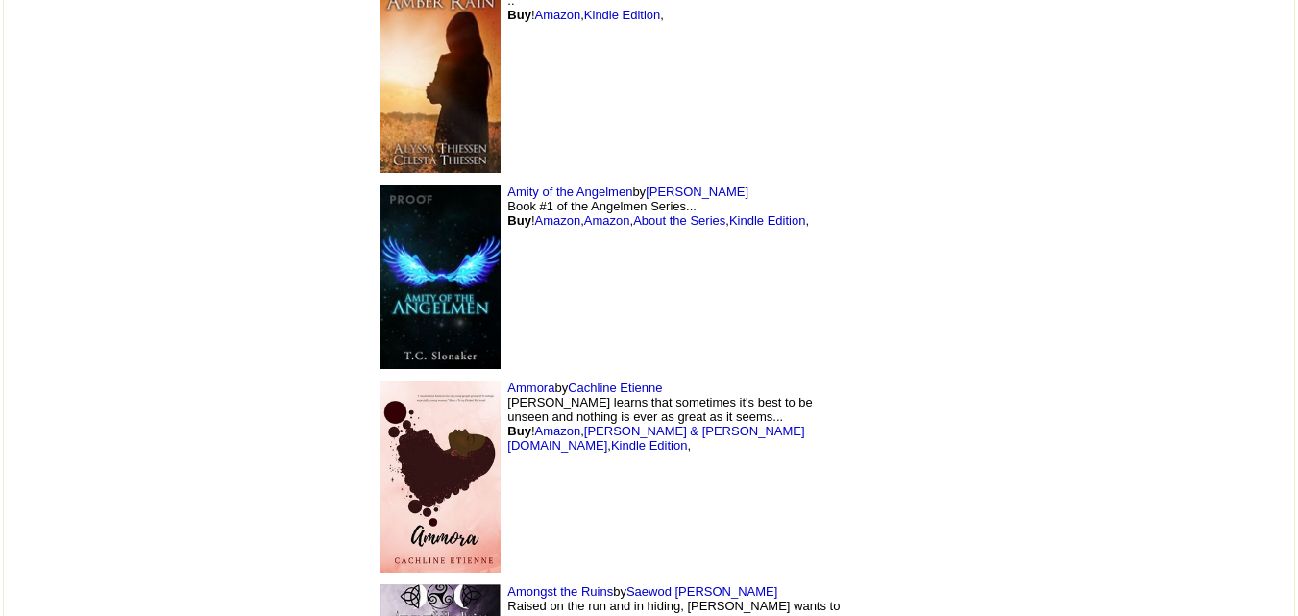
scroll to position [15799, 0]
click at [646, 185] on link "[PERSON_NAME]" at bounding box center [697, 192] width 103 height 14
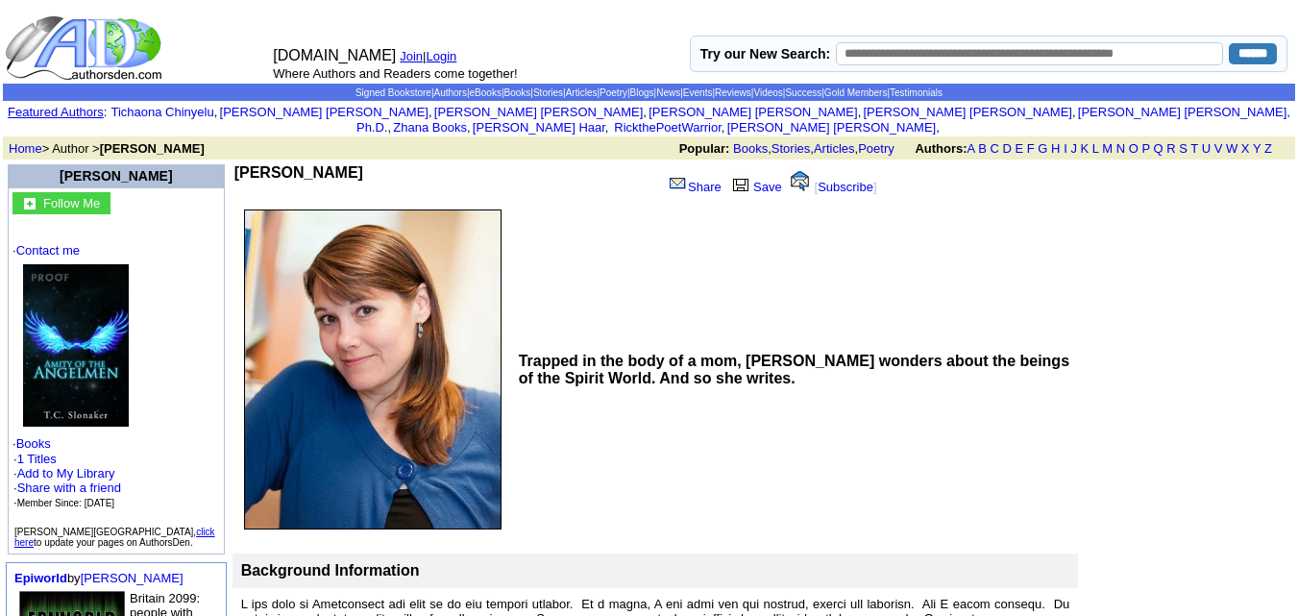
click at [259, 164] on b "T.C. Slonaker" at bounding box center [298, 172] width 129 height 16
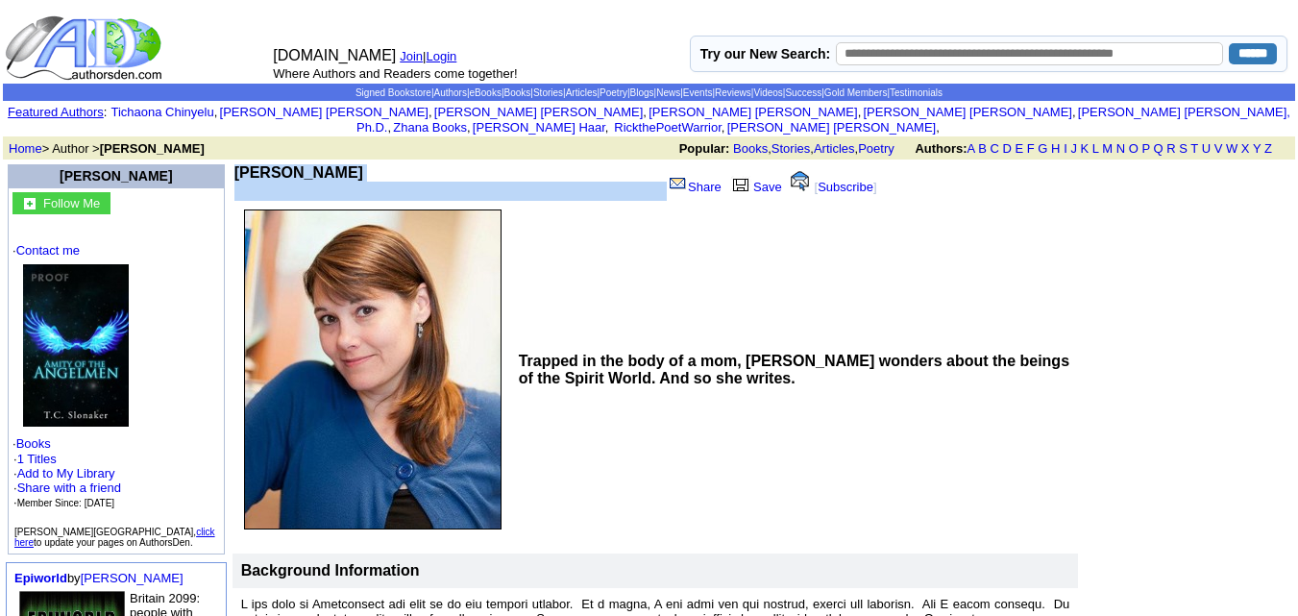
click at [259, 164] on b "T.C. Slonaker" at bounding box center [298, 172] width 129 height 16
copy td "T.C. Slonaker"
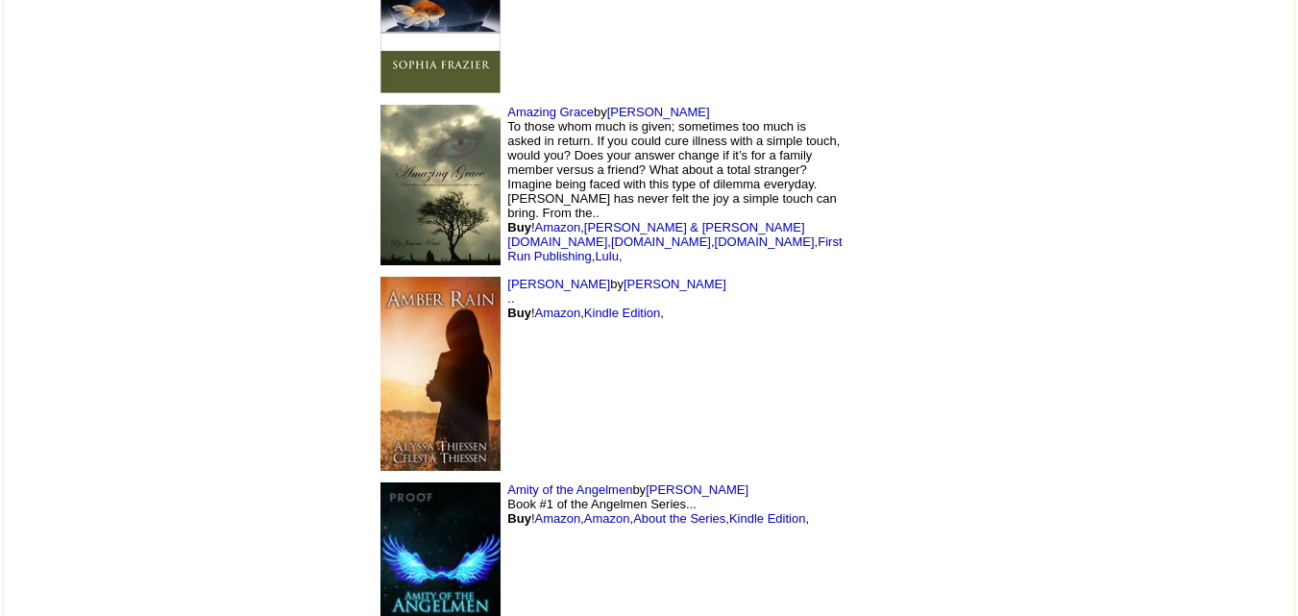
scroll to position [15501, 0]
click at [624, 278] on link "[PERSON_NAME]" at bounding box center [675, 285] width 103 height 14
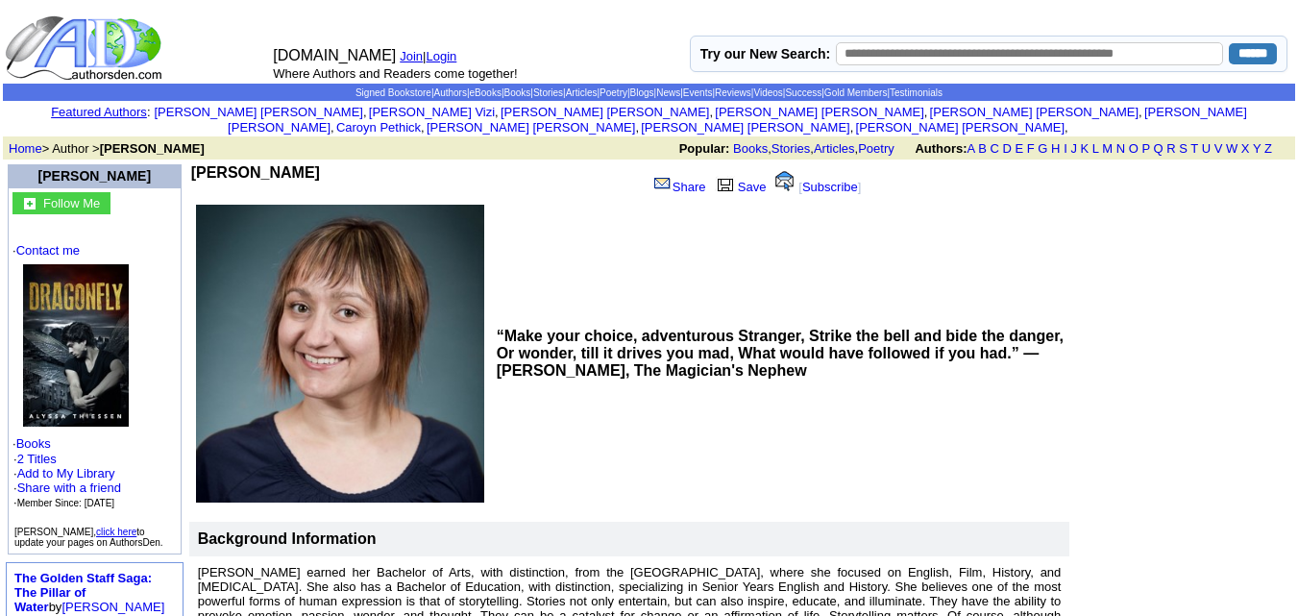
click at [223, 164] on b "[PERSON_NAME]" at bounding box center [255, 172] width 129 height 16
click at [223, 164] on b "Alyssa Thiessen" at bounding box center [255, 172] width 129 height 16
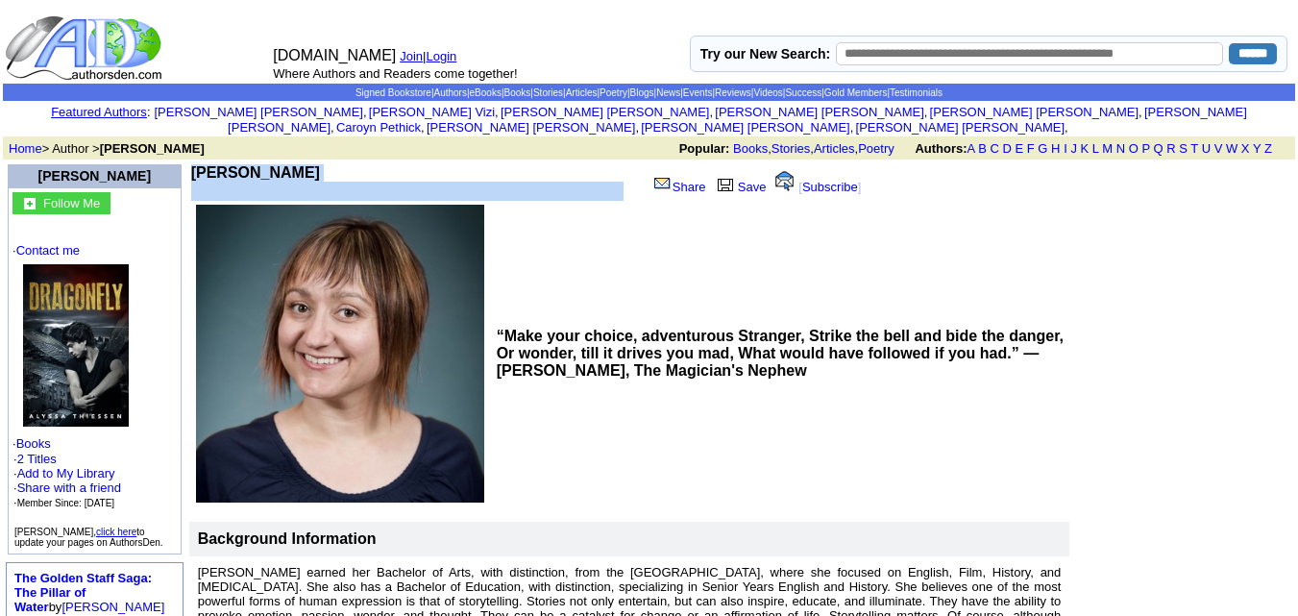
click at [223, 164] on b "Alyssa Thiessen" at bounding box center [255, 172] width 129 height 16
copy td "Alyssa Thiessen"
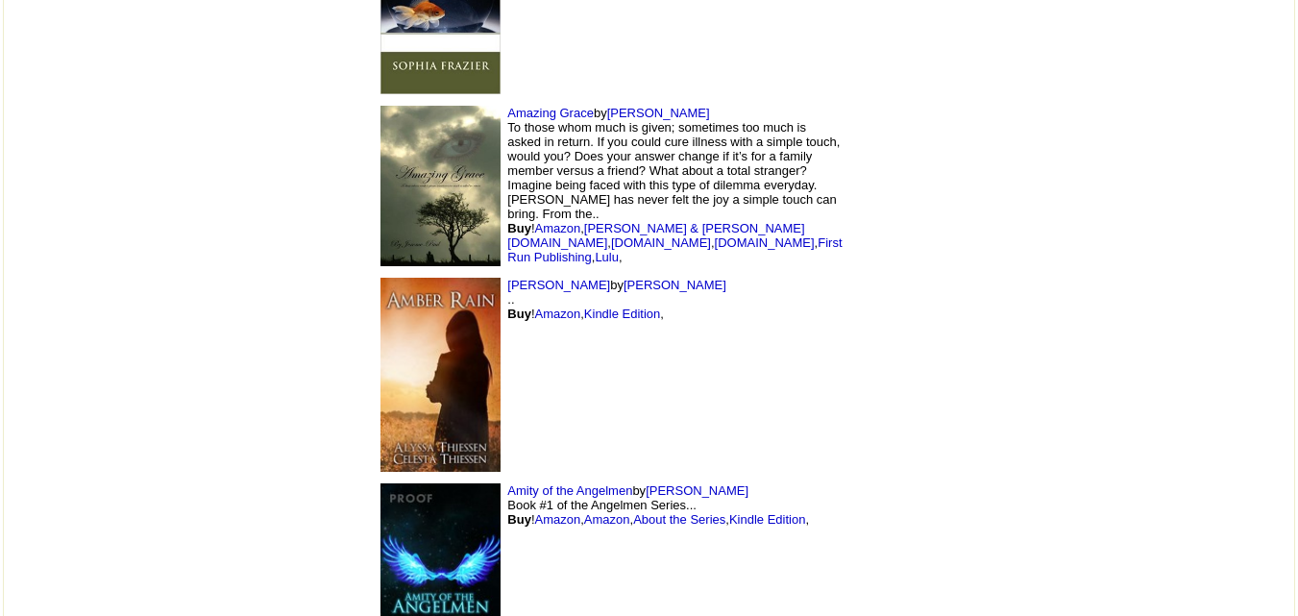
scroll to position [15501, 0]
click at [533, 100] on td "Amazing Grace by Jerome Paul To those whom much is given; sometimes too much is…" at bounding box center [608, 186] width 481 height 172
click at [607, 106] on link "Jerome Paul" at bounding box center [658, 113] width 103 height 14
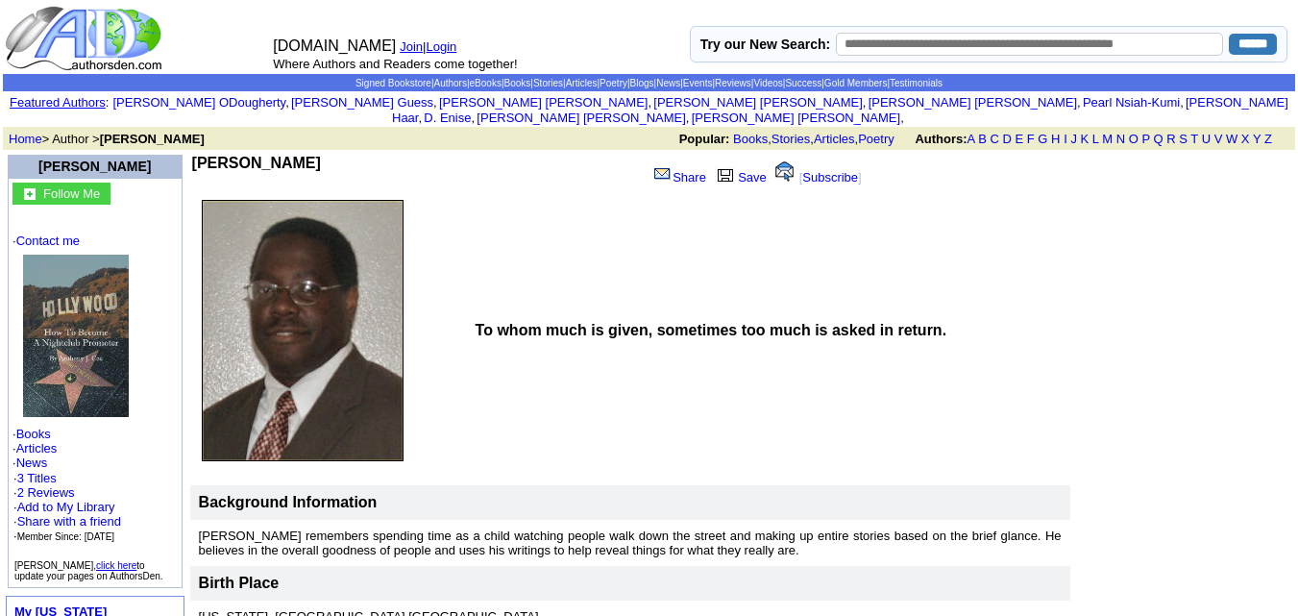
scroll to position [9, 0]
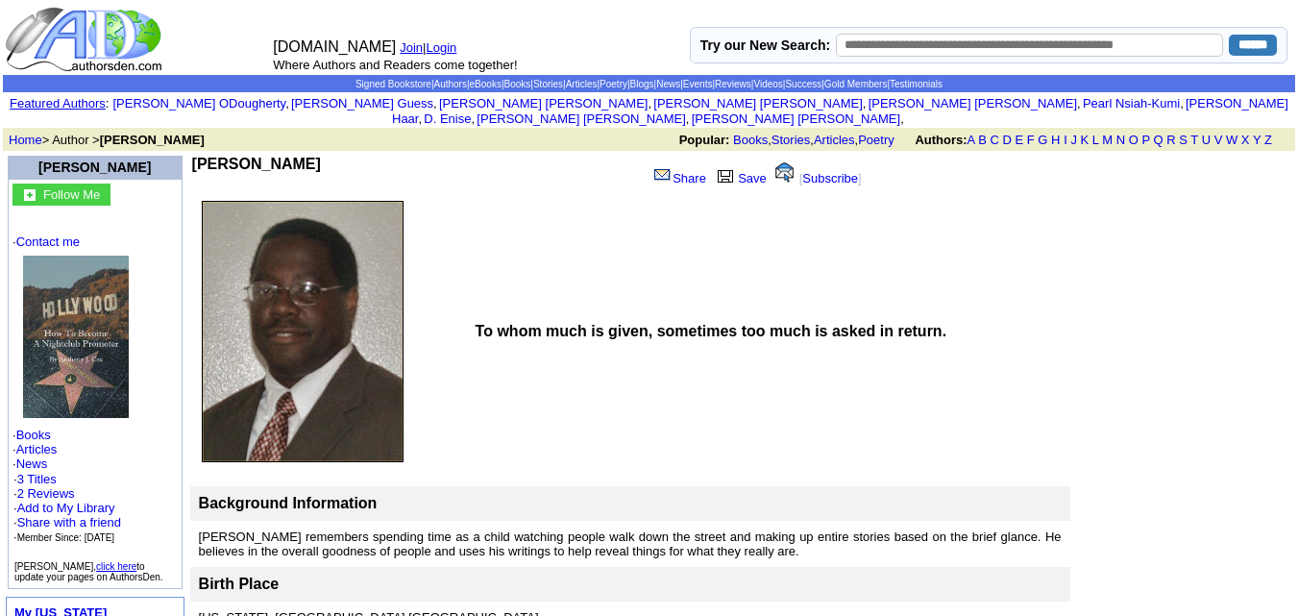
click at [231, 156] on b "Jerome Paul" at bounding box center [256, 164] width 129 height 16
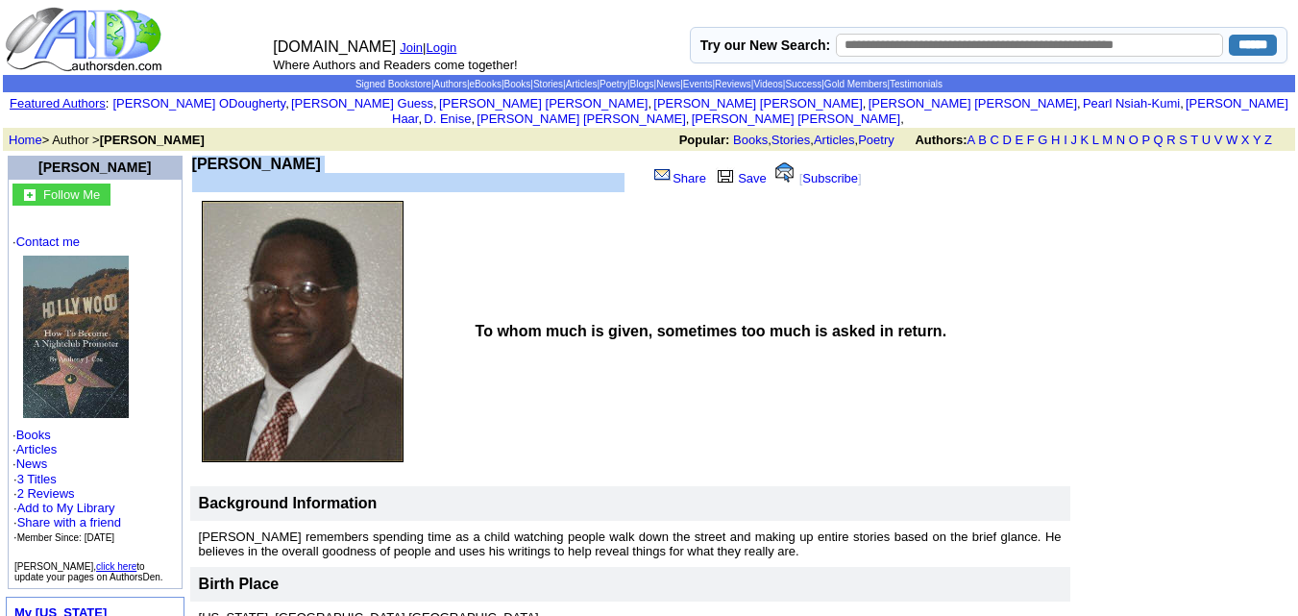
click at [231, 156] on b "Jerome Paul" at bounding box center [256, 164] width 129 height 16
copy td "Jerome Paul"
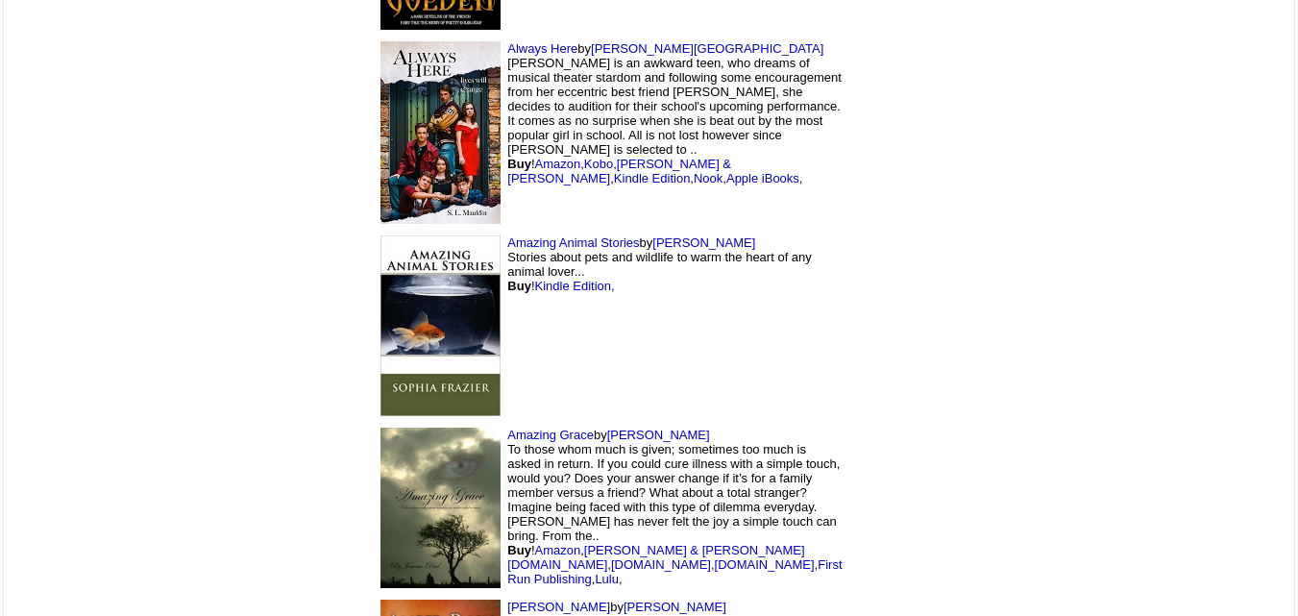
scroll to position [15178, 0]
click at [653, 236] on link "Sophia Frazier" at bounding box center [704, 243] width 103 height 14
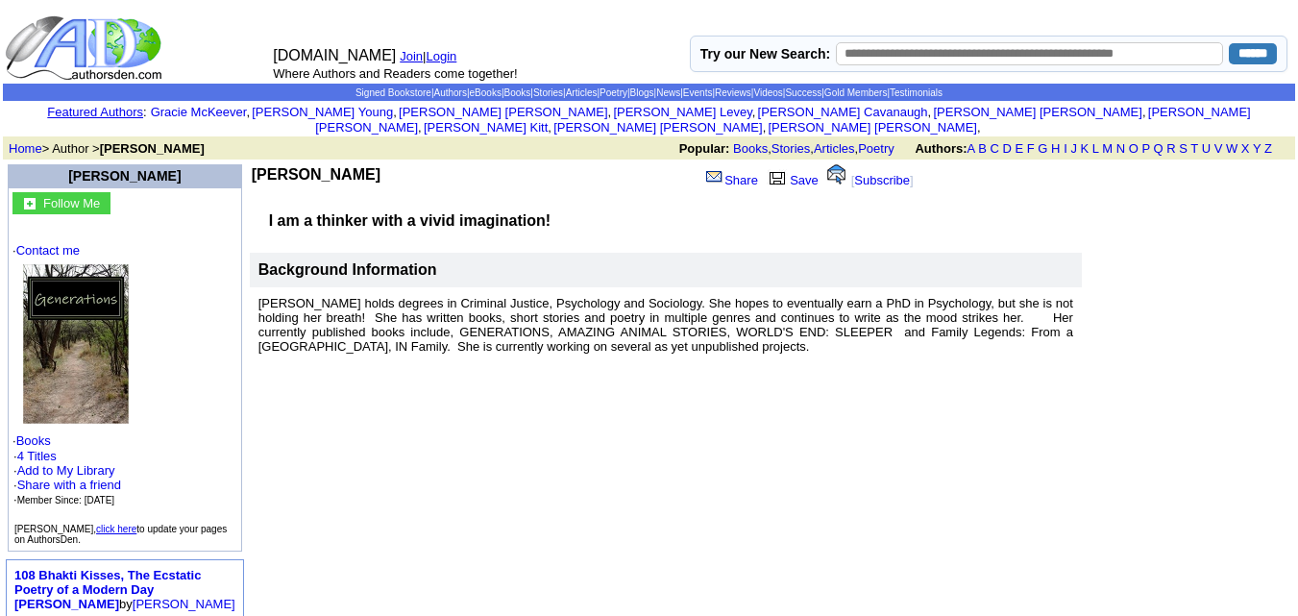
click at [252, 166] on b "Sophia Frazier" at bounding box center [316, 174] width 129 height 16
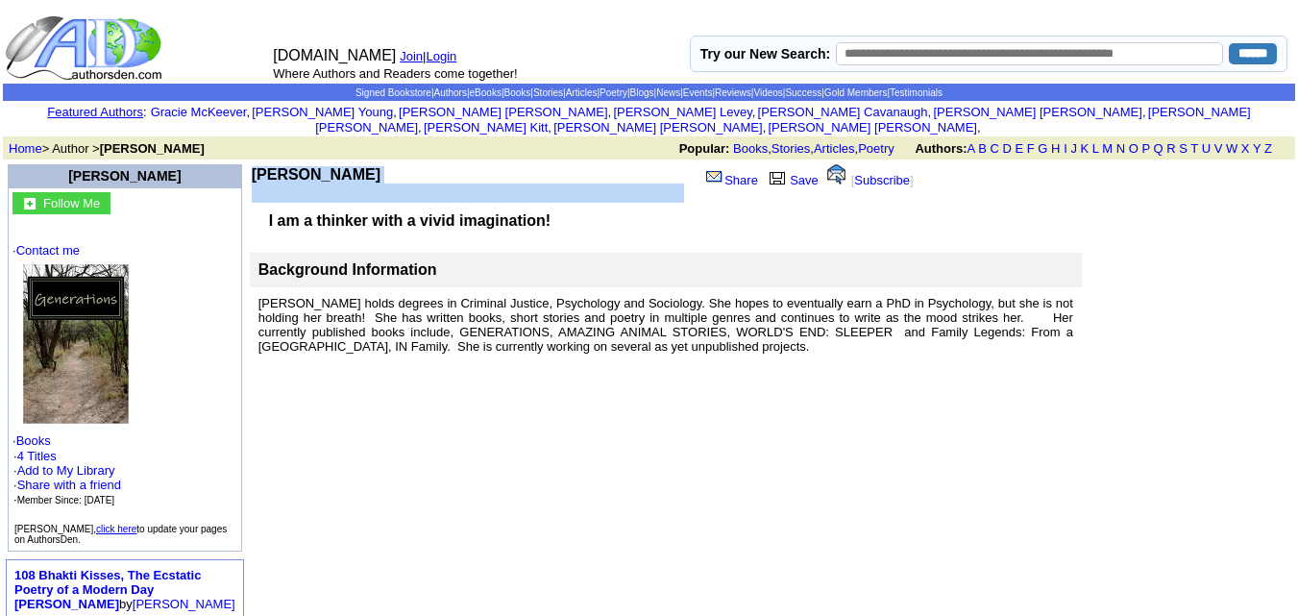
click at [252, 166] on b "Sophia Frazier" at bounding box center [316, 174] width 129 height 16
copy td "Sophia Frazier"
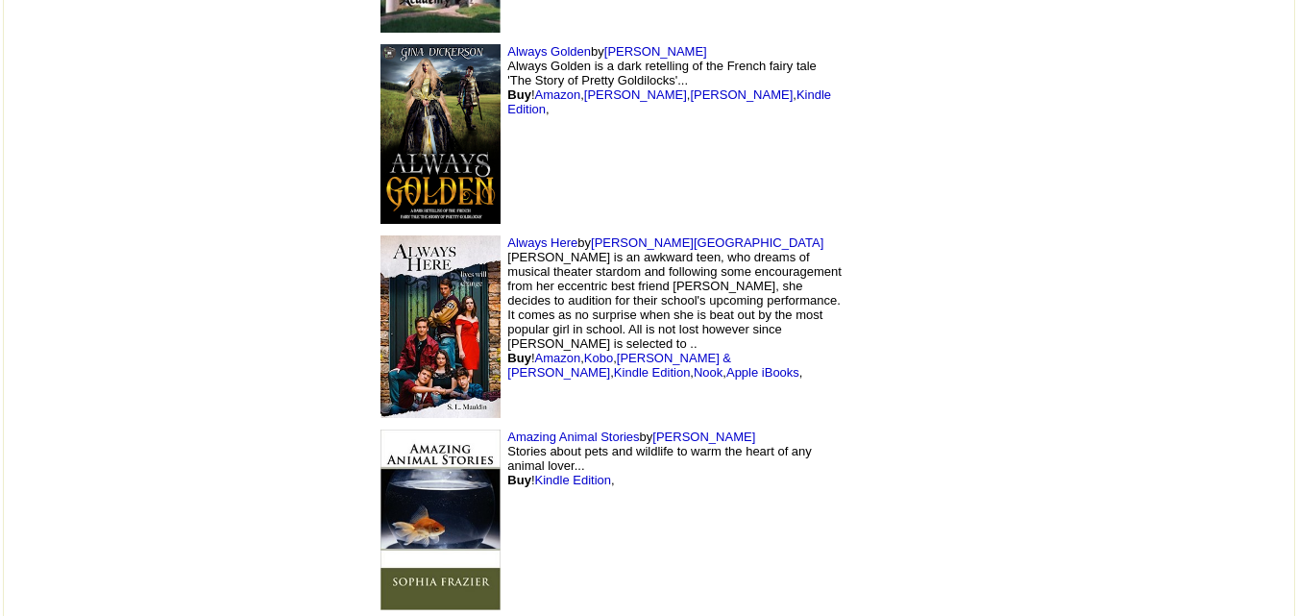
scroll to position [14984, 0]
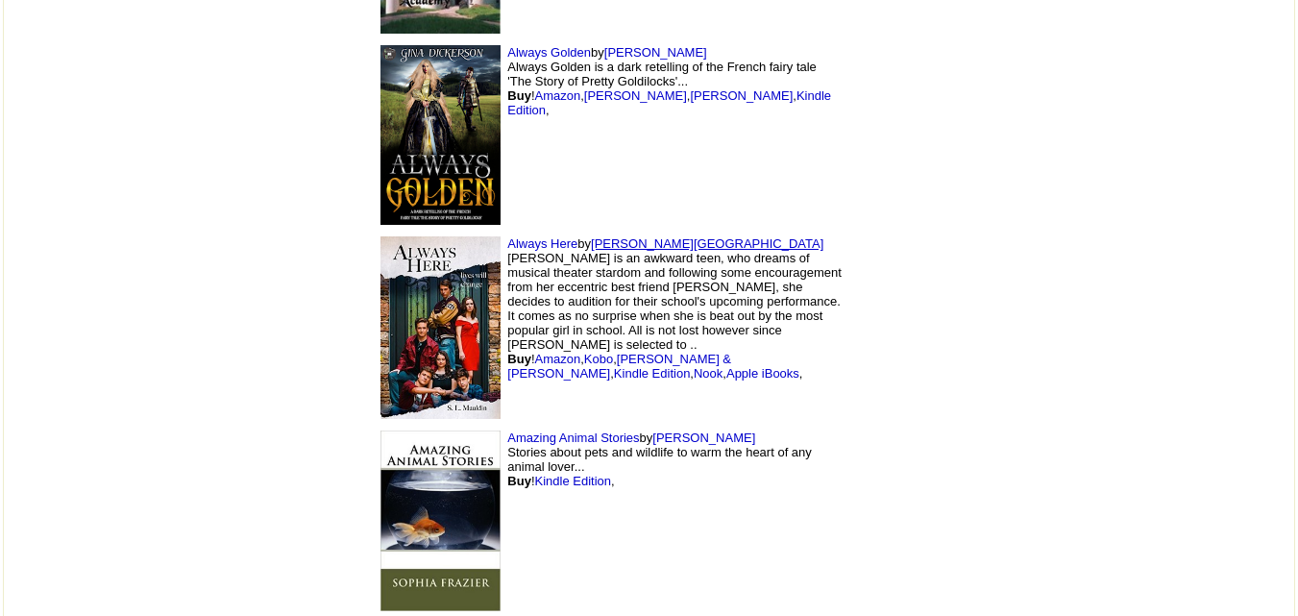
click at [591, 236] on link "[PERSON_NAME][GEOGRAPHIC_DATA]" at bounding box center [707, 243] width 233 height 14
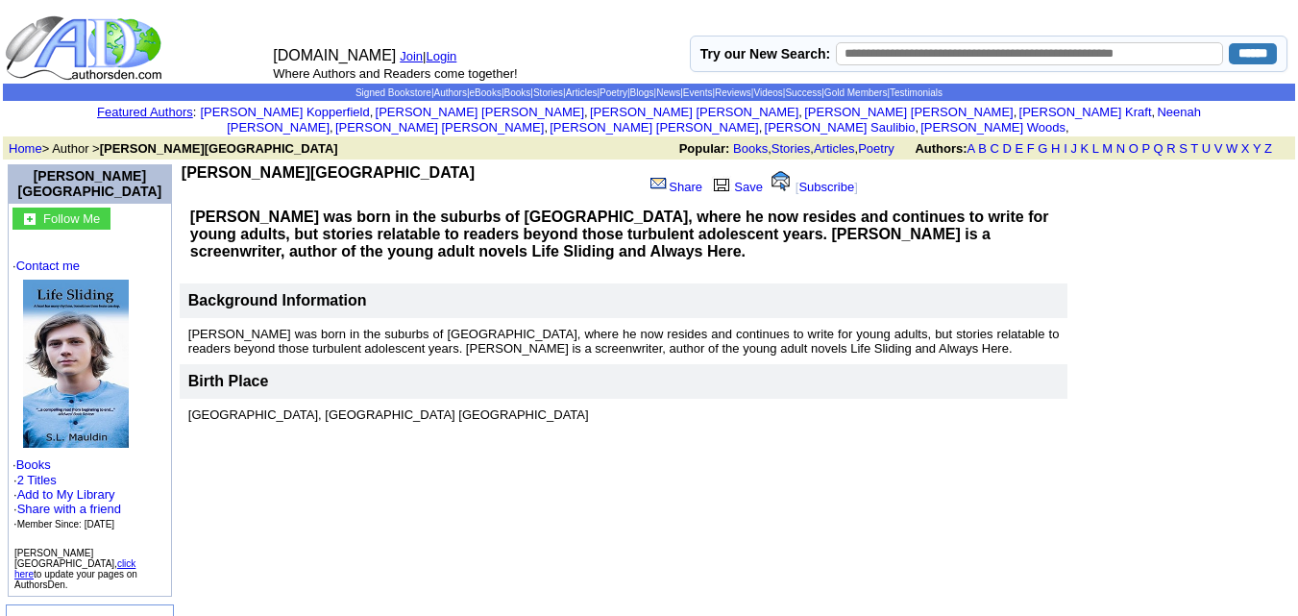
click at [247, 164] on b "S.L. Mauldin" at bounding box center [328, 172] width 293 height 16
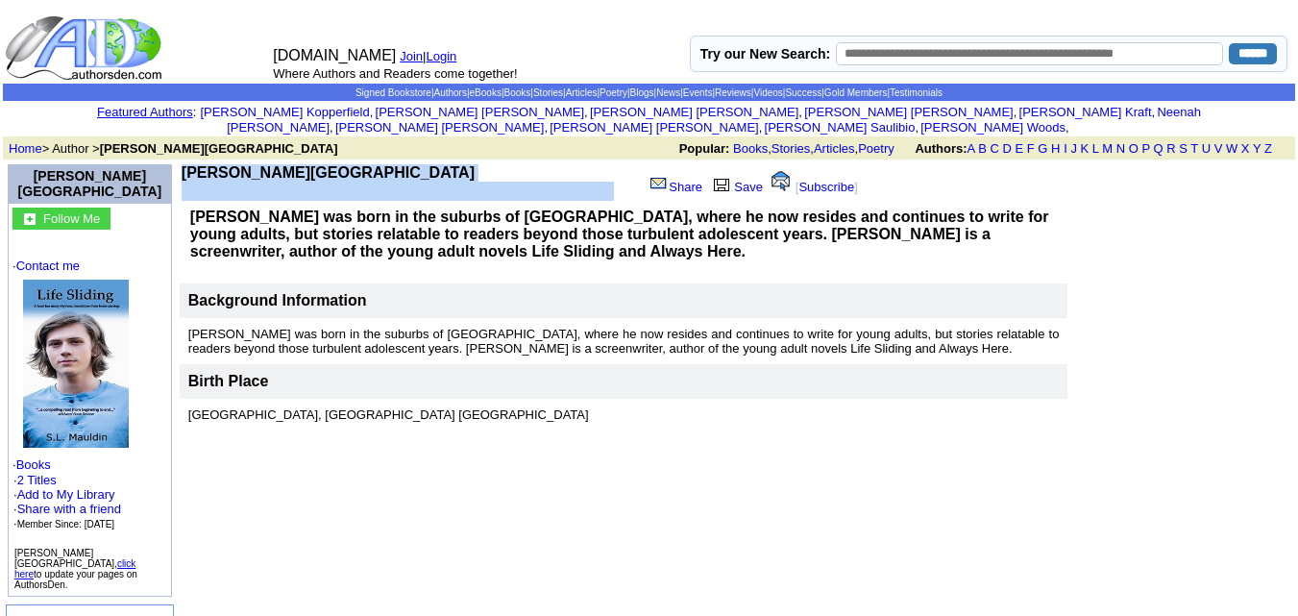
click at [247, 164] on b "S.L. Mauldin" at bounding box center [328, 172] width 293 height 16
copy td "S.L. Mauldin"
click at [119, 333] on img at bounding box center [76, 364] width 106 height 168
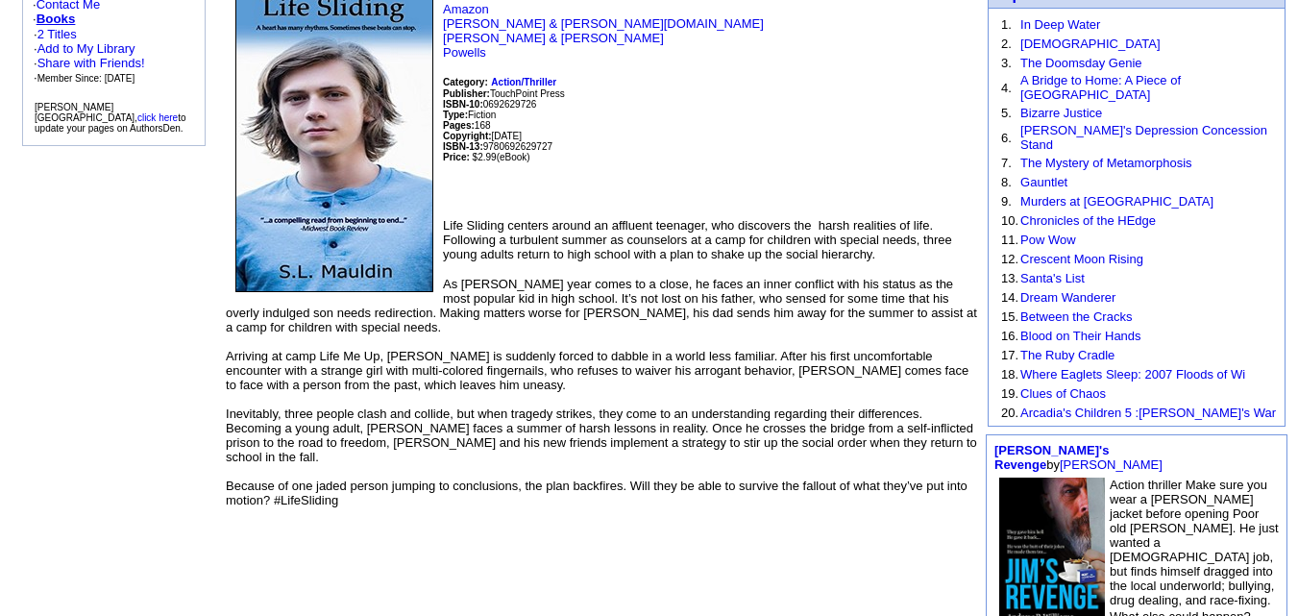
scroll to position [180, 0]
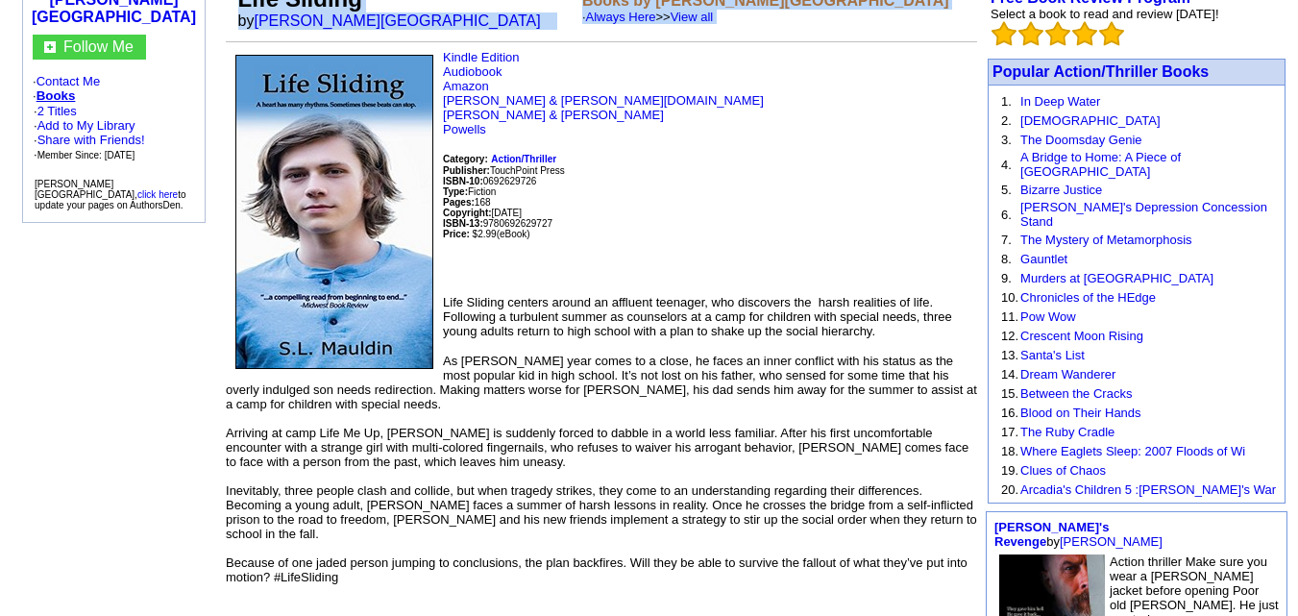
drag, startPoint x: 242, startPoint y: 158, endPoint x: 931, endPoint y: 544, distance: 790.0
copy td "Life Sliding by S.L. Mauldin Books by S.L. Mauldin · Always Here >> View all Ki…"
click at [931, 544] on td "Kindle Edition Audiobook Amazon Barnes & Noble.com Barnes & Noble Powells Categ…" at bounding box center [602, 480] width 752 height 860
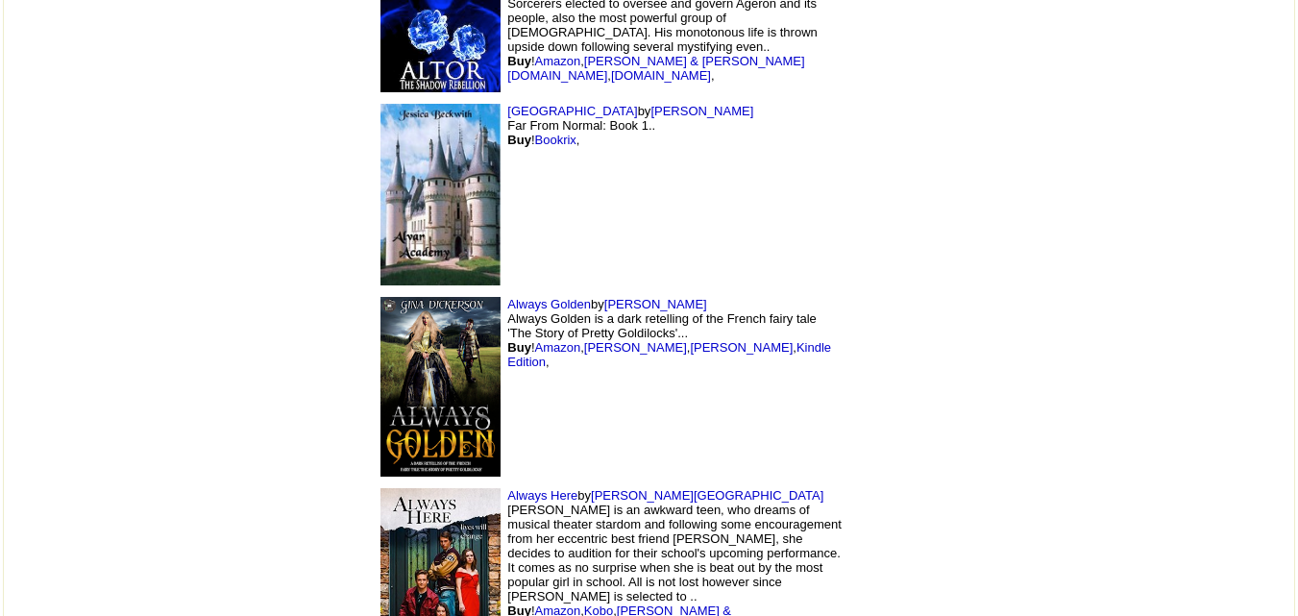
scroll to position [14714, 0]
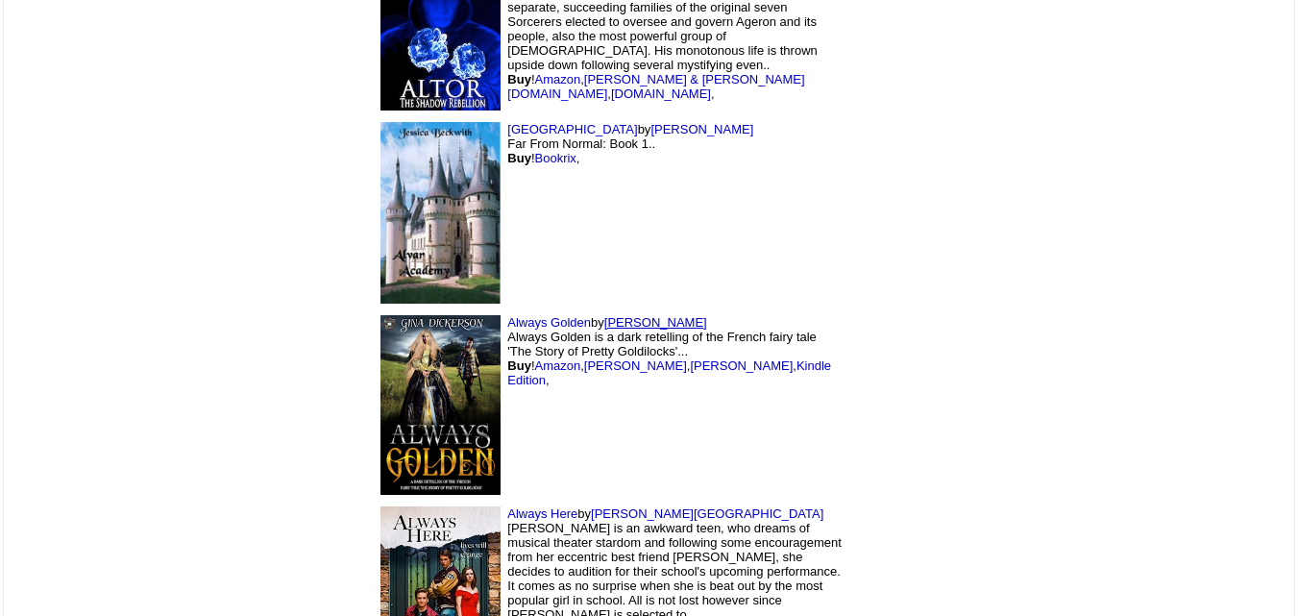
click at [604, 315] on link "Gina Dickerson" at bounding box center [655, 322] width 103 height 14
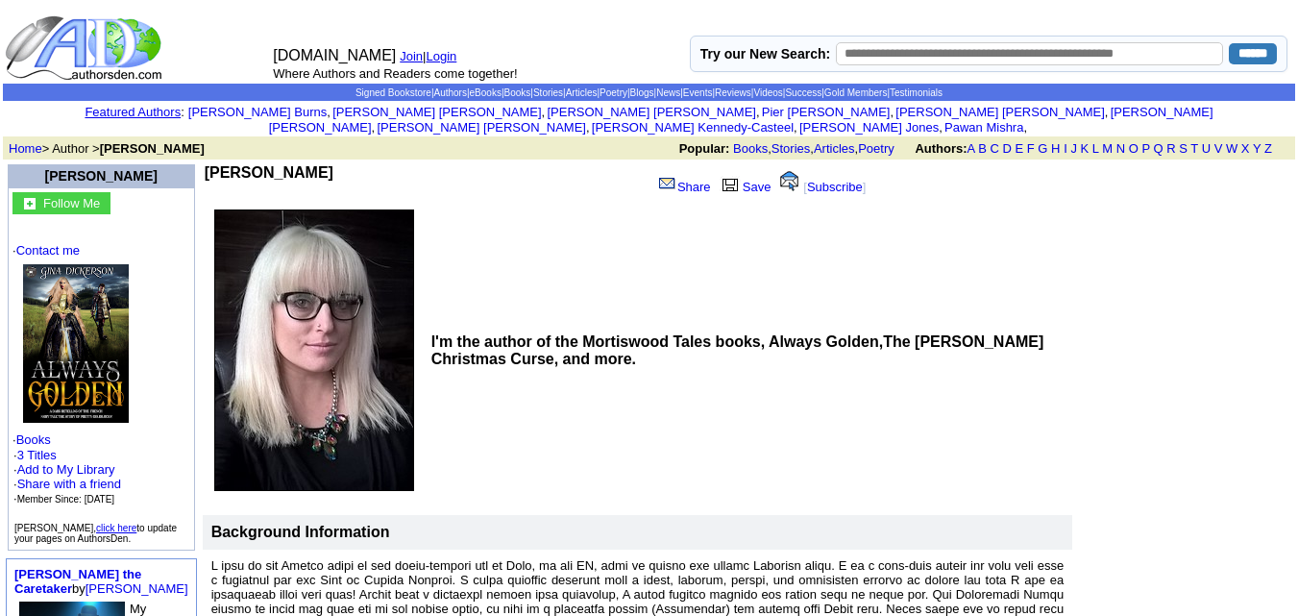
drag, startPoint x: 180, startPoint y: 149, endPoint x: 327, endPoint y: 153, distance: 147.1
click at [327, 162] on td "[PERSON_NAME] Share Save [ Subscribe ]" at bounding box center [551, 182] width 696 height 40
copy div "[PERSON_NAME]"
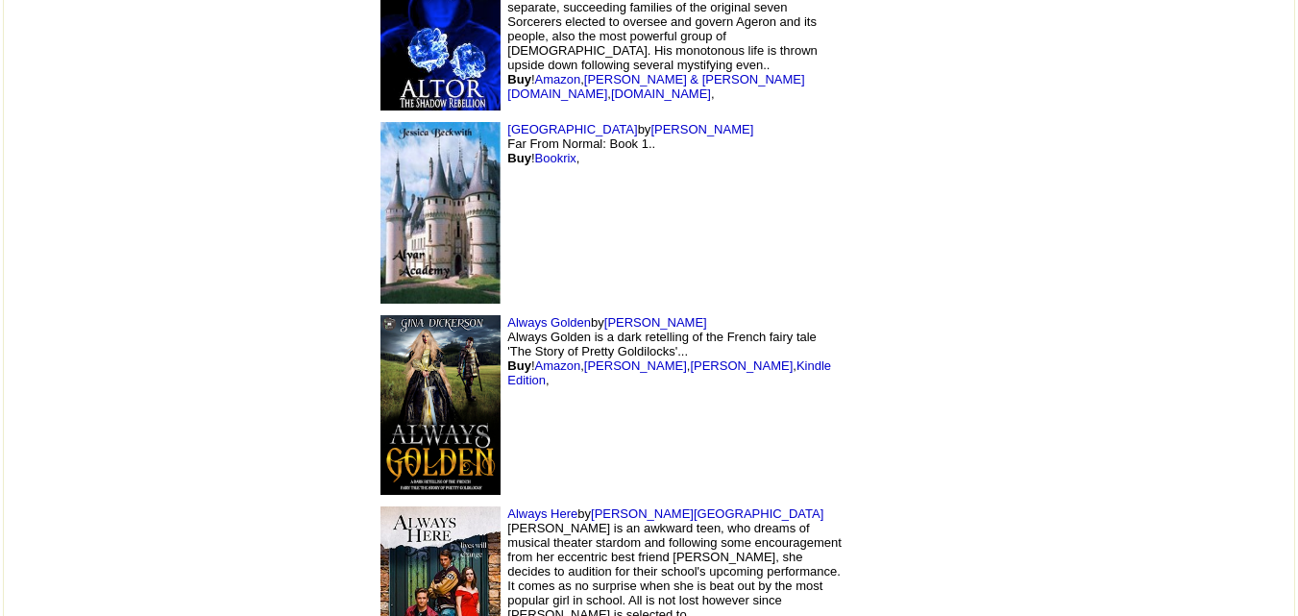
scroll to position [14714, 0]
click at [517, 116] on td "Alvar Academy by [PERSON_NAME] Far From Normal: Book 1.. Buy ! Bookrix ," at bounding box center [608, 212] width 481 height 192
click at [651, 122] on link "[PERSON_NAME]" at bounding box center [702, 129] width 103 height 14
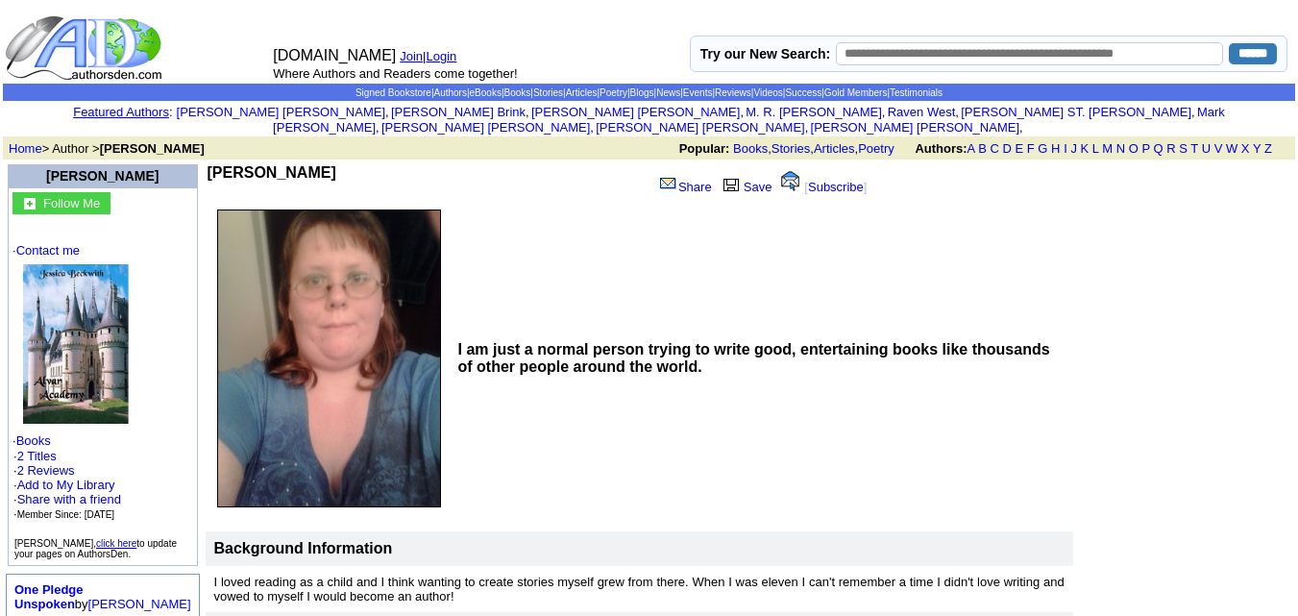
click at [240, 164] on b "Jessica Beckwith" at bounding box center [272, 172] width 129 height 16
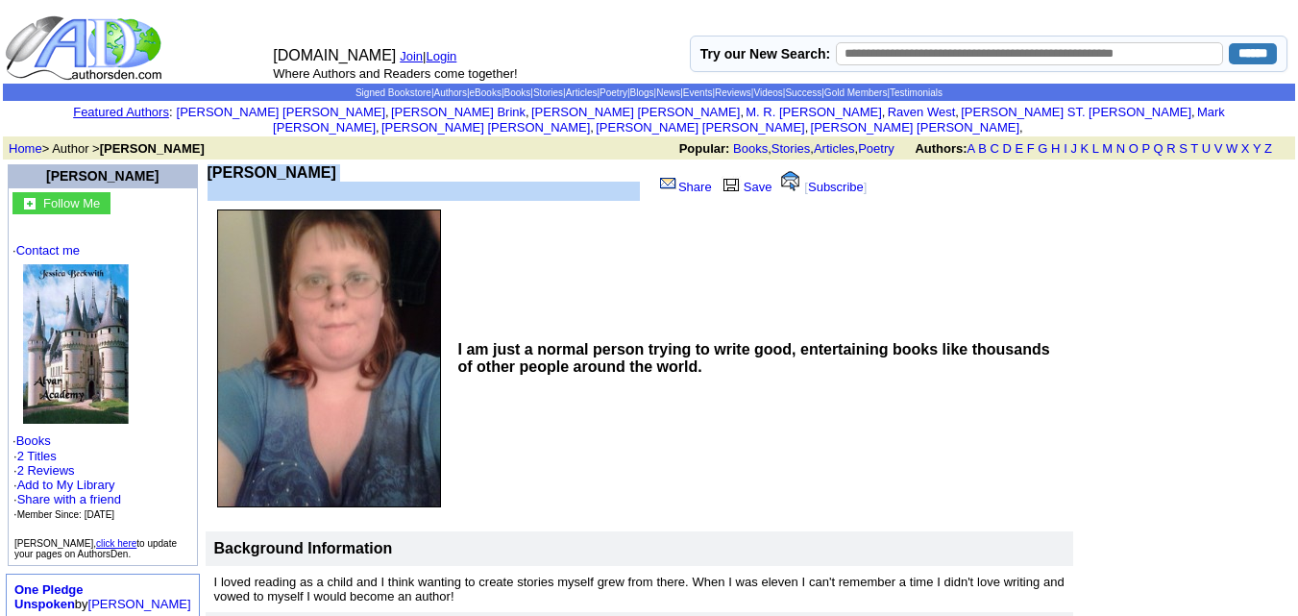
click at [240, 164] on b "Jessica Beckwith" at bounding box center [272, 172] width 129 height 16
copy td "Jessica Beckwith"
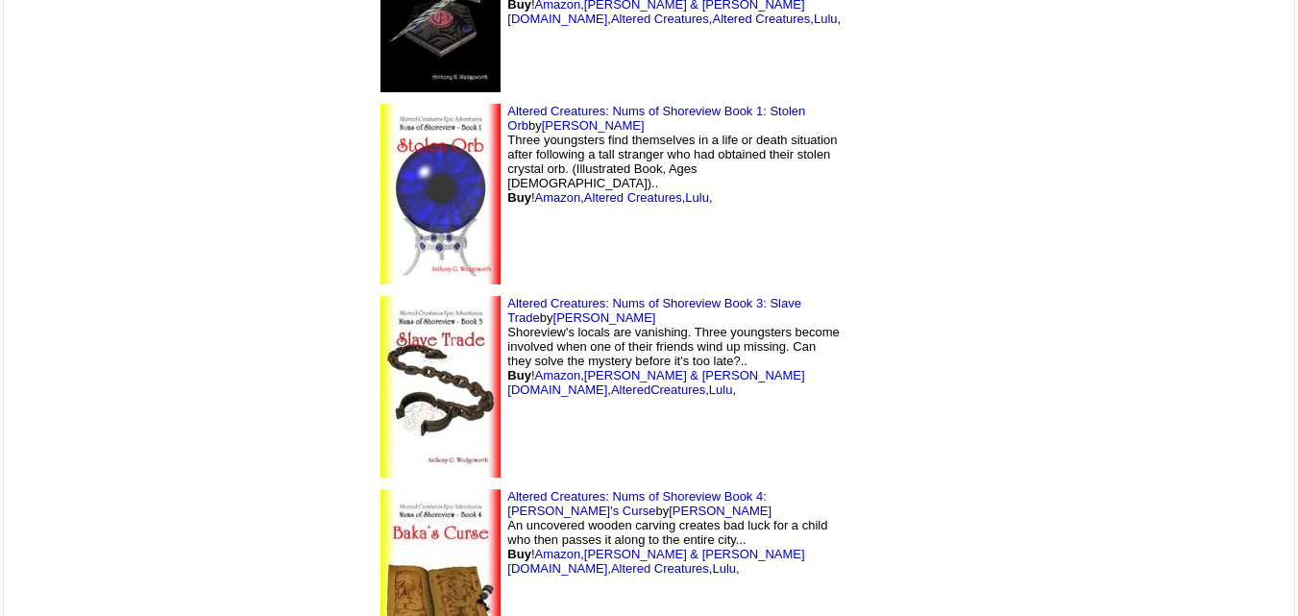
scroll to position [13974, 0]
click at [752, 505] on link "[PERSON_NAME]" at bounding box center [720, 512] width 103 height 14
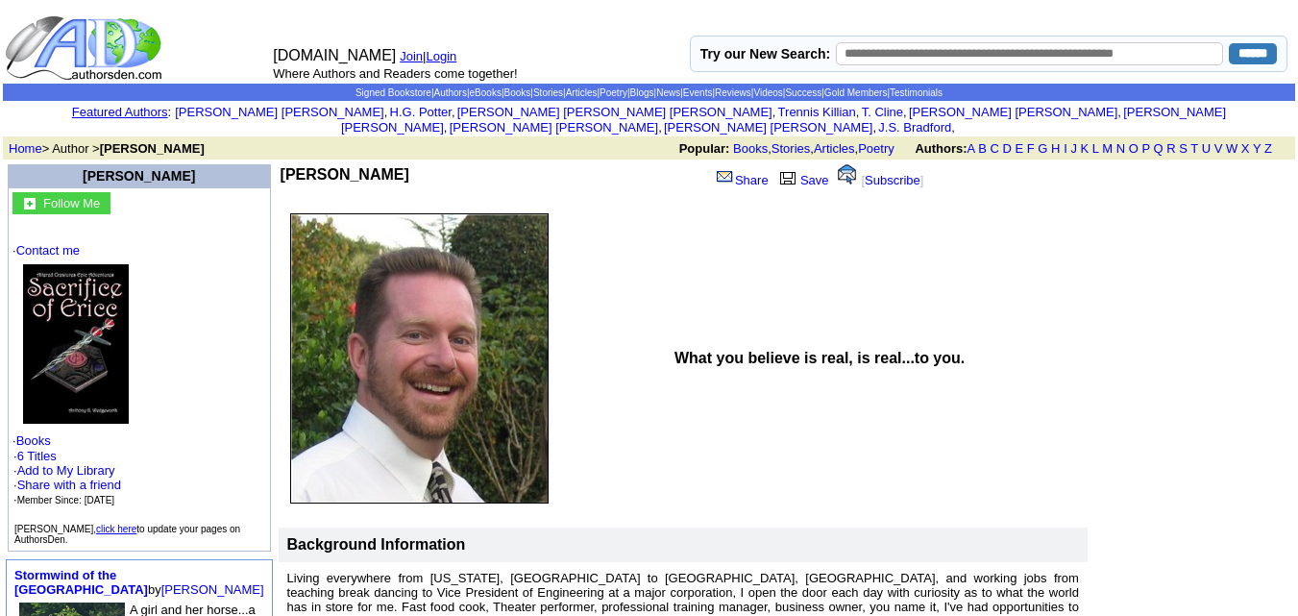
click at [712, 404] on td "What you believe is real, is real...to you." at bounding box center [878, 359] width 419 height 304
click at [341, 166] on b "Anthony G Wedgeworth" at bounding box center [345, 174] width 129 height 16
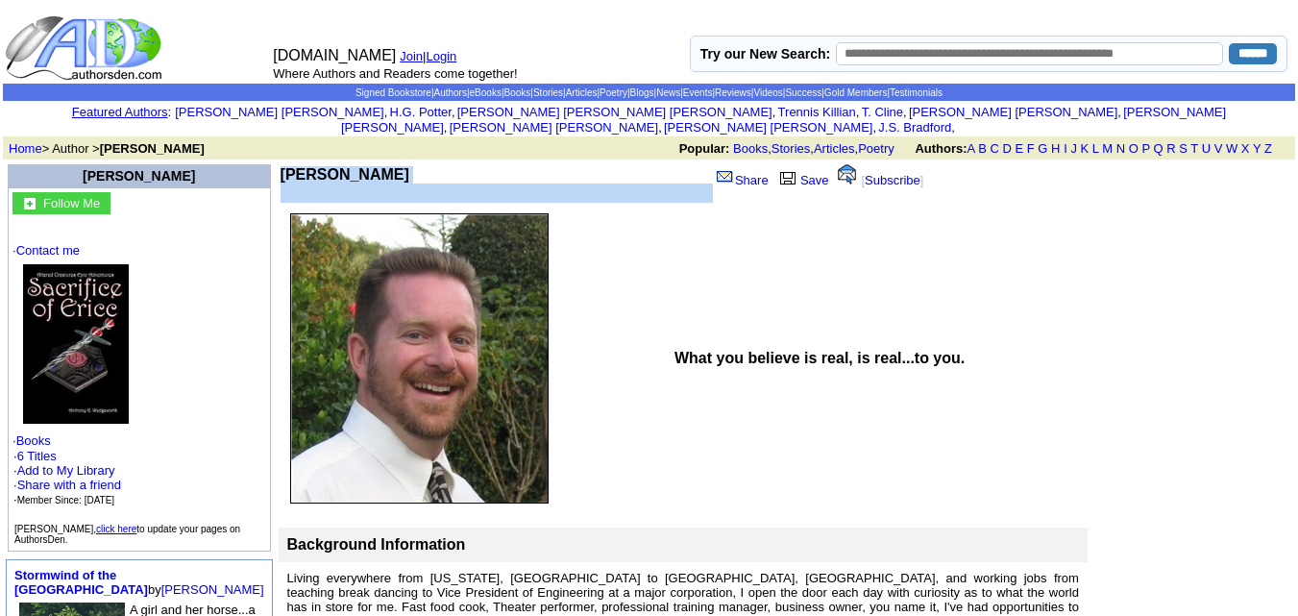
click at [341, 166] on b "Anthony G Wedgeworth" at bounding box center [345, 174] width 129 height 16
copy td "Anthony G Wedgeworth"
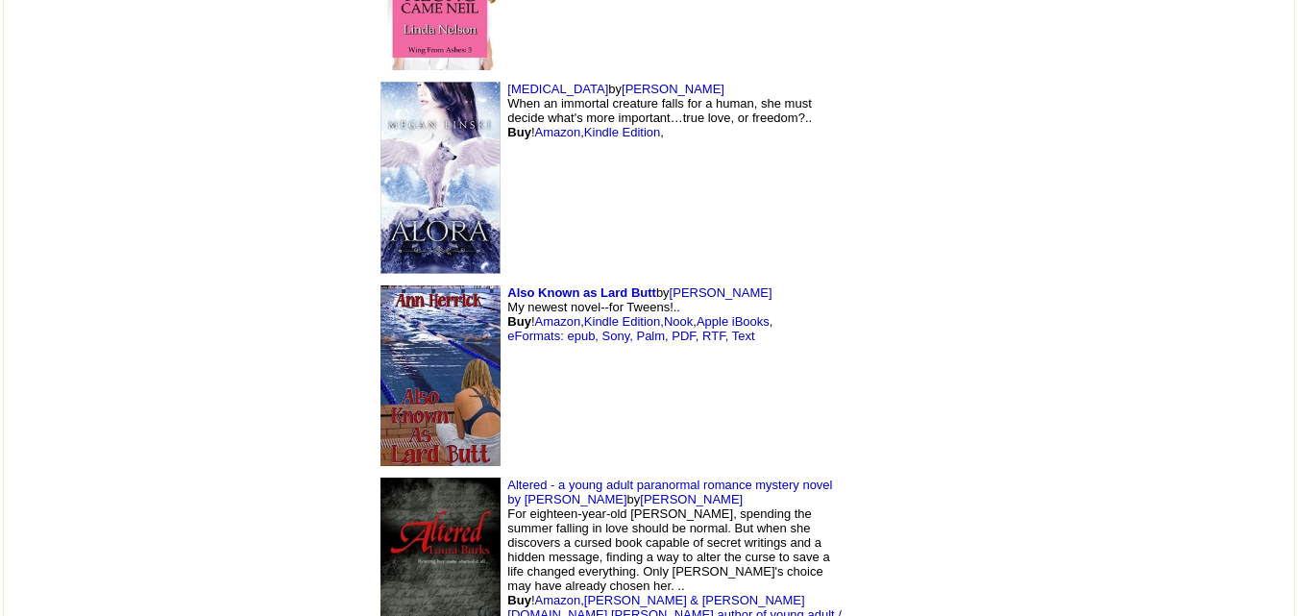
scroll to position [13024, 0]
click at [743, 493] on link "Laura Burks" at bounding box center [691, 500] width 103 height 14
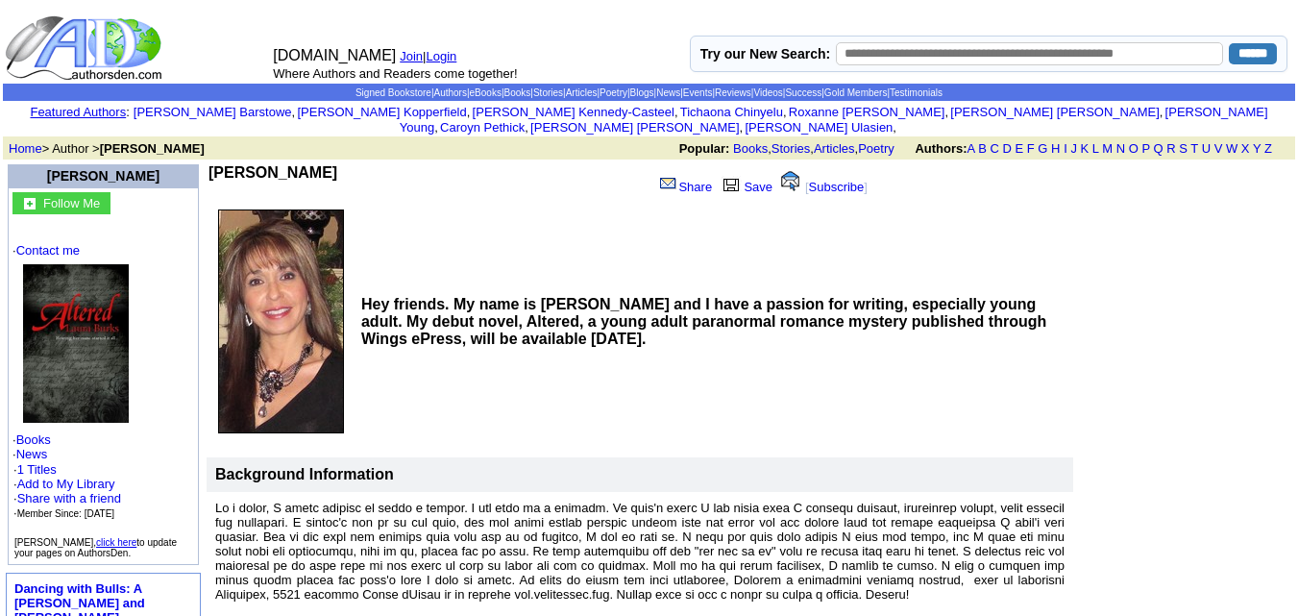
click at [260, 164] on b "[PERSON_NAME]" at bounding box center [273, 172] width 129 height 16
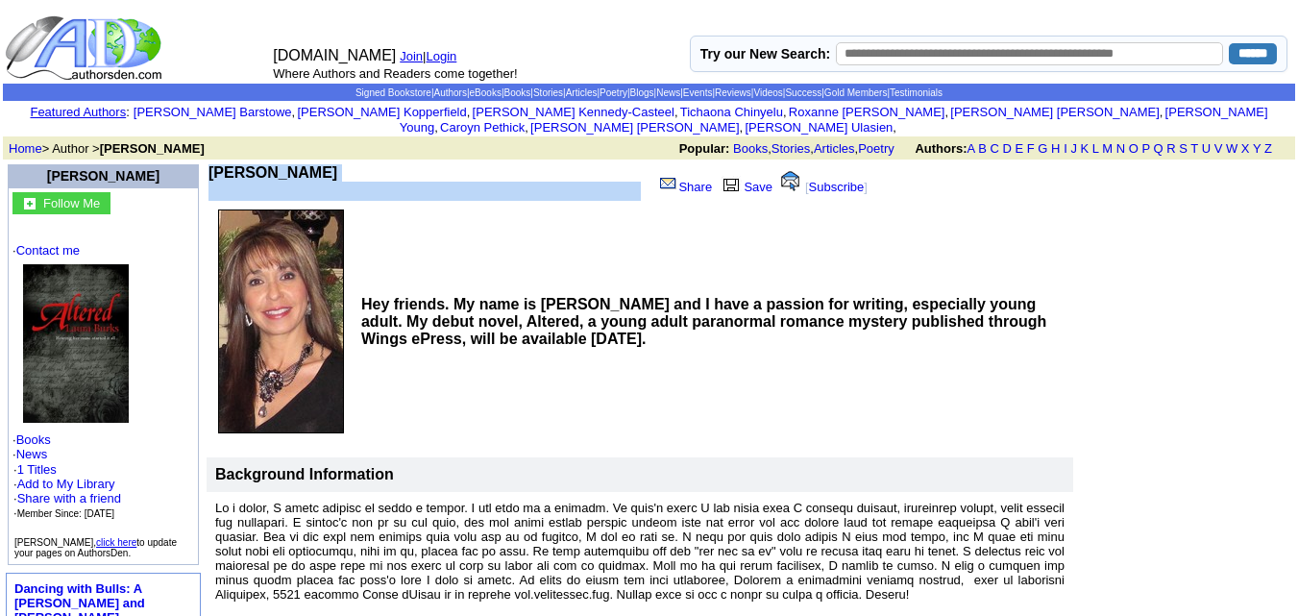
click at [260, 164] on b "[PERSON_NAME]" at bounding box center [273, 172] width 129 height 16
copy td "[PERSON_NAME]"
click at [111, 335] on img at bounding box center [76, 343] width 106 height 159
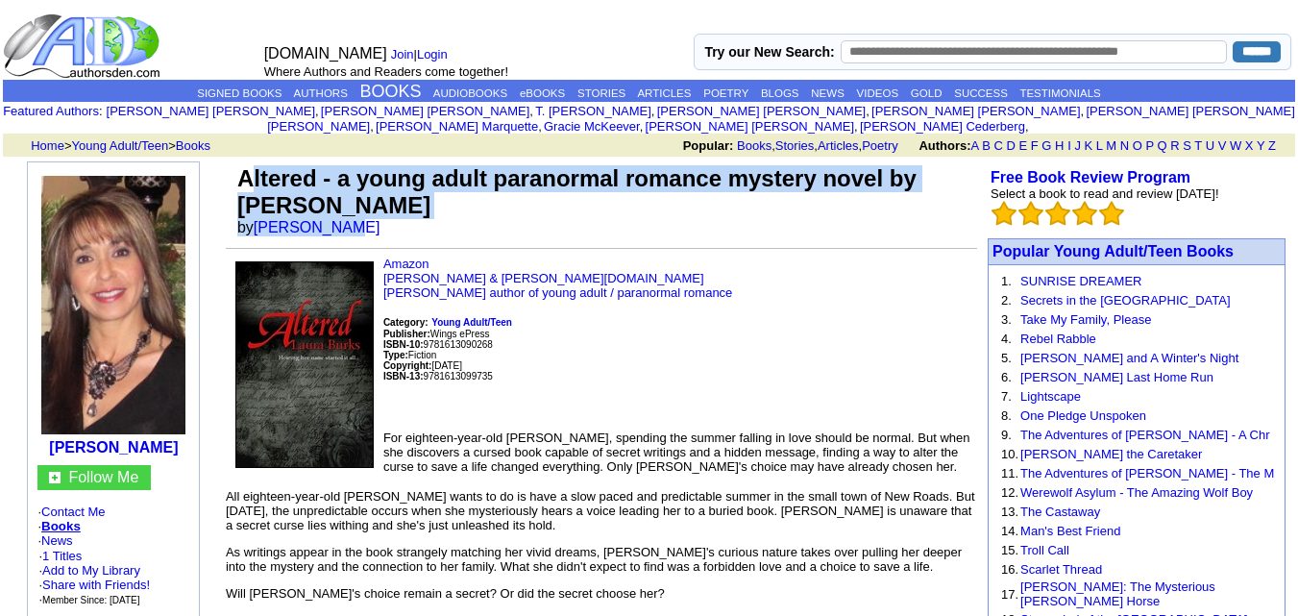
drag, startPoint x: 248, startPoint y: 159, endPoint x: 357, endPoint y: 206, distance: 118.4
click at [336, 206] on td "Altered - a young adult paranormal romance mystery novel by Laura Burks by Laur…" at bounding box center [606, 200] width 744 height 79
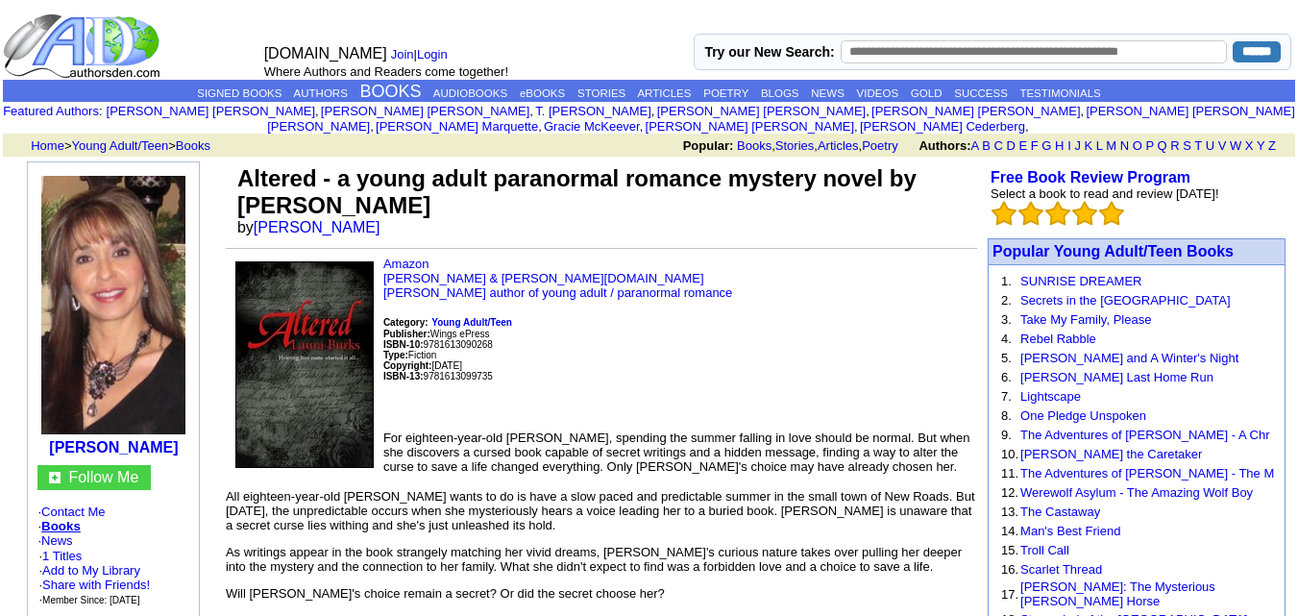
click at [360, 206] on td "Altered - a young adult paranormal romance mystery novel by Laura Burks by Laur…" at bounding box center [606, 200] width 744 height 79
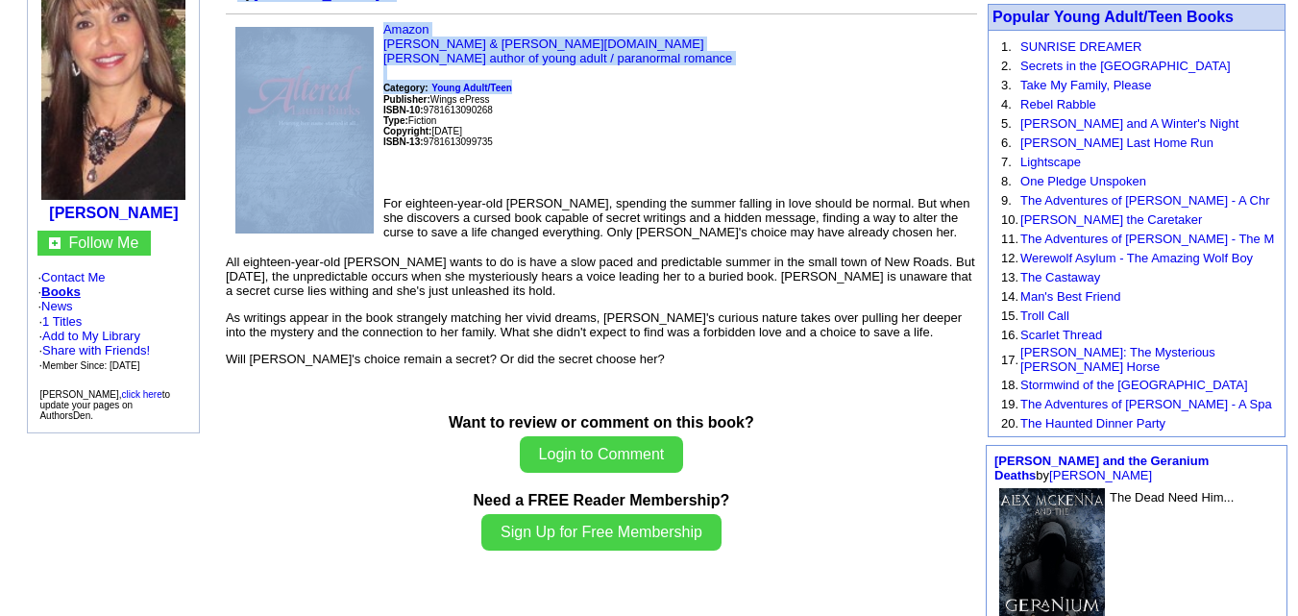
scroll to position [214, 0]
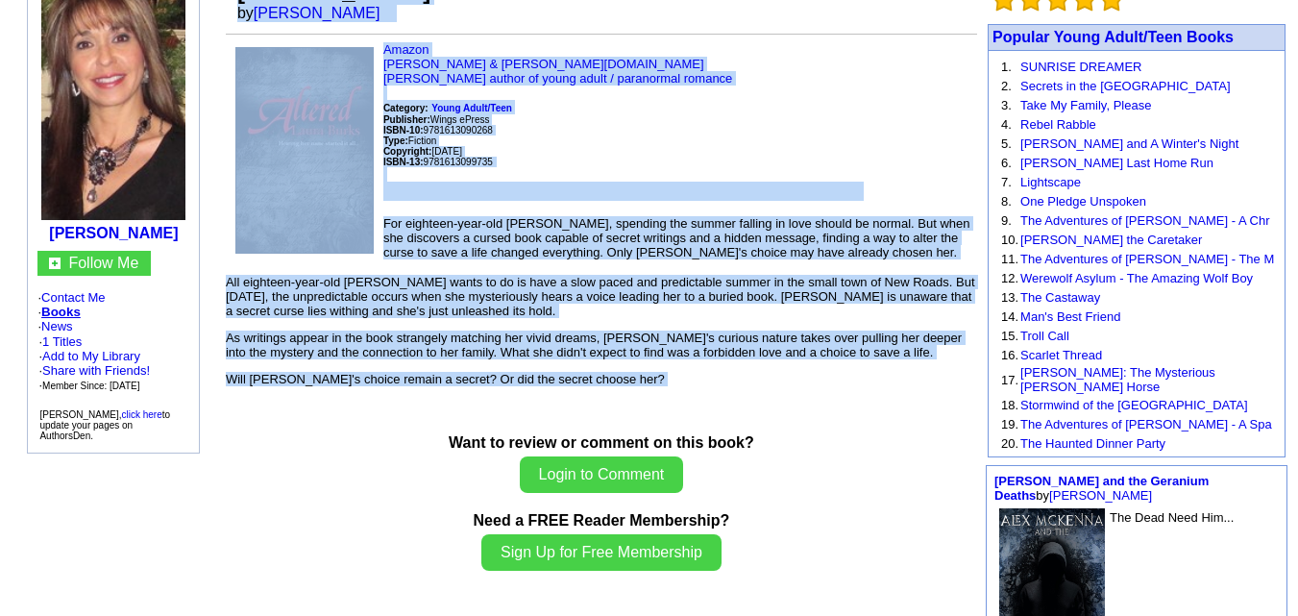
drag, startPoint x: 241, startPoint y: 160, endPoint x: 587, endPoint y: 382, distance: 410.6
click at [587, 382] on td "Altered - a young adult paranormal romance mystery novel by Laura Burks by Laur…" at bounding box center [601, 549] width 757 height 1211
copy td "Altered - a young adult paranormal romance mystery novel by Laura Burks by Laur…"
click at [579, 332] on p "As writings appear in the book strangely matching her vivid dreams, Jenna's cur…" at bounding box center [602, 345] width 752 height 29
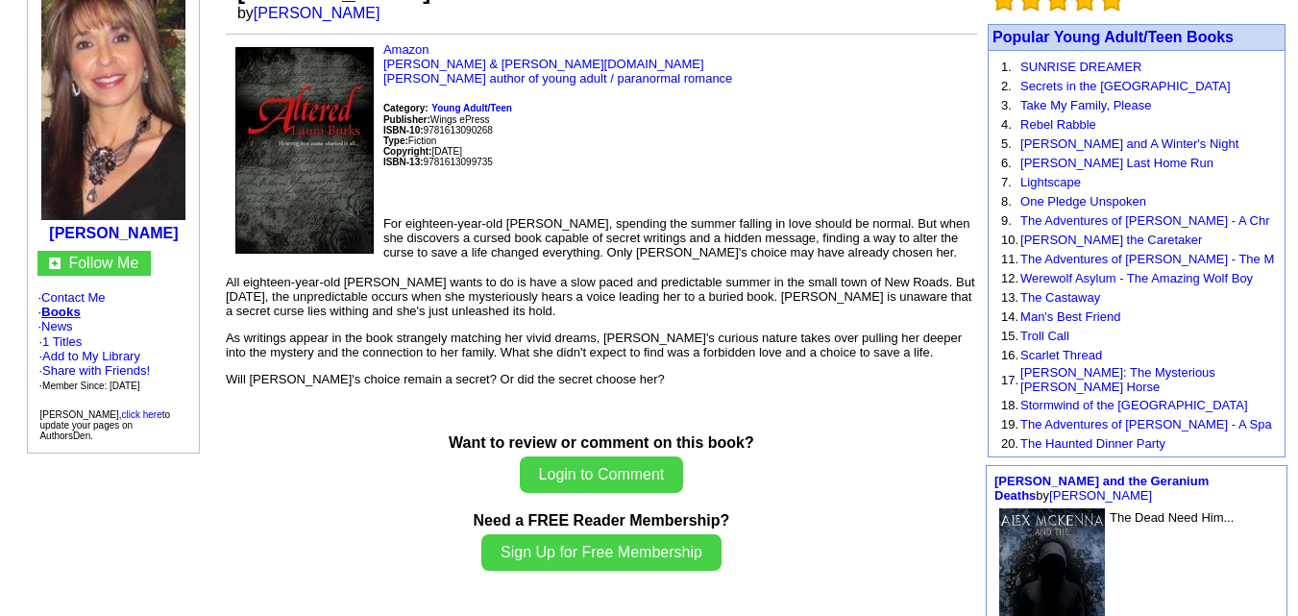
scroll to position [0, 0]
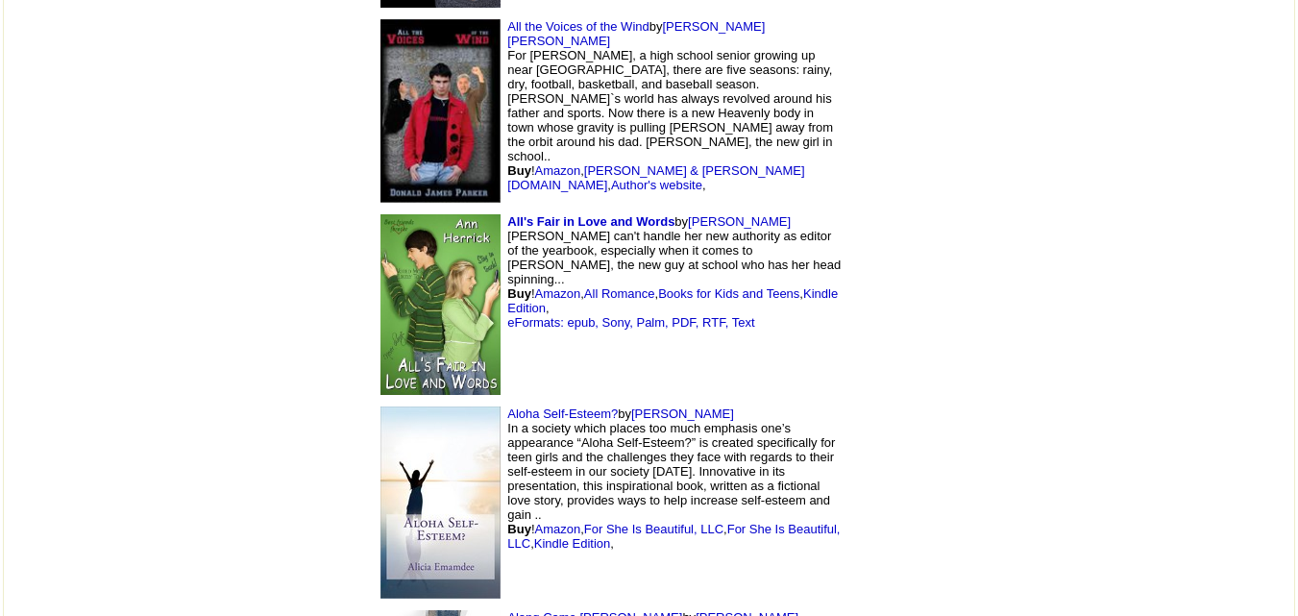
scroll to position [12321, 0]
